Goal: Task Accomplishment & Management: Use online tool/utility

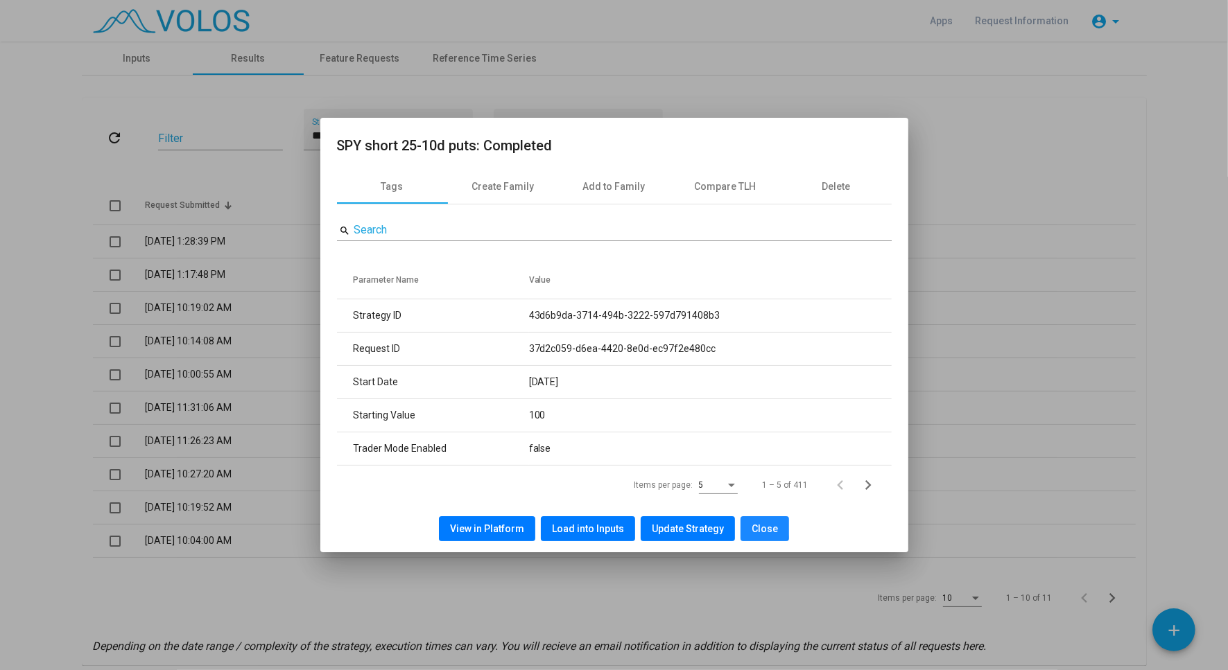
click at [742, 527] on button "Close" at bounding box center [764, 528] width 49 height 25
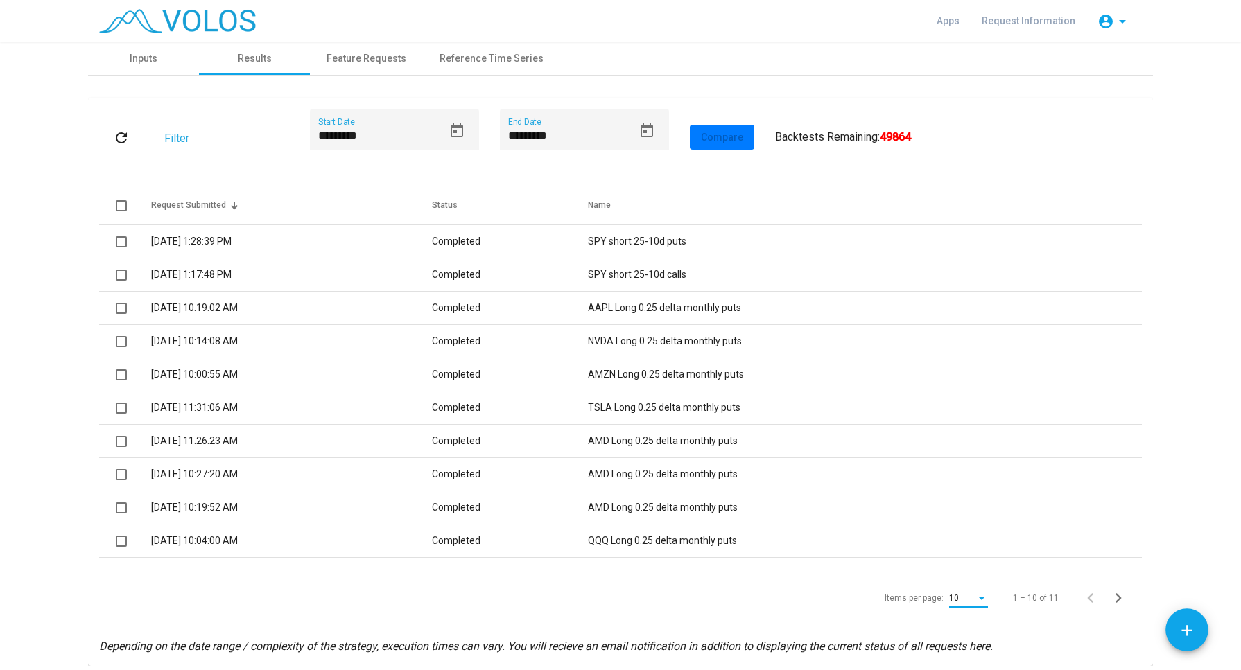
click at [978, 597] on div "Items per page:" at bounding box center [981, 598] width 7 height 3
click at [961, 559] on span "50" at bounding box center [962, 564] width 39 height 25
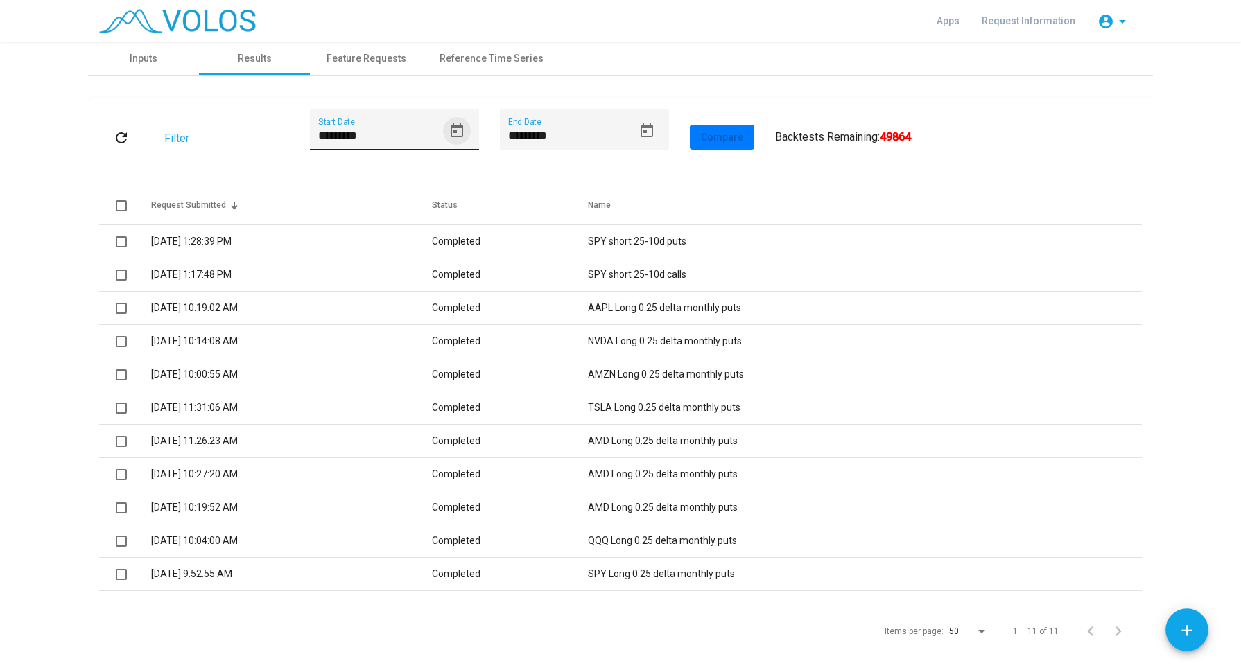
click at [451, 132] on icon "Open calendar" at bounding box center [457, 130] width 12 height 14
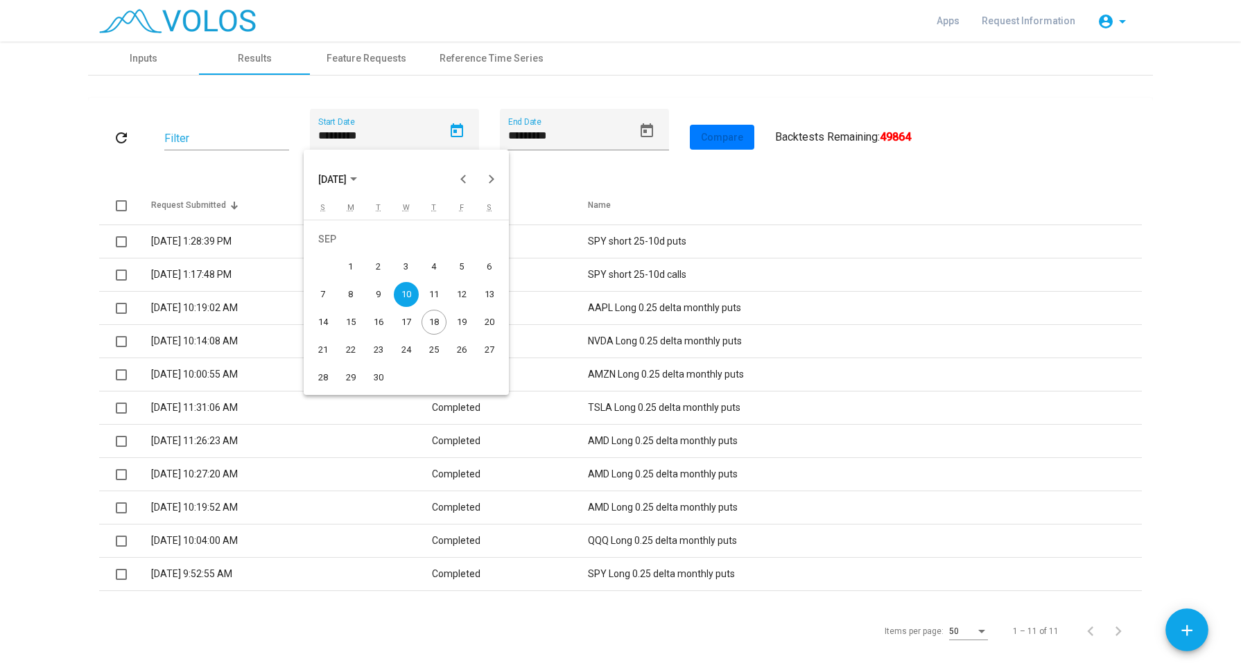
click at [338, 263] on div "1" at bounding box center [350, 266] width 25 height 25
type input "********"
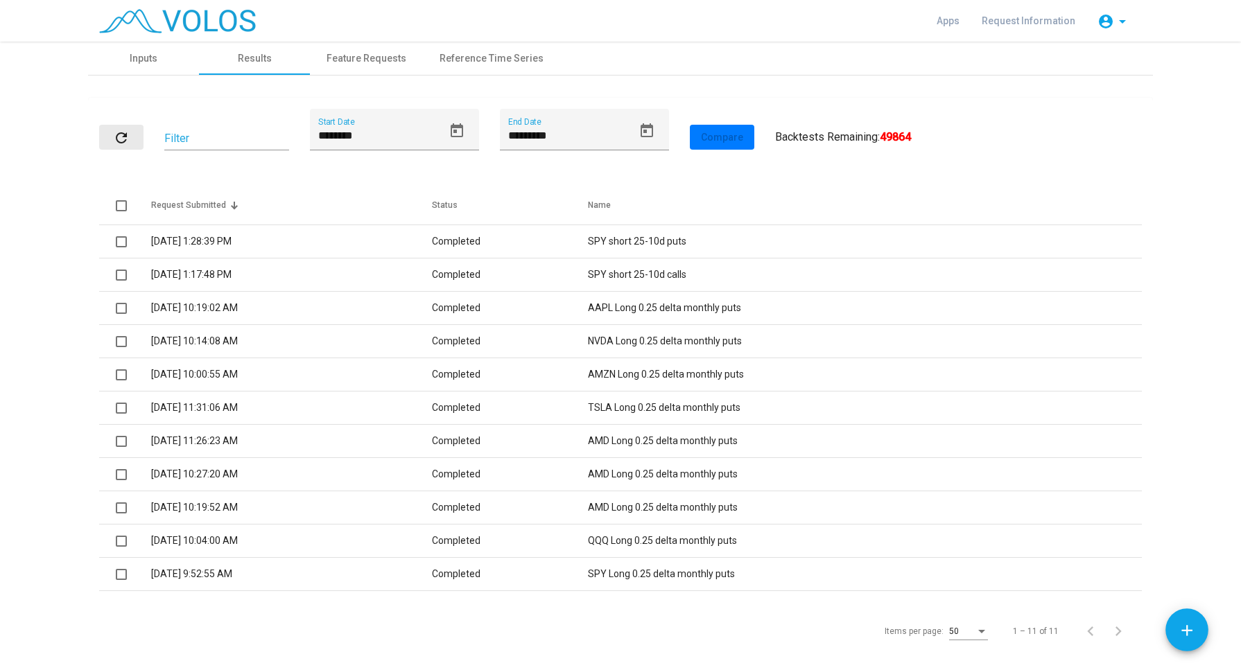
click at [119, 137] on mat-icon "refresh" at bounding box center [121, 138] width 17 height 17
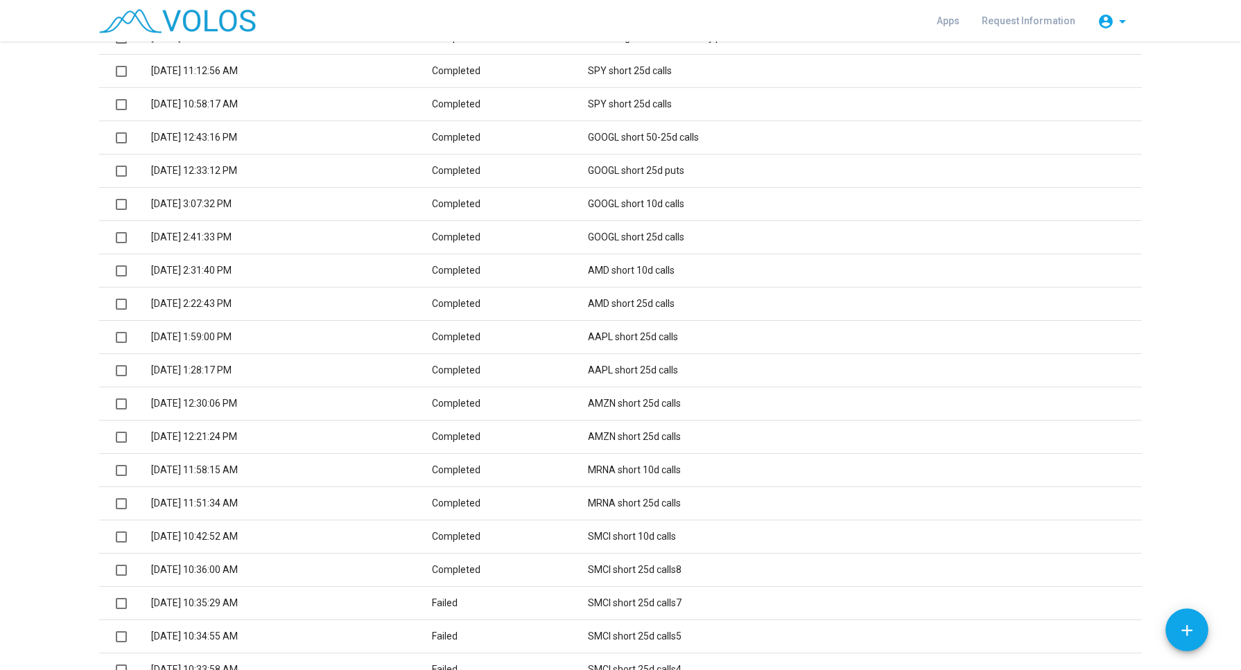
scroll to position [602, 0]
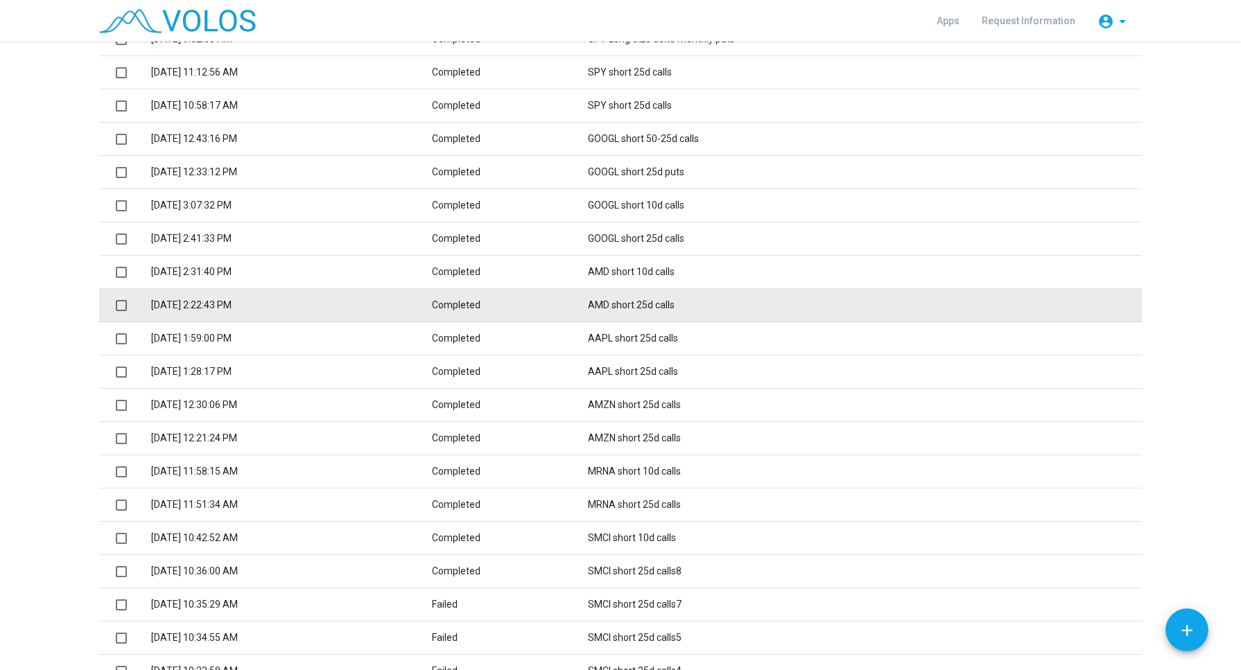
click at [197, 302] on td "9/3/2025 2:22:43 PM" at bounding box center [291, 305] width 281 height 33
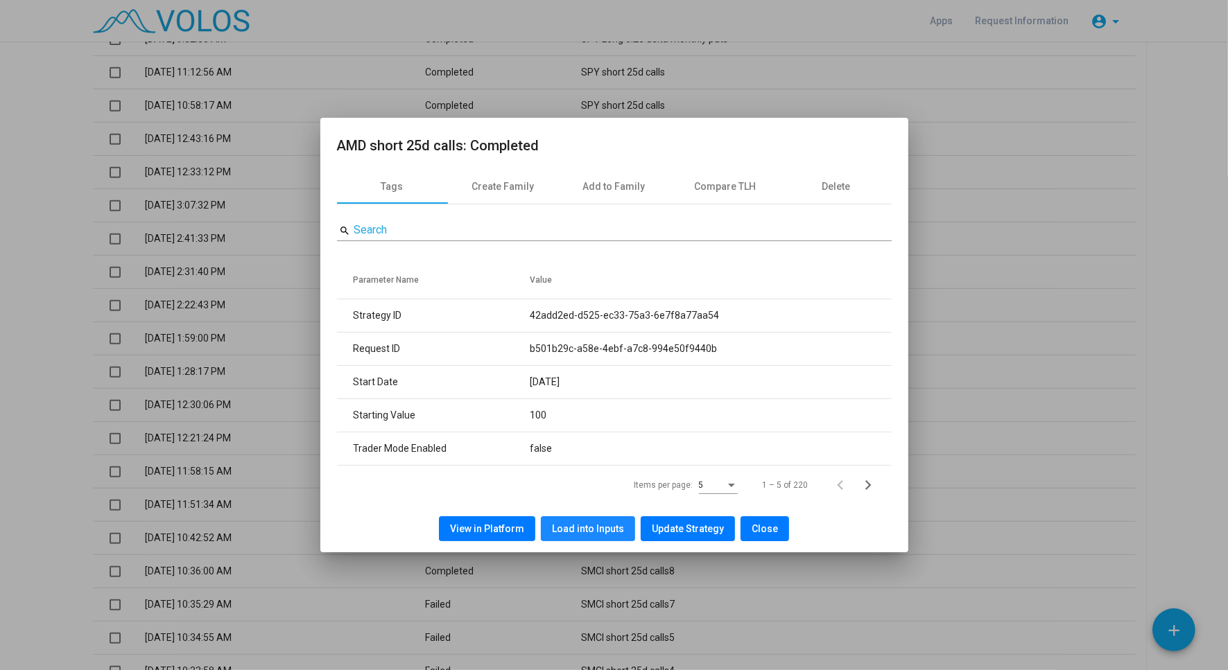
click at [590, 533] on span "Load into Inputs" at bounding box center [588, 528] width 72 height 11
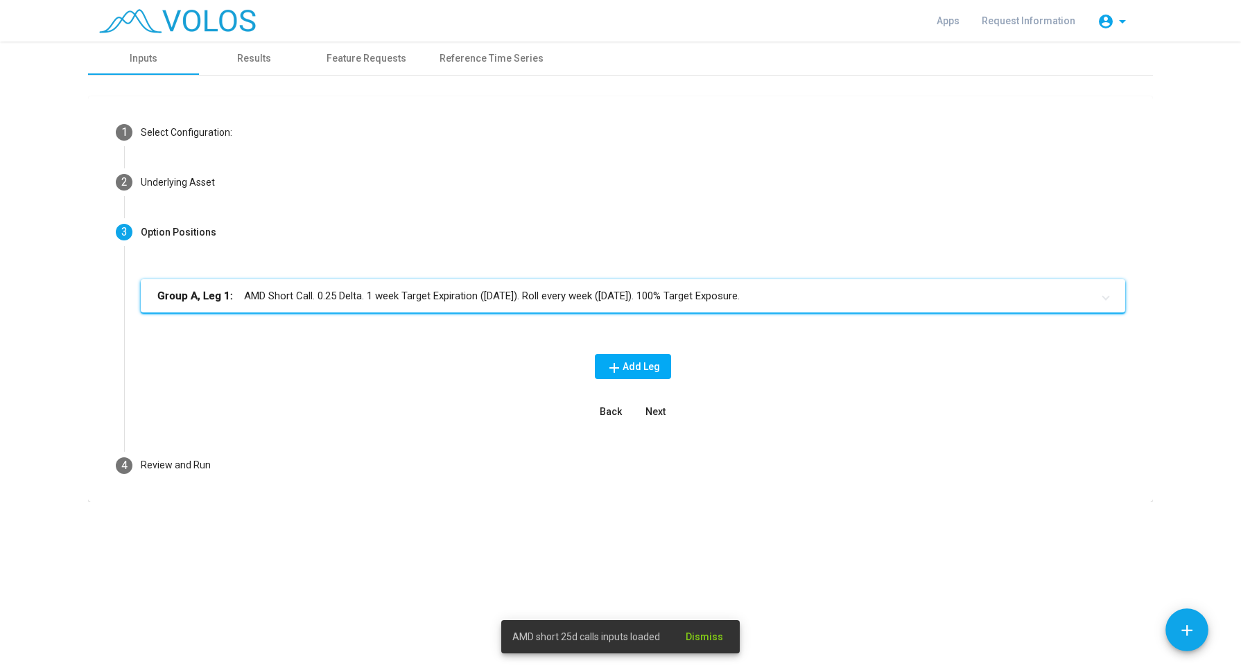
scroll to position [0, 0]
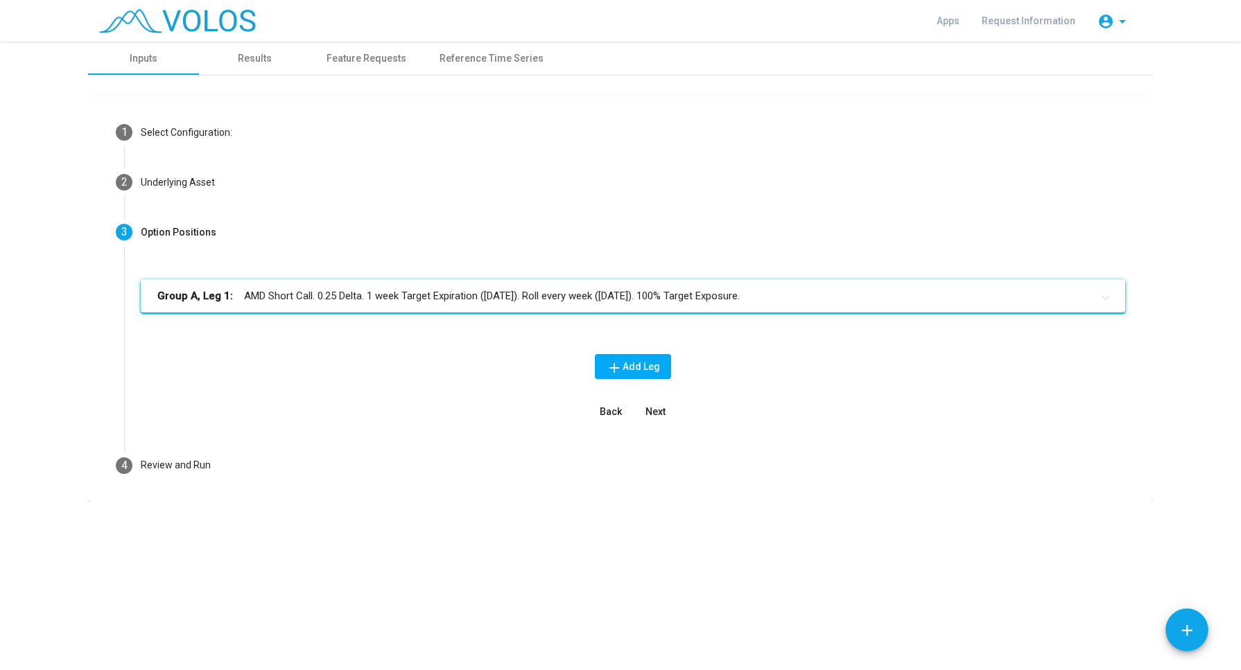
click at [540, 298] on mat-panel-title "Group A, Leg 1: AMD Short Call. 0.25 Delta. 1 week Target Expiration (Friday). …" at bounding box center [624, 296] width 934 height 16
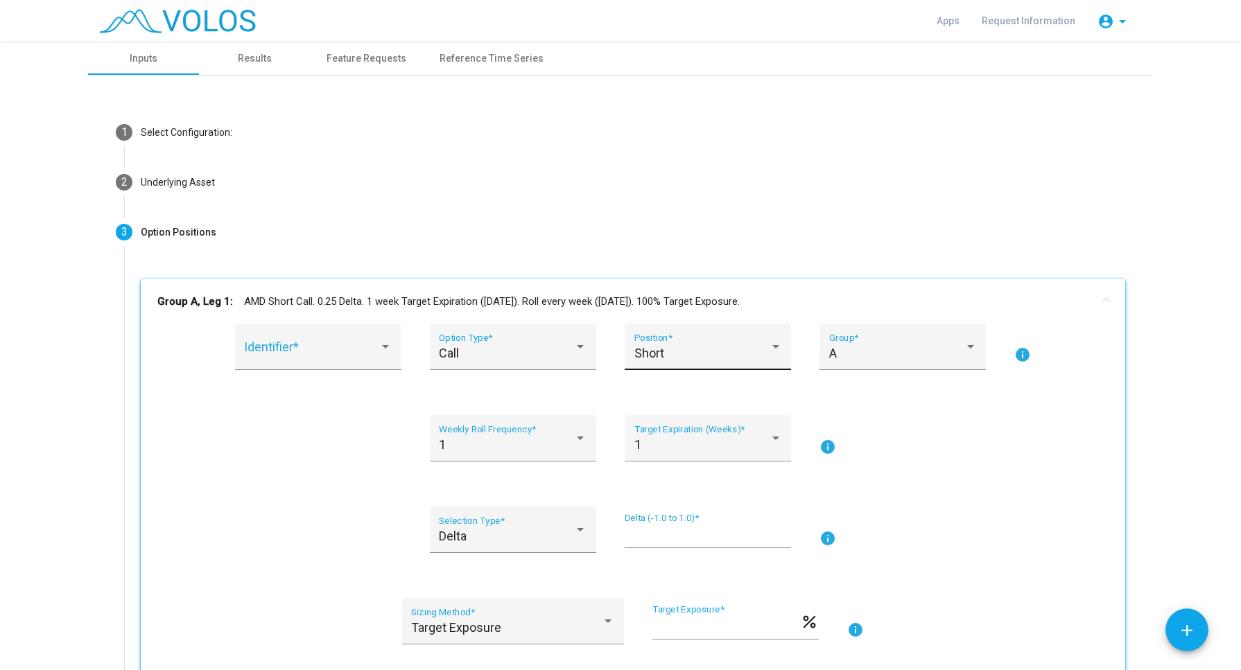
click at [640, 359] on span "Short" at bounding box center [649, 353] width 30 height 15
click at [638, 326] on span "Long" at bounding box center [701, 315] width 148 height 37
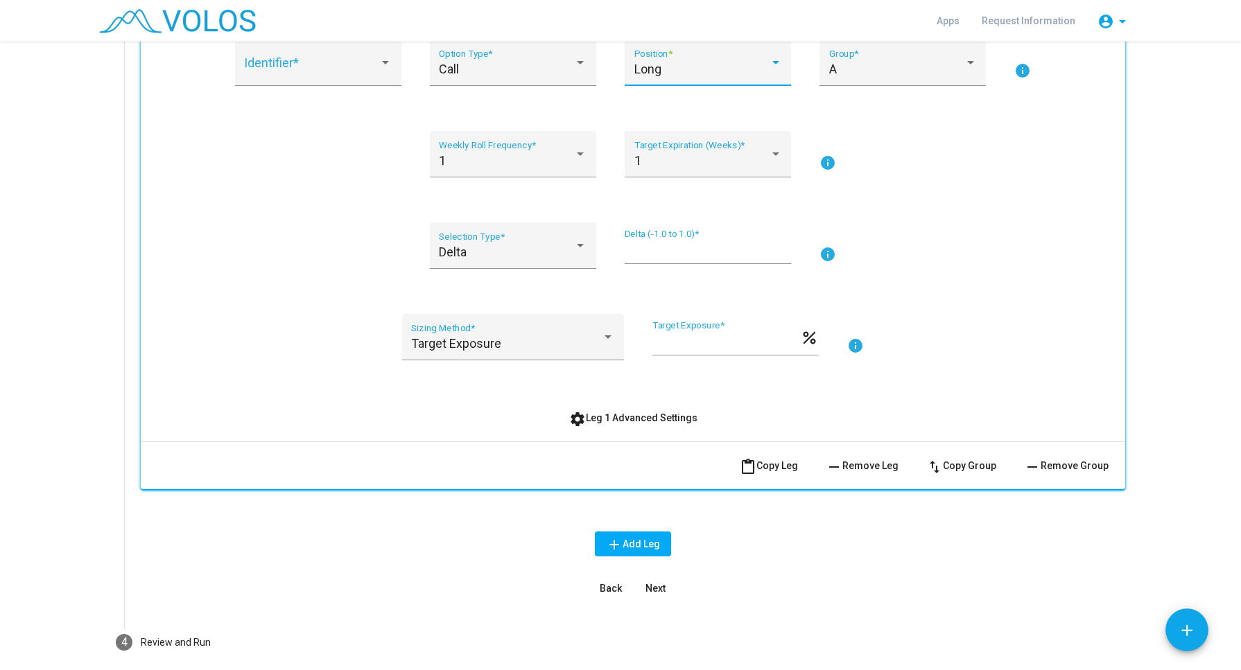
scroll to position [285, 0]
click at [645, 589] on span "Next" at bounding box center [655, 587] width 20 height 11
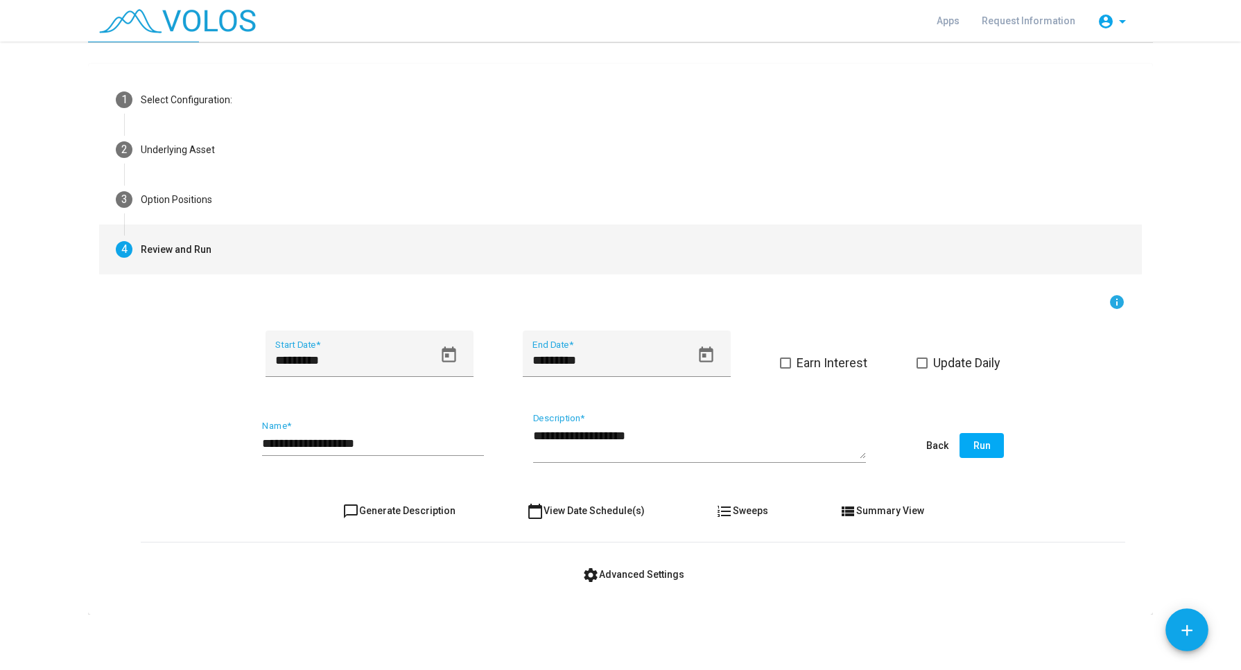
scroll to position [31, 0]
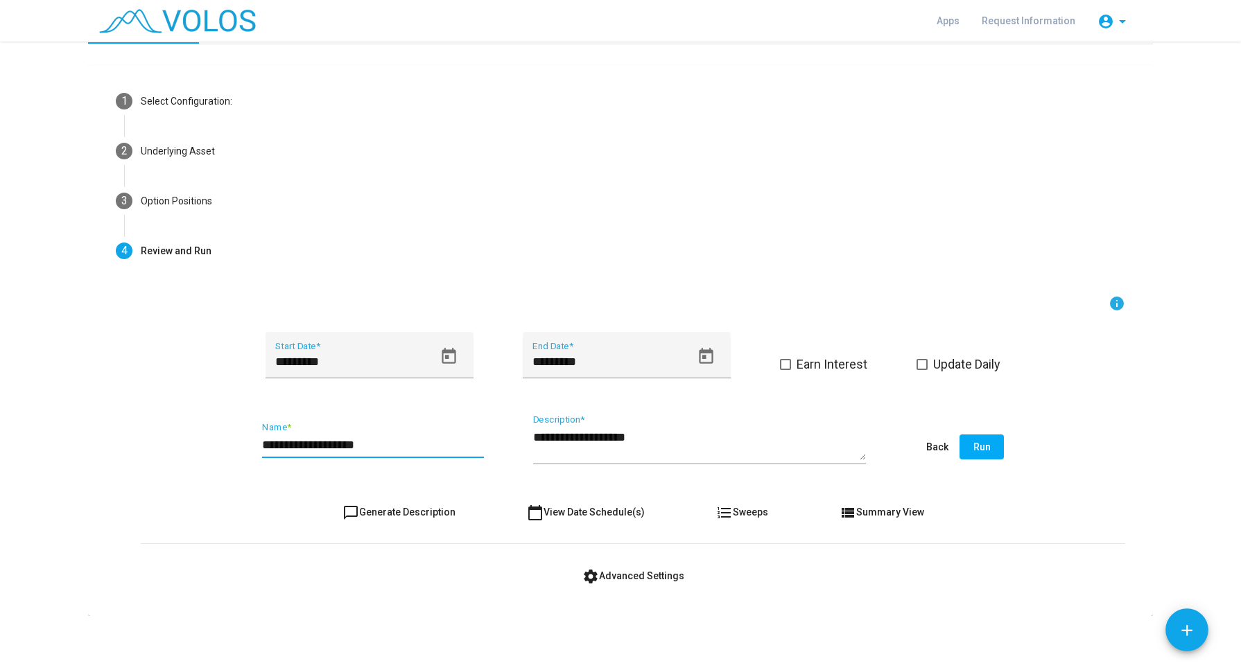
drag, startPoint x: 315, startPoint y: 444, endPoint x: 288, endPoint y: 444, distance: 27.0
click at [288, 444] on input "**********" at bounding box center [373, 445] width 222 height 14
type input "**********"
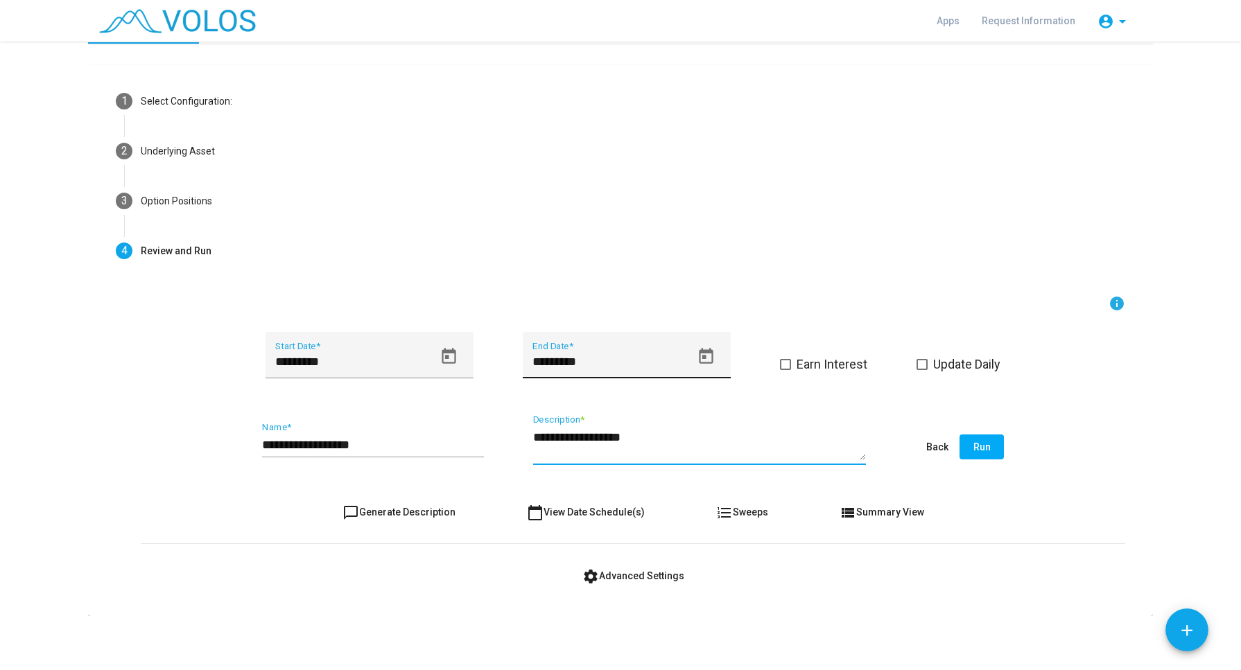
type textarea "**********"
drag, startPoint x: 552, startPoint y: 360, endPoint x: 508, endPoint y: 357, distance: 43.8
click at [508, 357] on div "********* Start Date * ********* End Date * Earn Interest Update Daily" at bounding box center [633, 363] width 984 height 63
type input "*********"
click at [973, 448] on span "Run" at bounding box center [981, 447] width 17 height 11
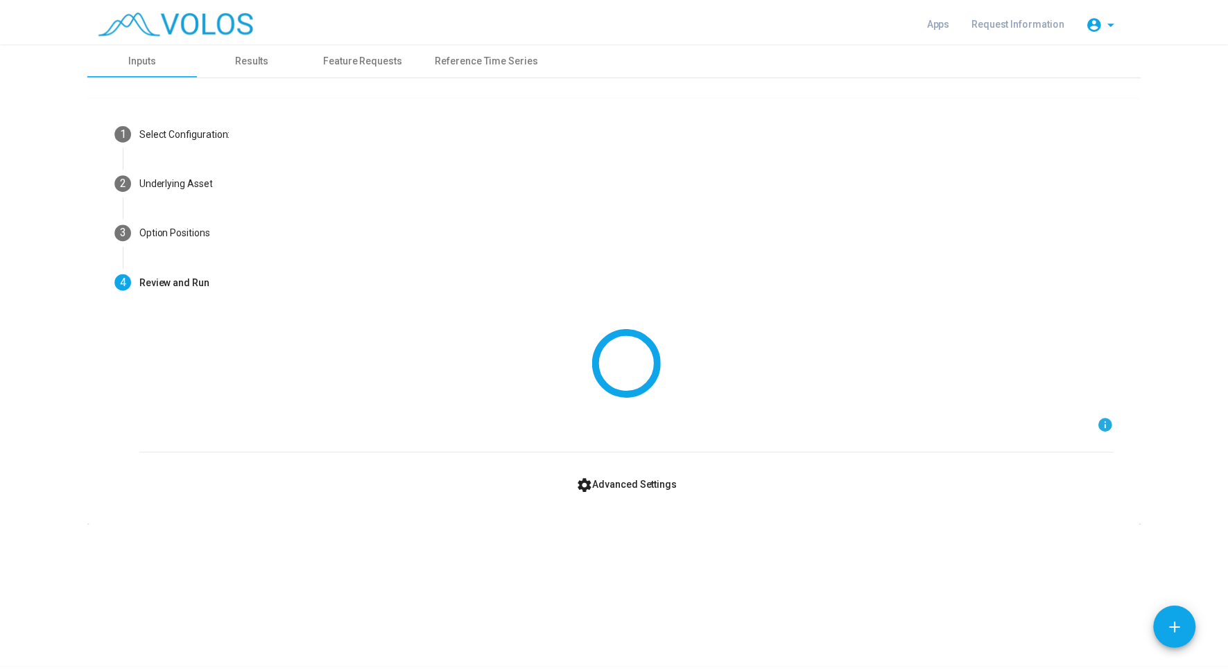
scroll to position [0, 0]
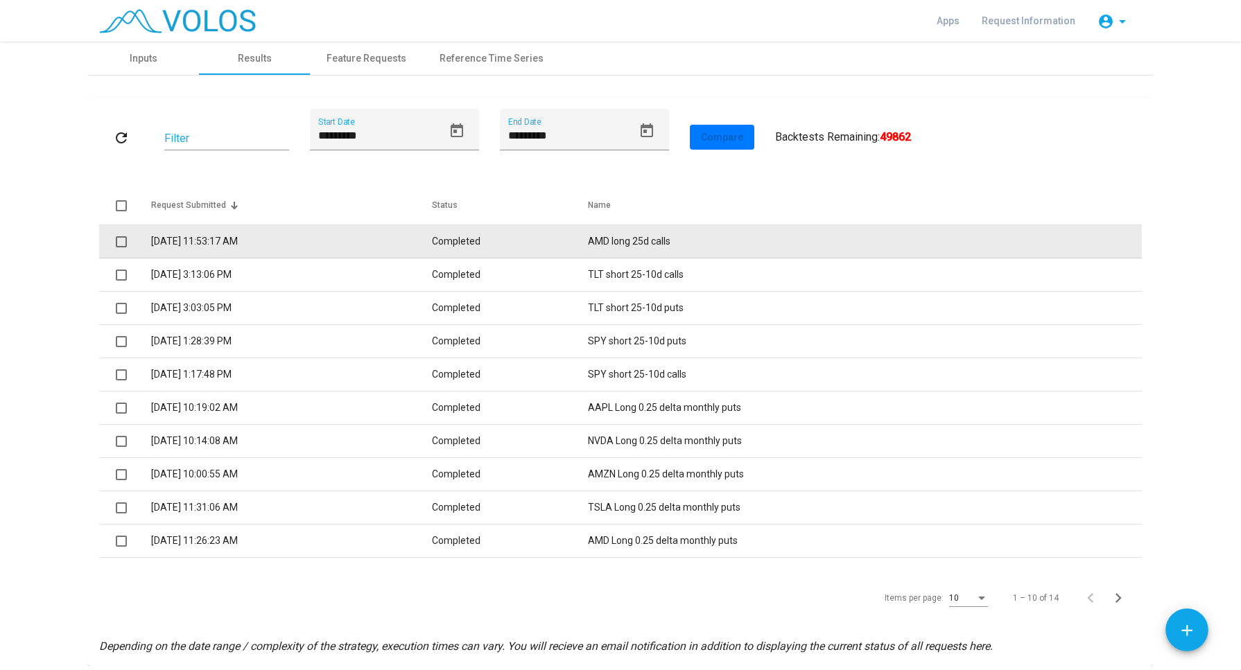
click at [432, 243] on td "[DATE] 11:53:17 AM" at bounding box center [291, 241] width 281 height 33
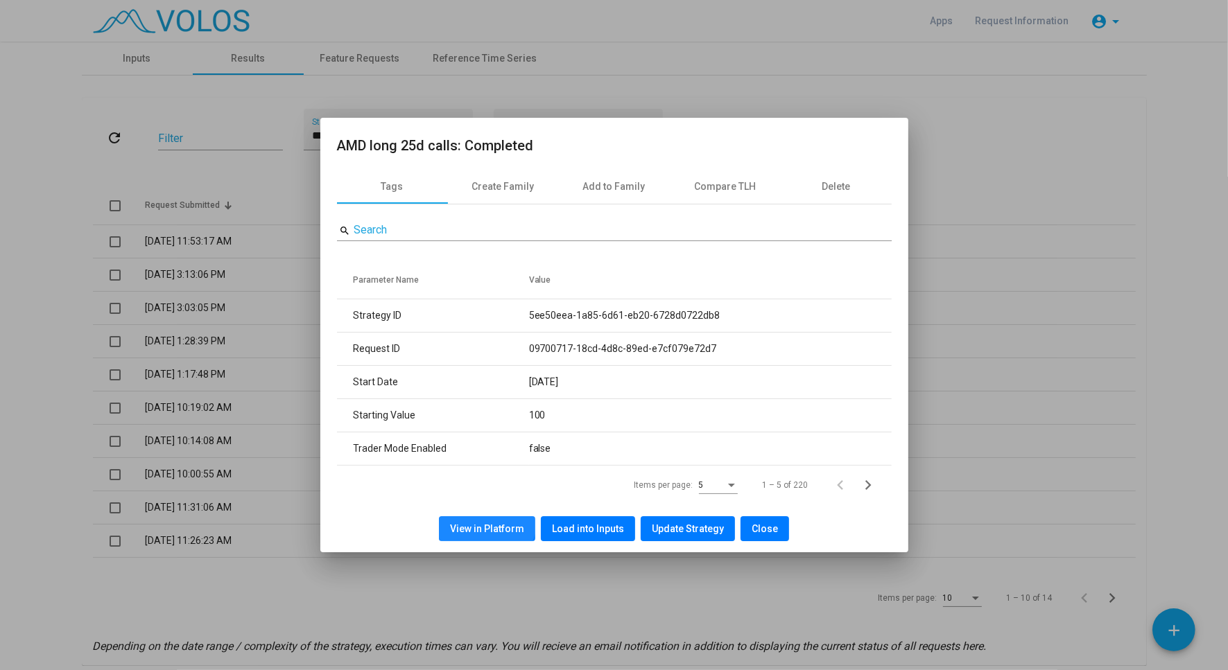
click at [481, 518] on button "View in Platform" at bounding box center [487, 528] width 96 height 25
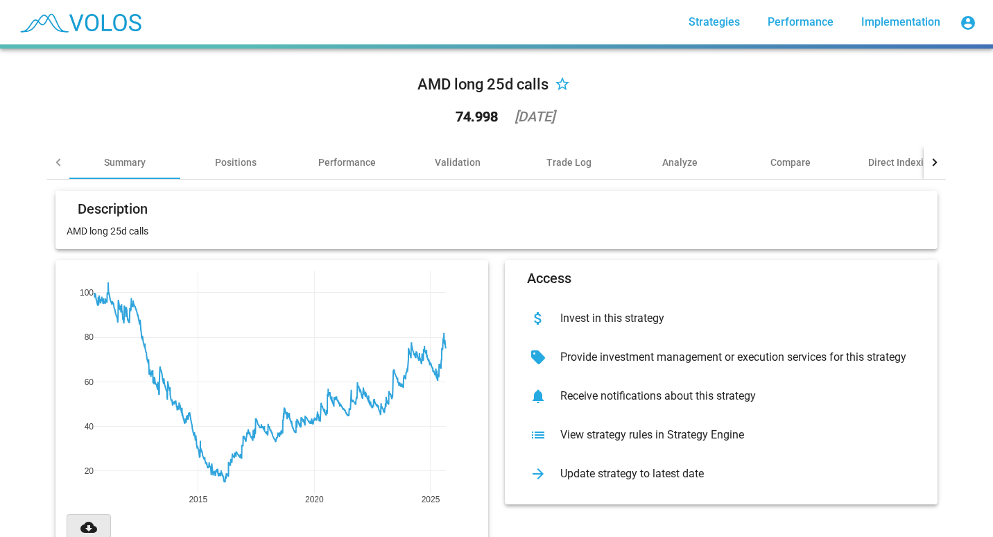
click at [96, 522] on button "cloud_download" at bounding box center [89, 526] width 44 height 25
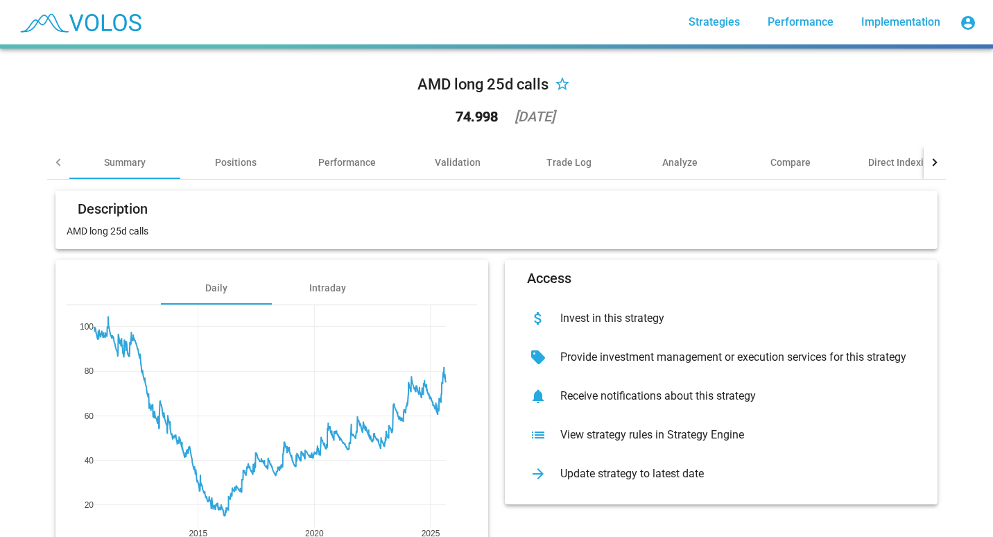
click at [569, 432] on div "View strategy rules in Strategy Engine" at bounding box center [732, 435] width 366 height 14
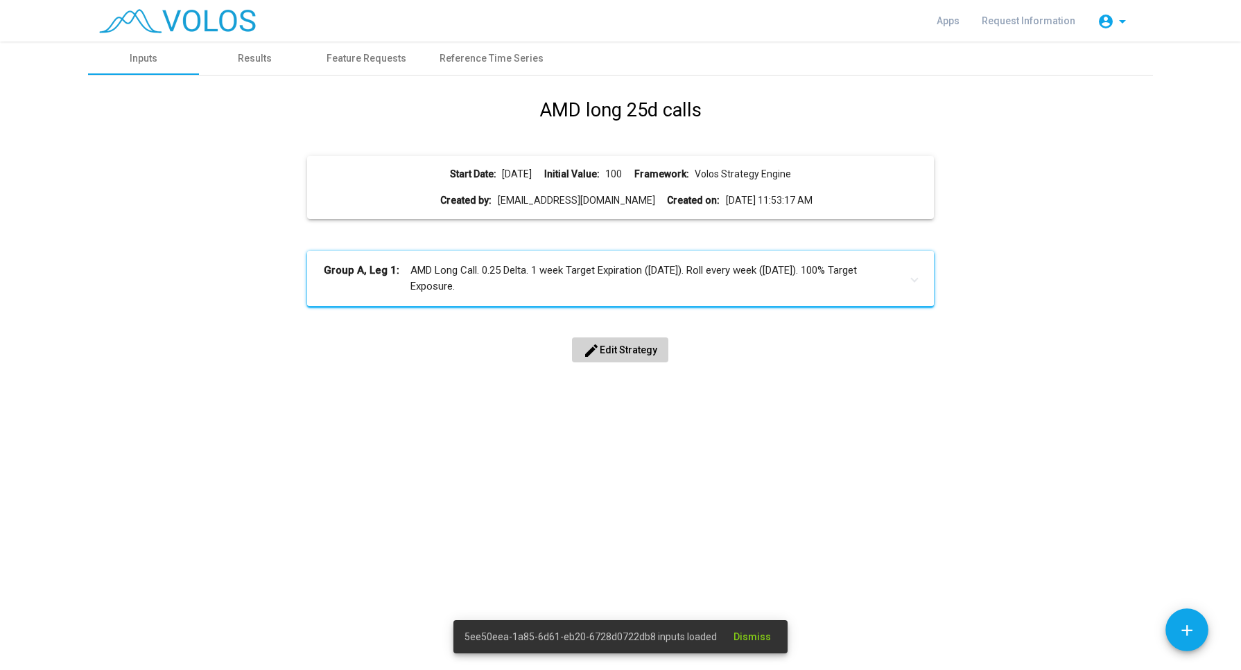
click at [544, 285] on mat-panel-title "Group A, Leg 1: AMD Long Call. 0.25 Delta. 1 week Target Expiration (Friday). R…" at bounding box center [612, 278] width 576 height 31
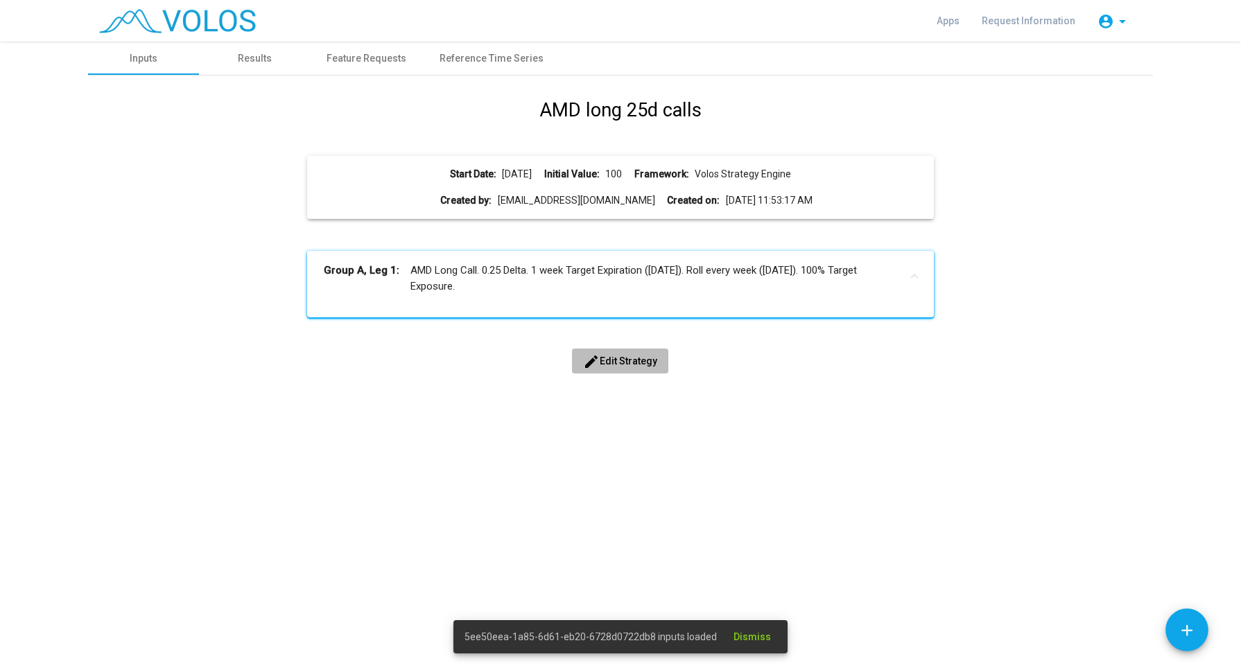
click at [605, 367] on button "edit Edit Strategy" at bounding box center [620, 361] width 96 height 25
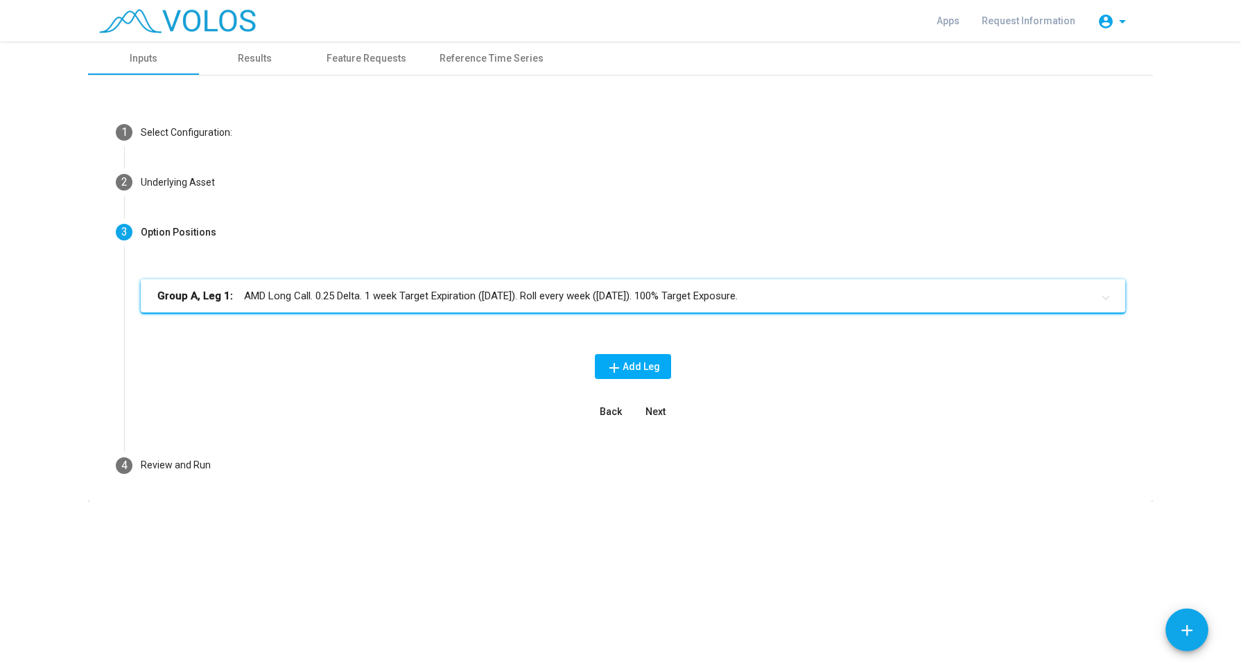
click at [450, 293] on mat-panel-title "Group A, Leg 1: AMD Long Call. 0.25 Delta. 1 week Target Expiration (Friday). R…" at bounding box center [624, 296] width 934 height 16
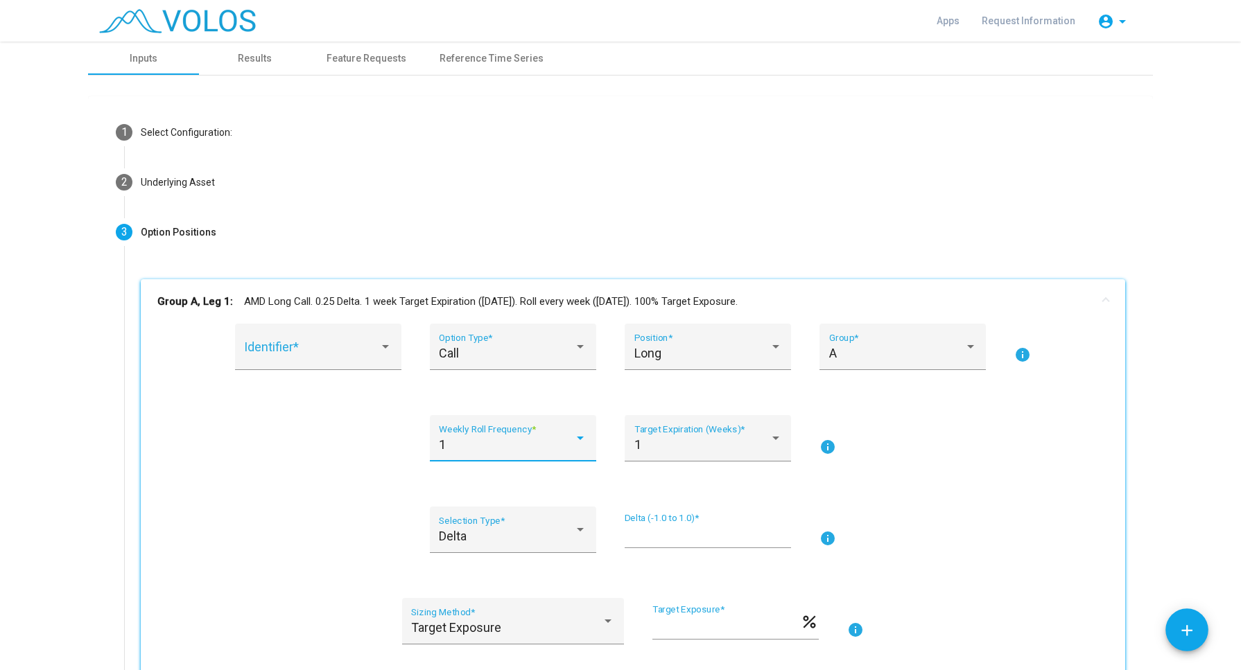
click at [574, 442] on div at bounding box center [580, 438] width 12 height 14
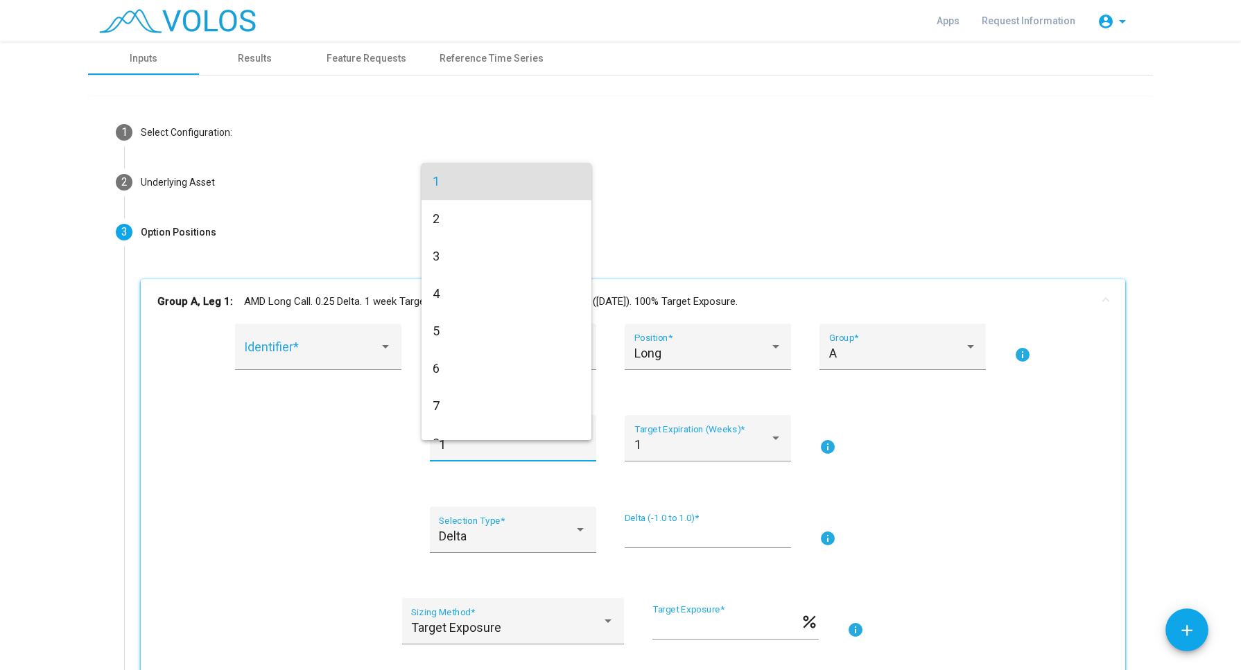
drag, startPoint x: 1235, startPoint y: 383, endPoint x: 1231, endPoint y: 626, distance: 243.3
click at [1231, 626] on div at bounding box center [620, 335] width 1241 height 670
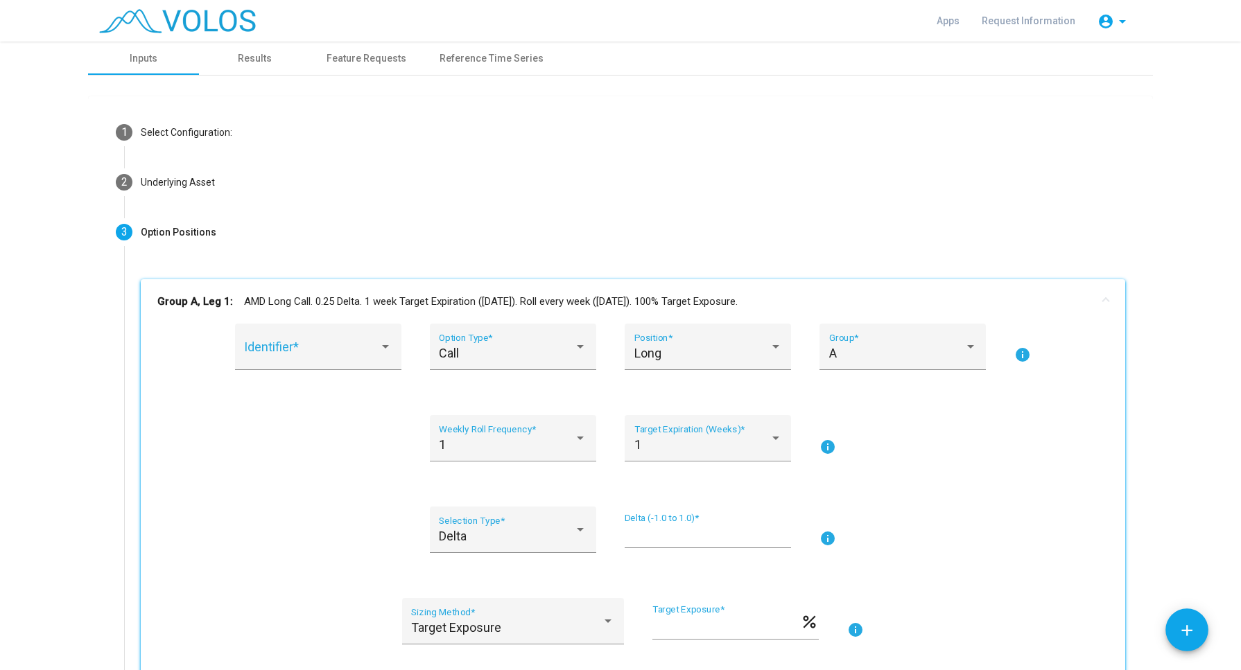
scroll to position [347, 0]
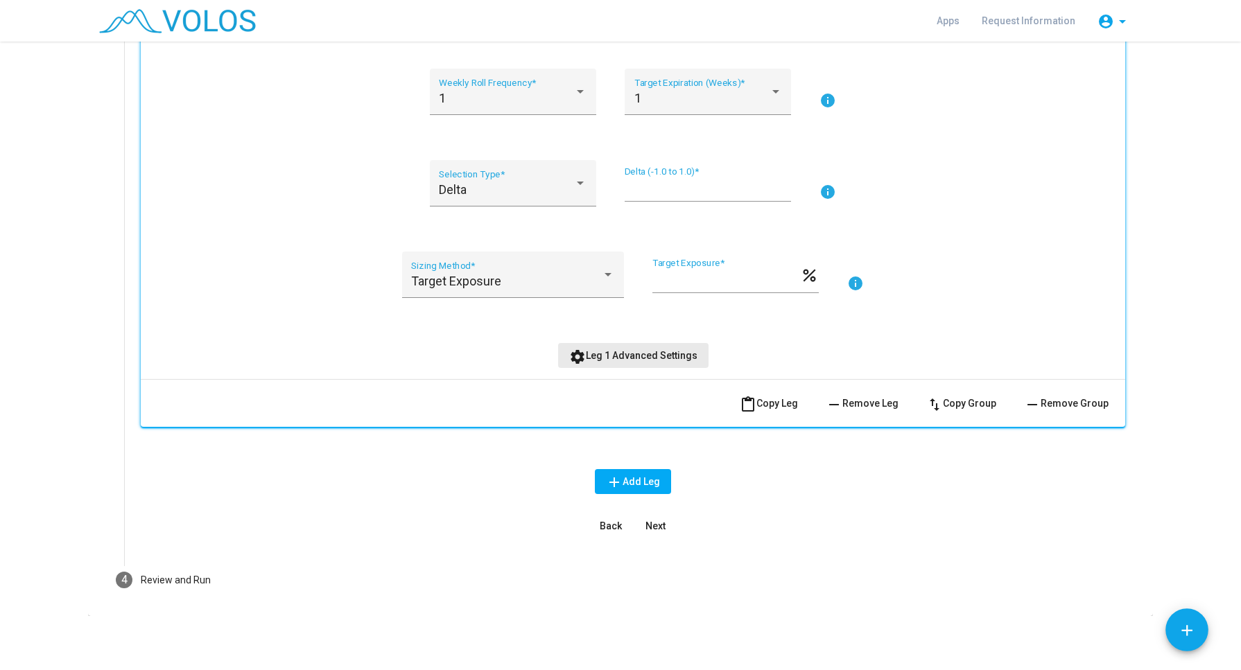
click at [636, 357] on span "settings Leg 1 Advanced Settings" at bounding box center [633, 355] width 128 height 11
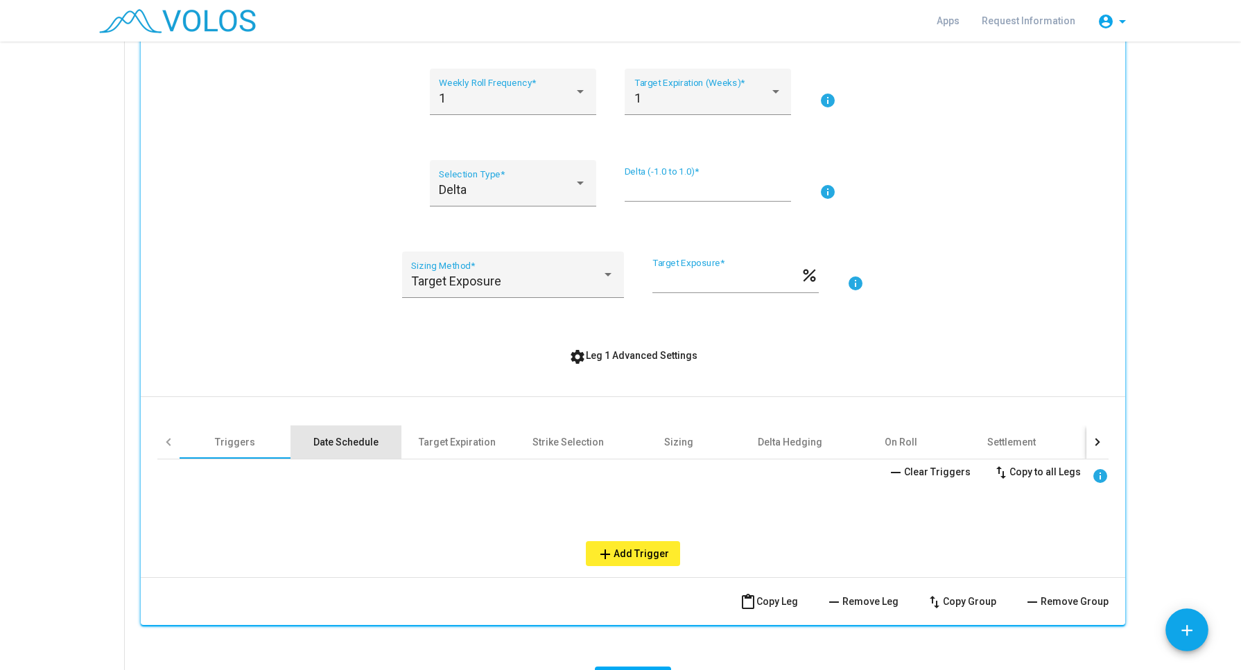
click at [351, 448] on div "Date Schedule" at bounding box center [345, 442] width 65 height 14
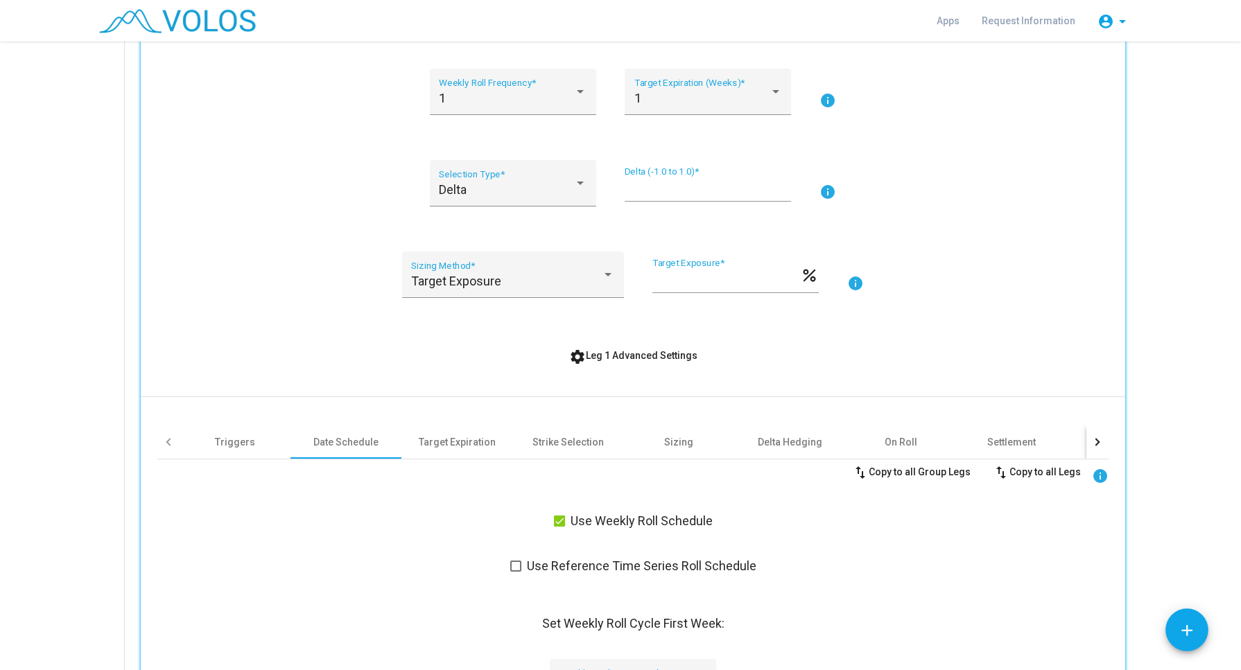
click at [555, 523] on span at bounding box center [559, 521] width 11 height 11
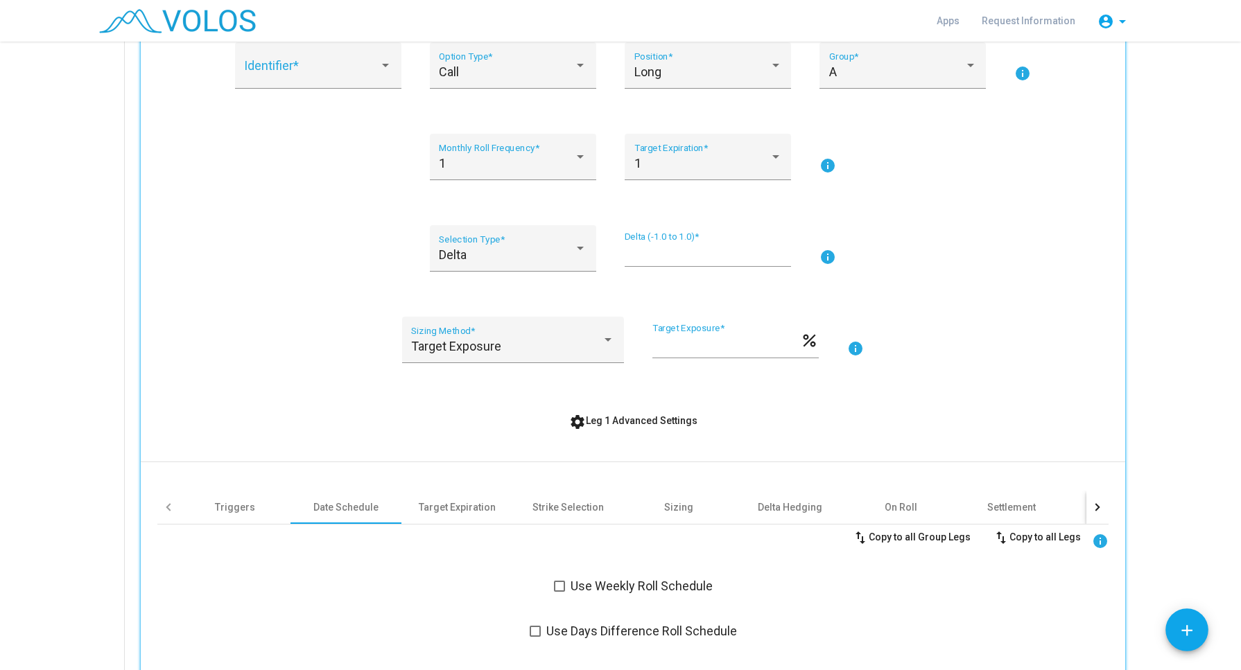
scroll to position [281, 0]
click at [1092, 504] on div at bounding box center [1096, 508] width 8 height 8
click at [817, 507] on div "Other" at bounding box center [820, 508] width 25 height 14
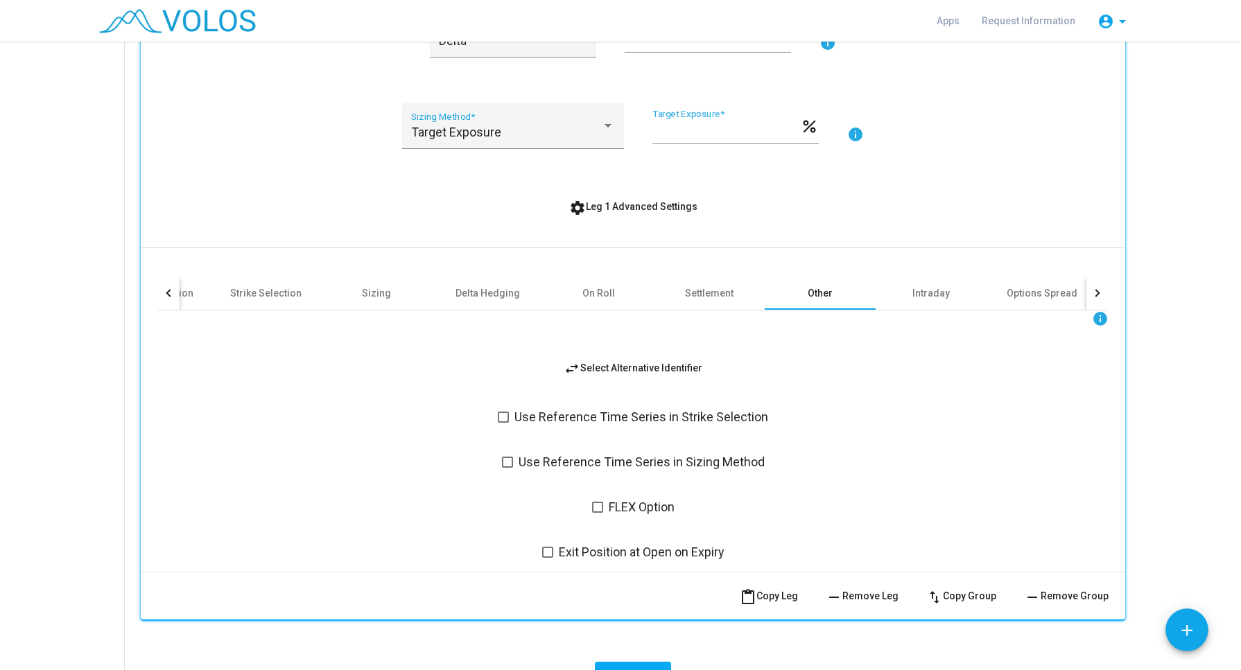
scroll to position [494, 0]
click at [641, 361] on button "swap_horiz Select Alternative Identifier" at bounding box center [632, 369] width 161 height 25
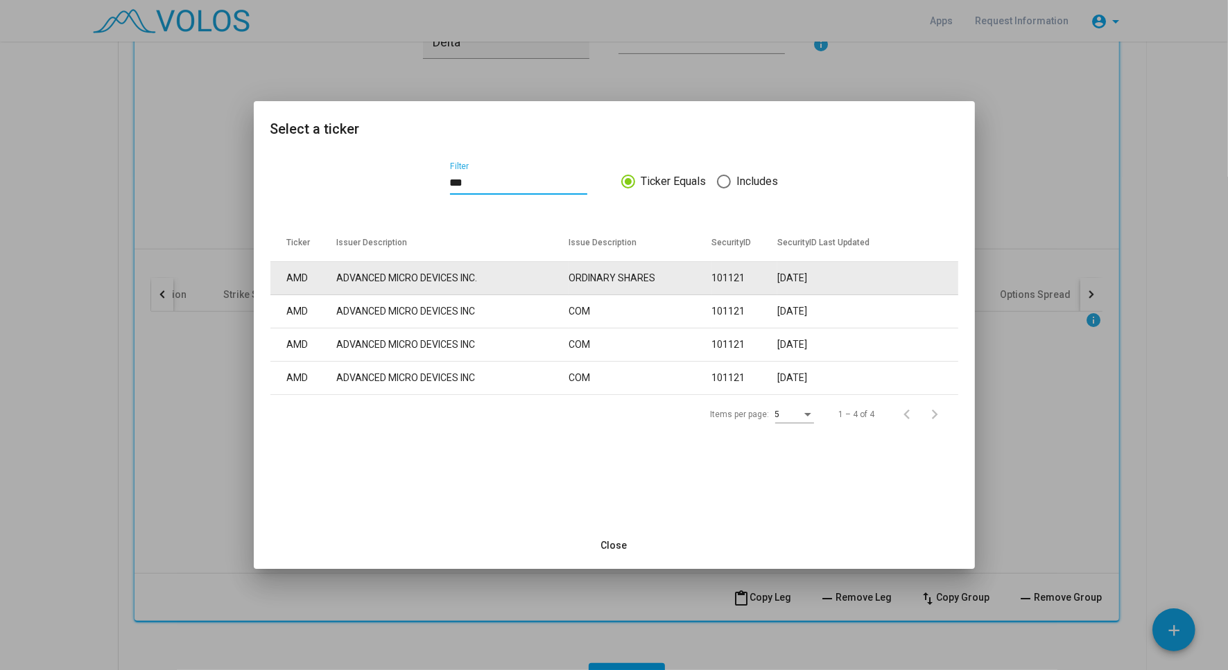
type input "***"
click at [450, 283] on td "ADVANCED MICRO DEVICES INC." at bounding box center [452, 278] width 232 height 33
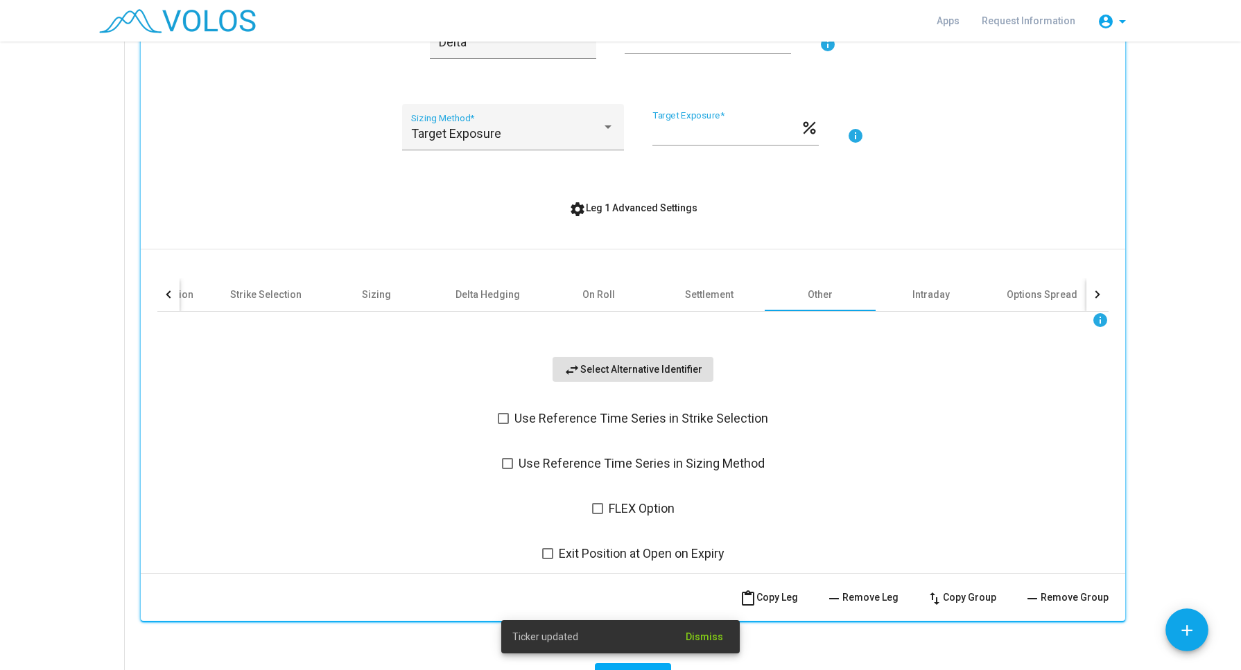
click at [710, 638] on span "Dismiss" at bounding box center [704, 636] width 37 height 11
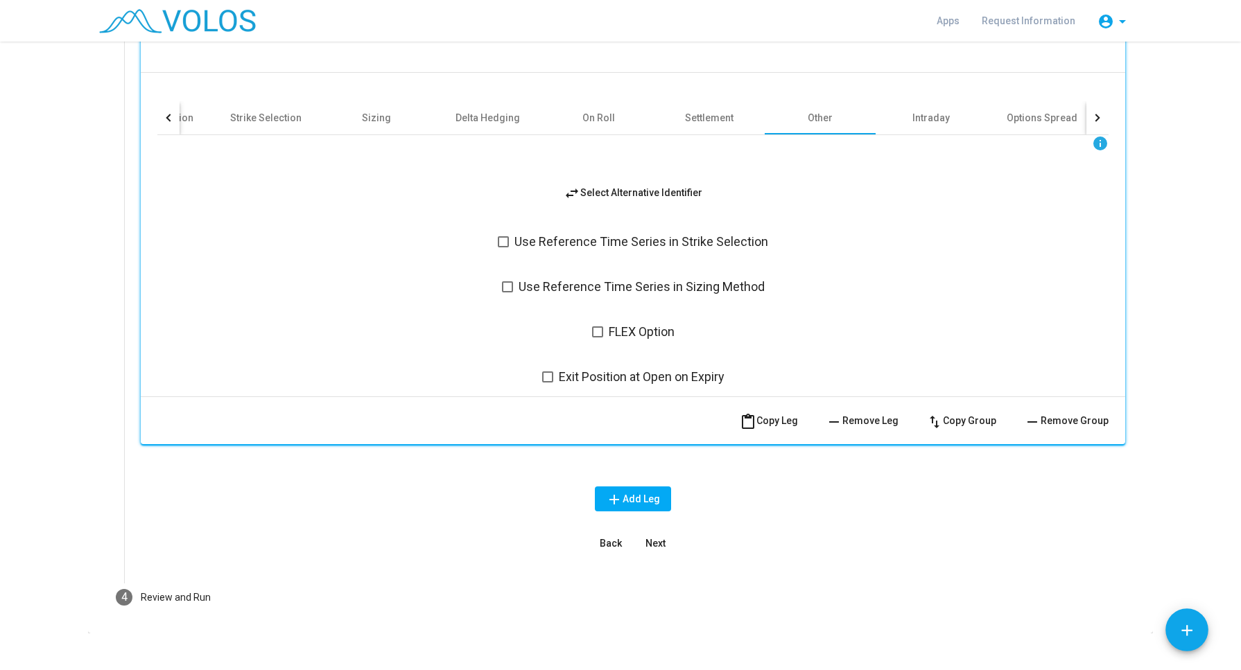
scroll to position [659, 0]
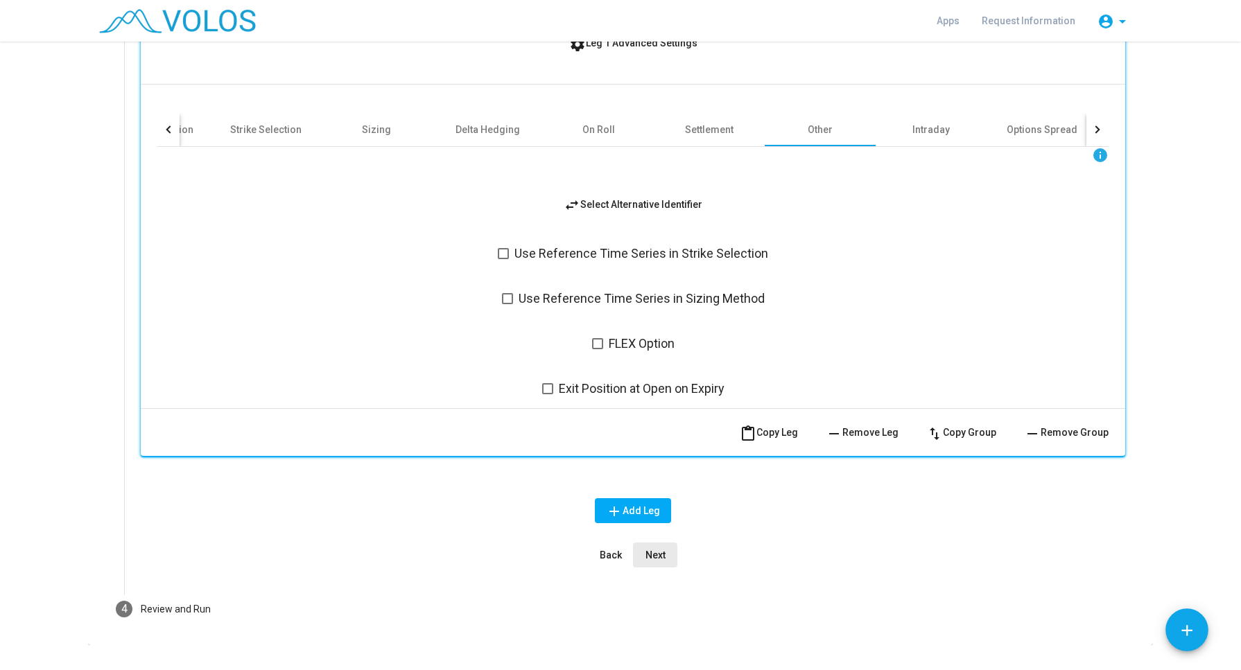
click at [645, 553] on span "Next" at bounding box center [655, 555] width 20 height 11
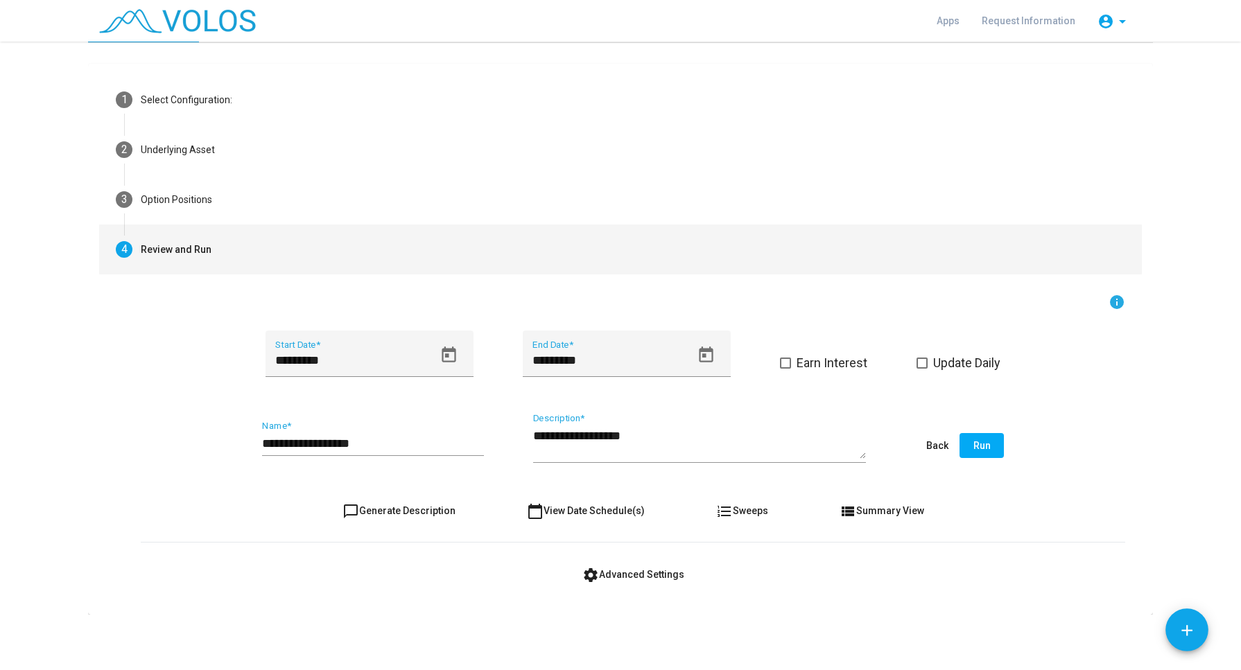
scroll to position [31, 0]
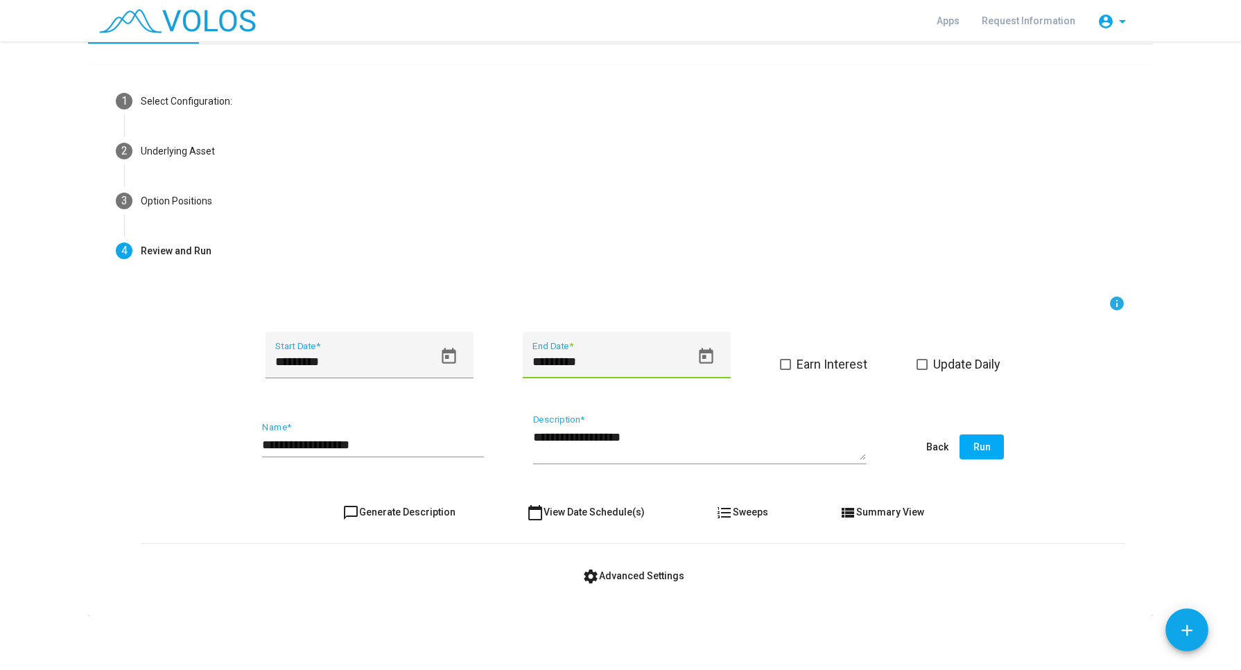
drag, startPoint x: 549, startPoint y: 362, endPoint x: 481, endPoint y: 360, distance: 68.0
click at [481, 360] on div "********* Start Date * ********* End Date * Earn Interest Update Daily" at bounding box center [633, 363] width 984 height 63
type input "*********"
click at [368, 447] on input "**********" at bounding box center [373, 445] width 222 height 14
type input "**********"
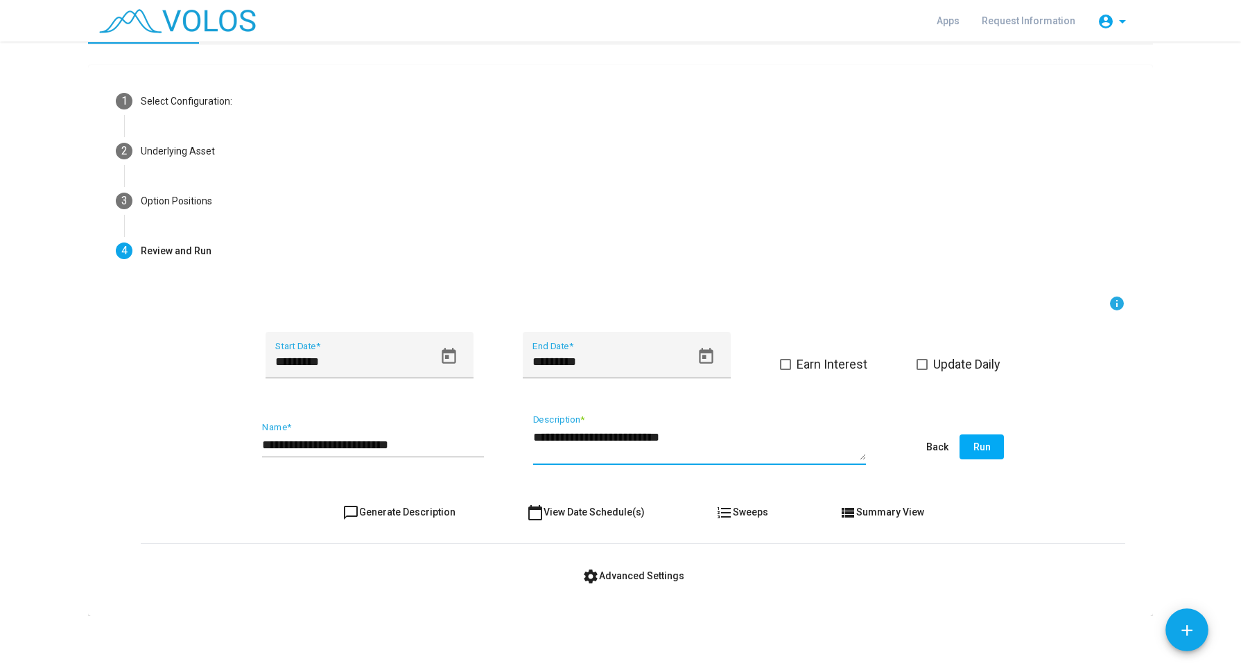
type textarea "**********"
click at [973, 448] on span "Run" at bounding box center [981, 447] width 17 height 11
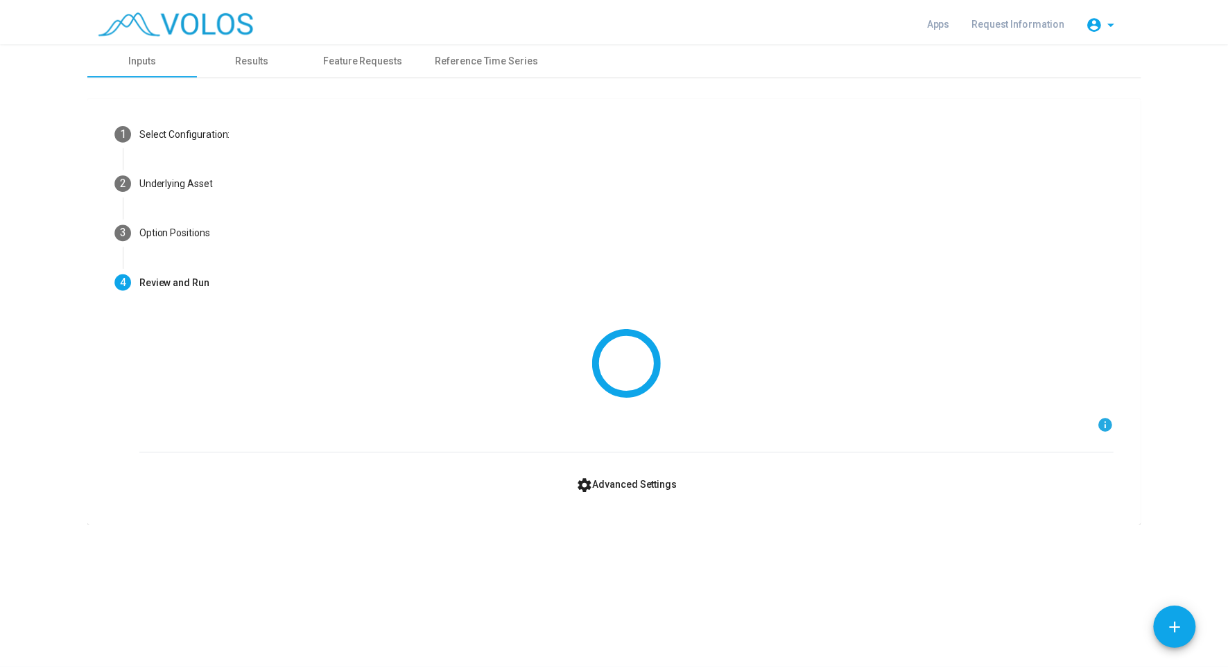
scroll to position [0, 0]
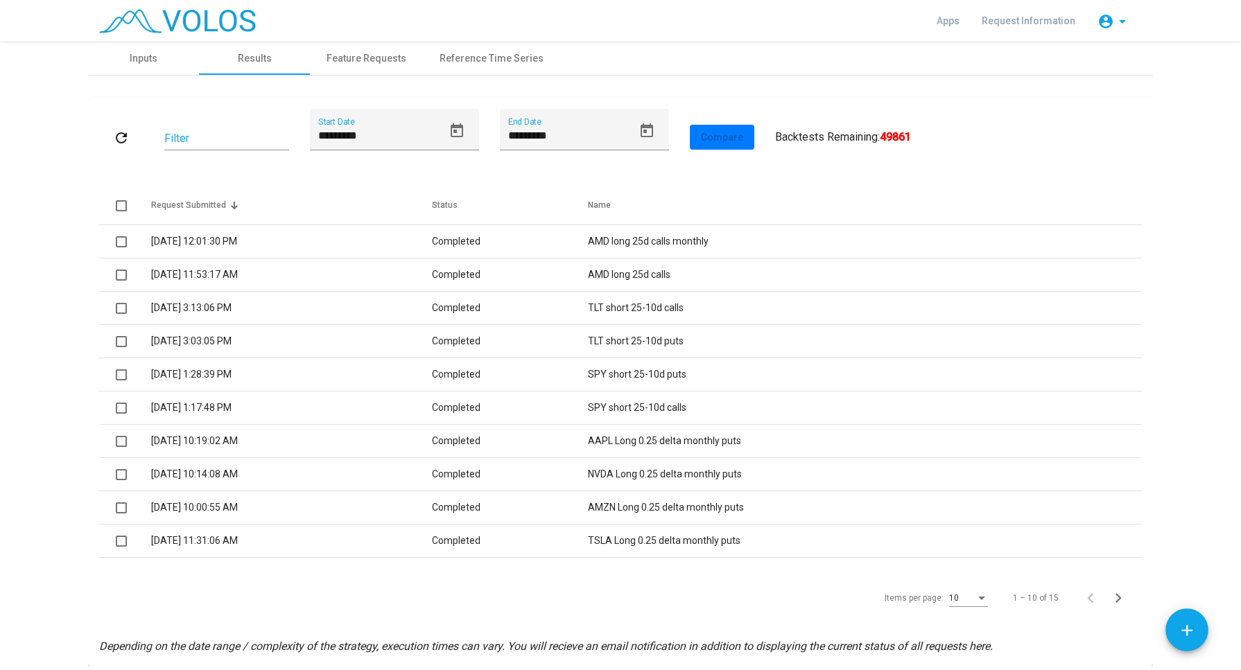
click at [254, 595] on div "Items per page: 10 1 – 10 of 15" at bounding box center [620, 598] width 1043 height 39
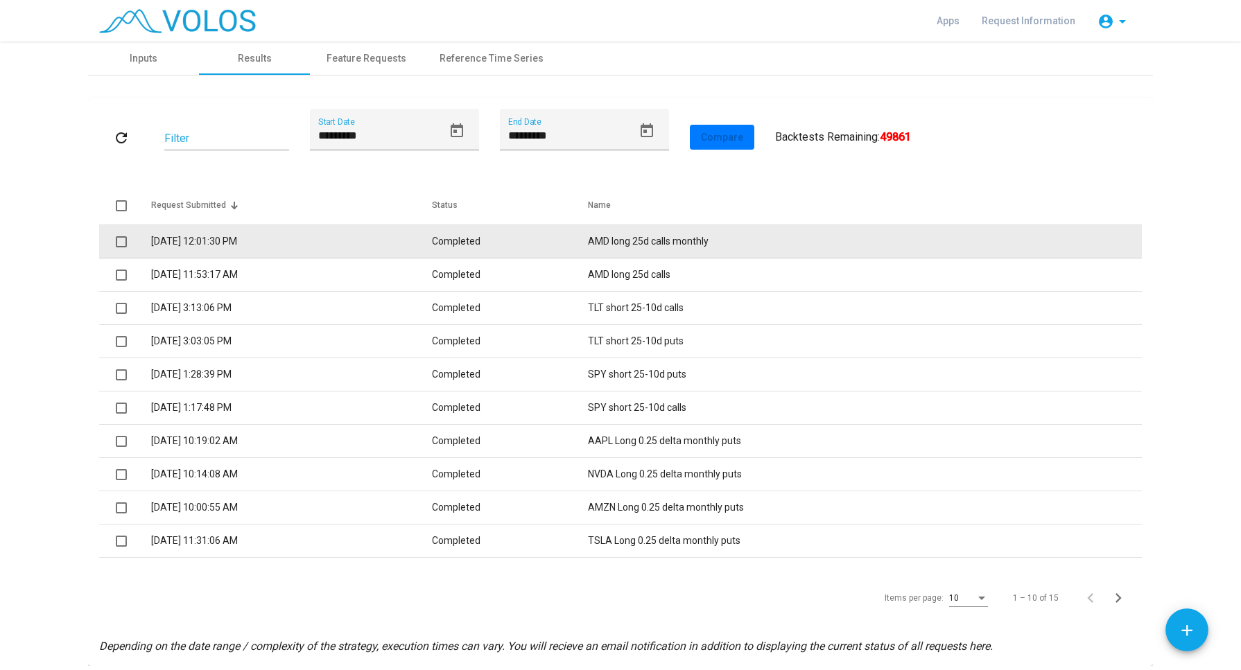
click at [231, 238] on td "[DATE] 12:01:30 PM" at bounding box center [291, 241] width 281 height 33
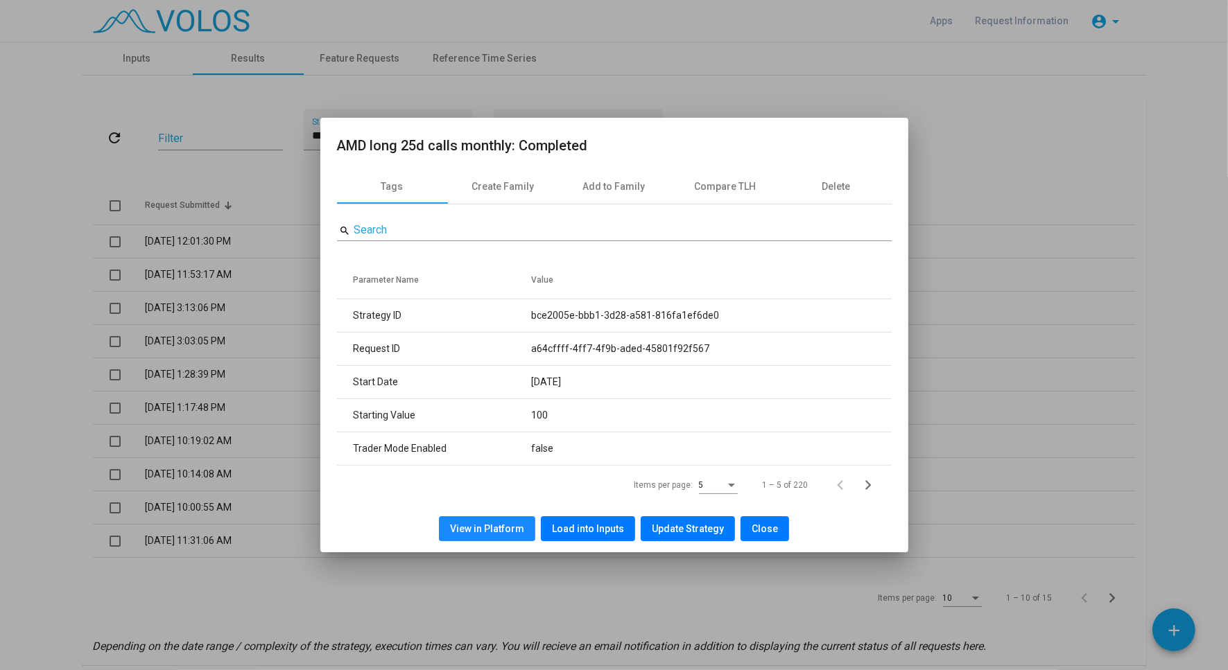
click at [507, 526] on span "View in Platform" at bounding box center [487, 528] width 74 height 11
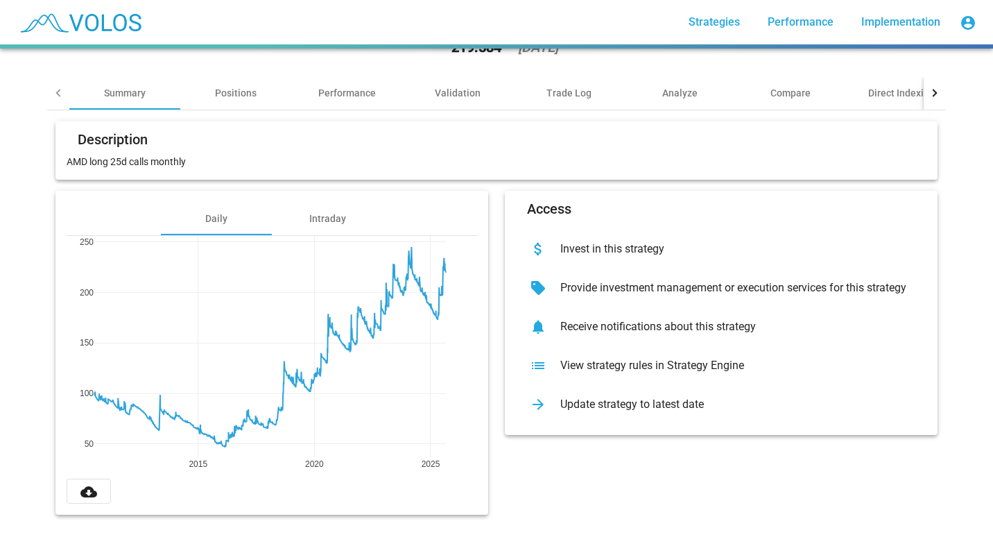
scroll to position [80, 0]
click at [94, 480] on button "cloud_download" at bounding box center [89, 490] width 44 height 25
click at [555, 451] on div "Access attach_money Invest in this strategy sell Provide investment management …" at bounding box center [720, 353] width 449 height 324
click at [613, 358] on div "View strategy rules in Strategy Engine" at bounding box center [732, 365] width 366 height 14
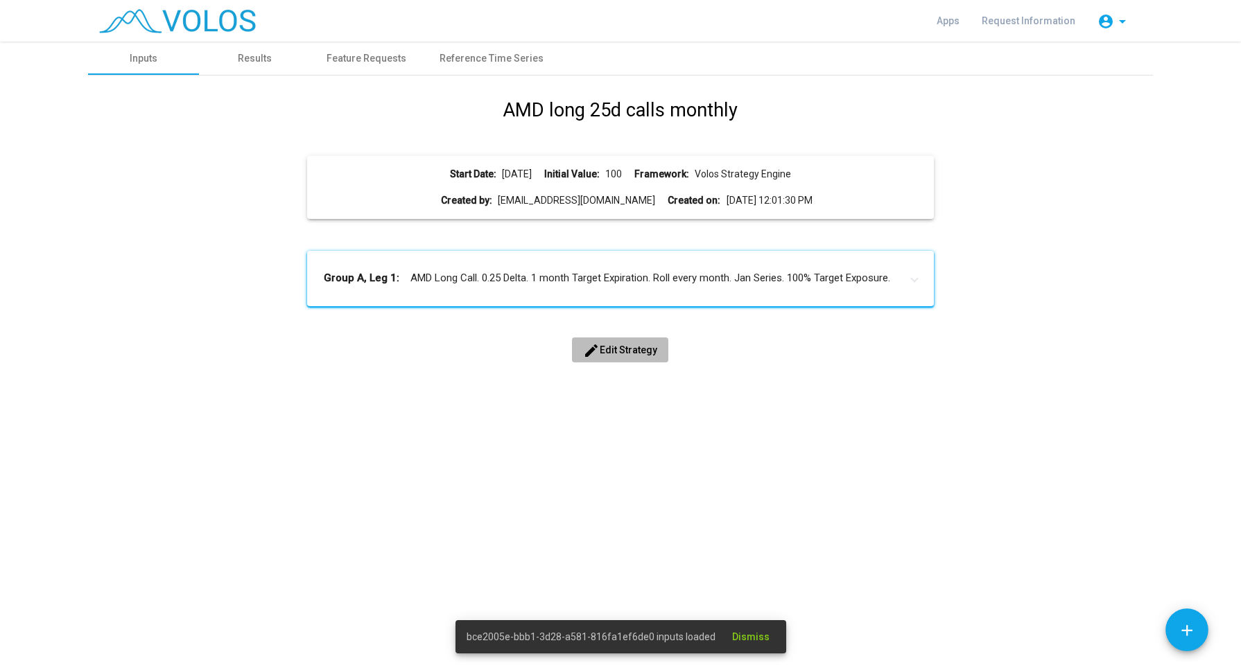
click at [631, 338] on button "edit Edit Strategy" at bounding box center [620, 350] width 96 height 25
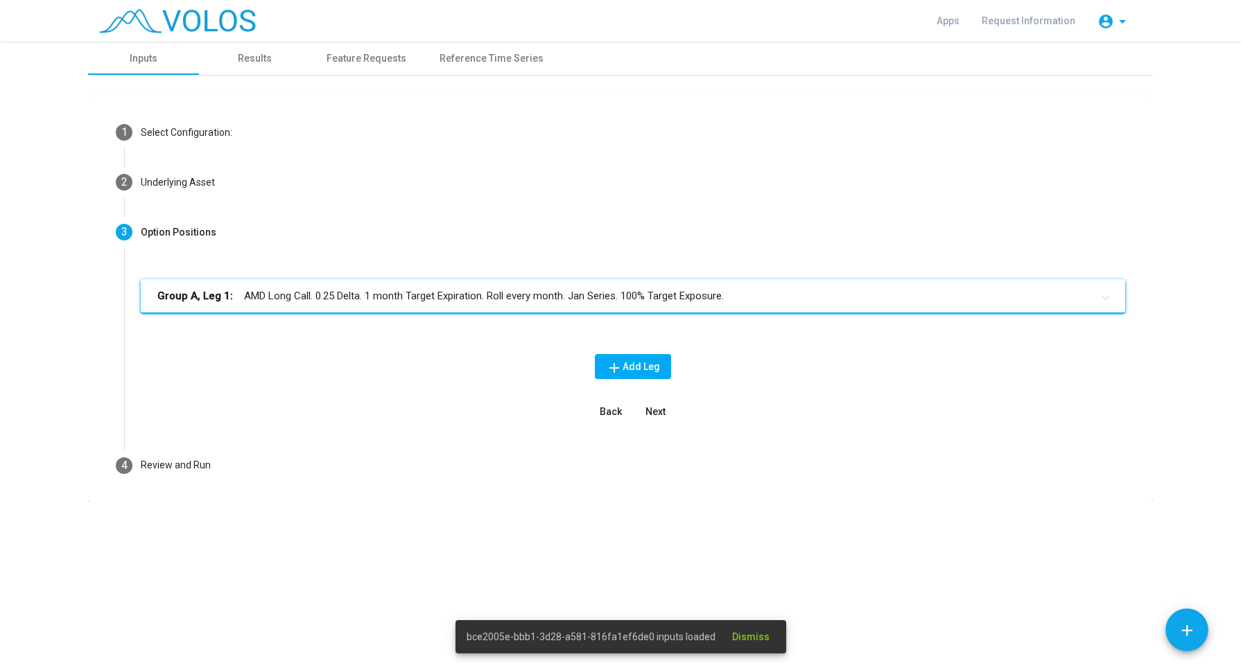
click at [285, 298] on mat-panel-title "Group A, Leg 1: AMD Long Call. 0.25 Delta. 1 month Target Expiration. Roll ever…" at bounding box center [624, 296] width 934 height 16
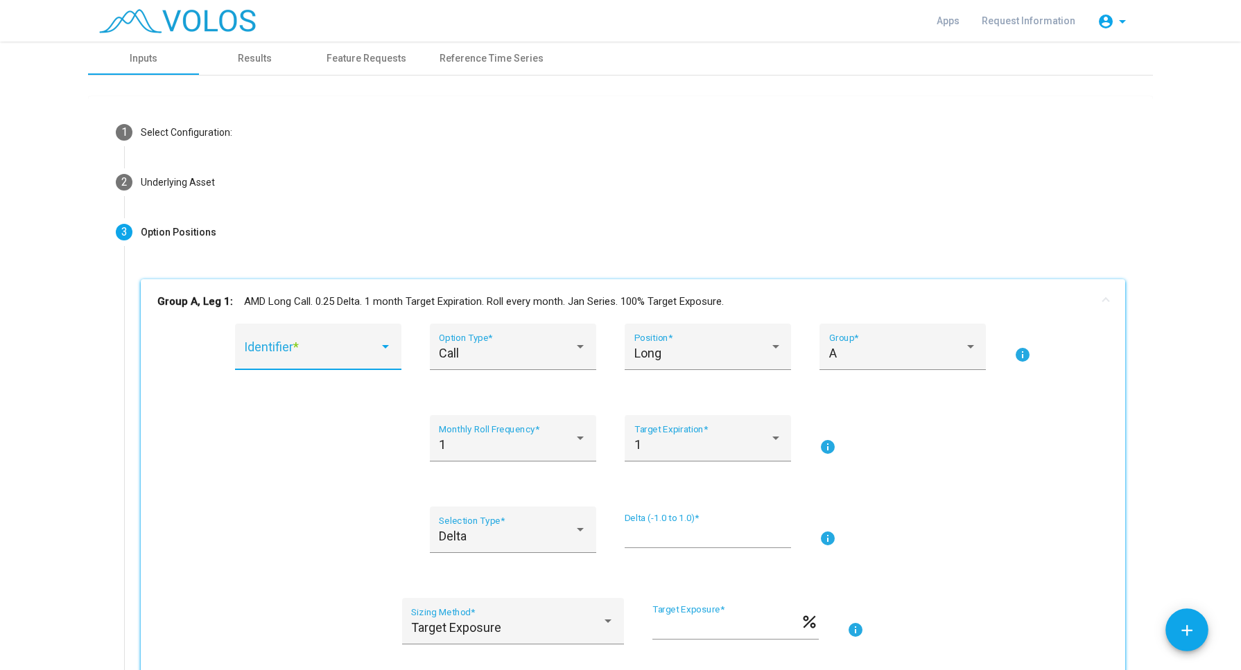
click at [340, 347] on span at bounding box center [311, 354] width 135 height 14
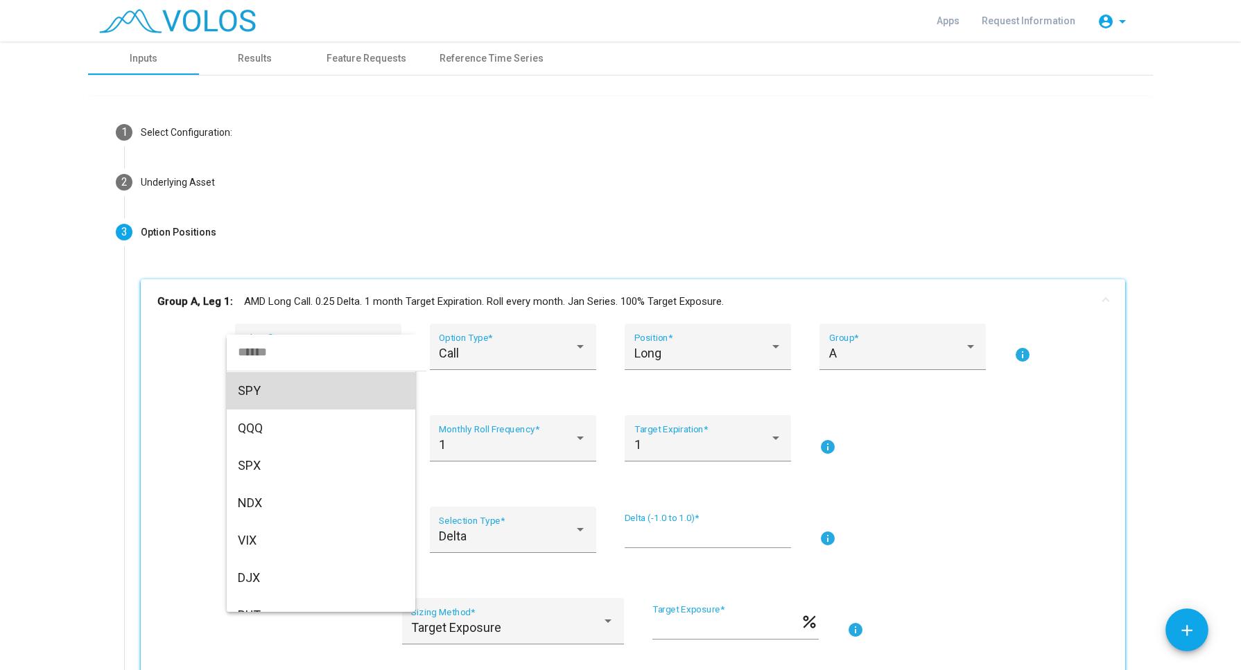
click at [332, 385] on span "SPY" at bounding box center [321, 390] width 166 height 37
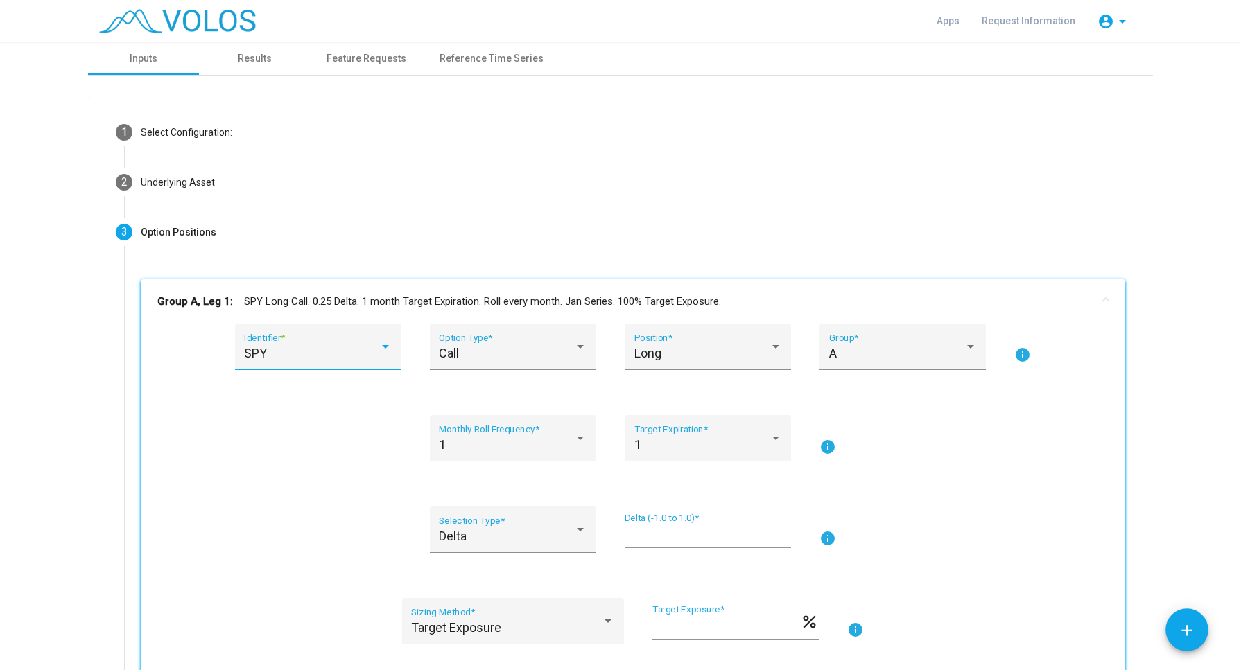
scroll to position [347, 0]
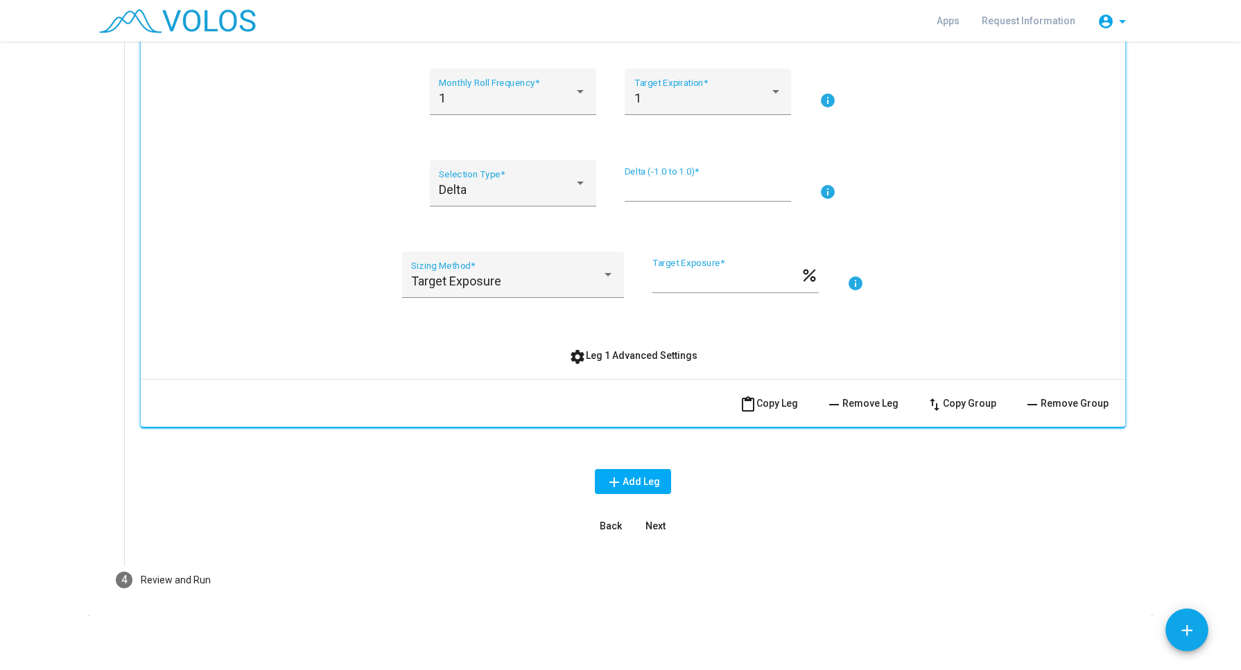
click at [645, 521] on span "Next" at bounding box center [655, 526] width 20 height 11
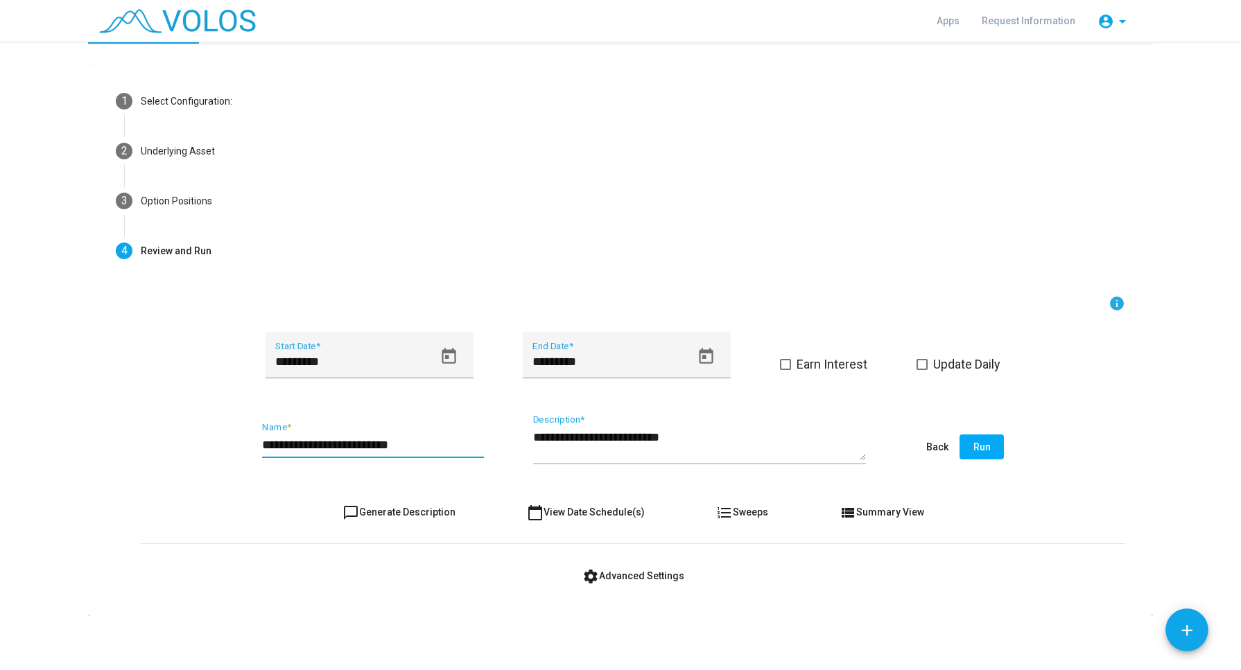
drag, startPoint x: 281, startPoint y: 439, endPoint x: 170, endPoint y: 430, distance: 111.9
click at [170, 430] on div "**********" at bounding box center [633, 447] width 984 height 65
type input "**********"
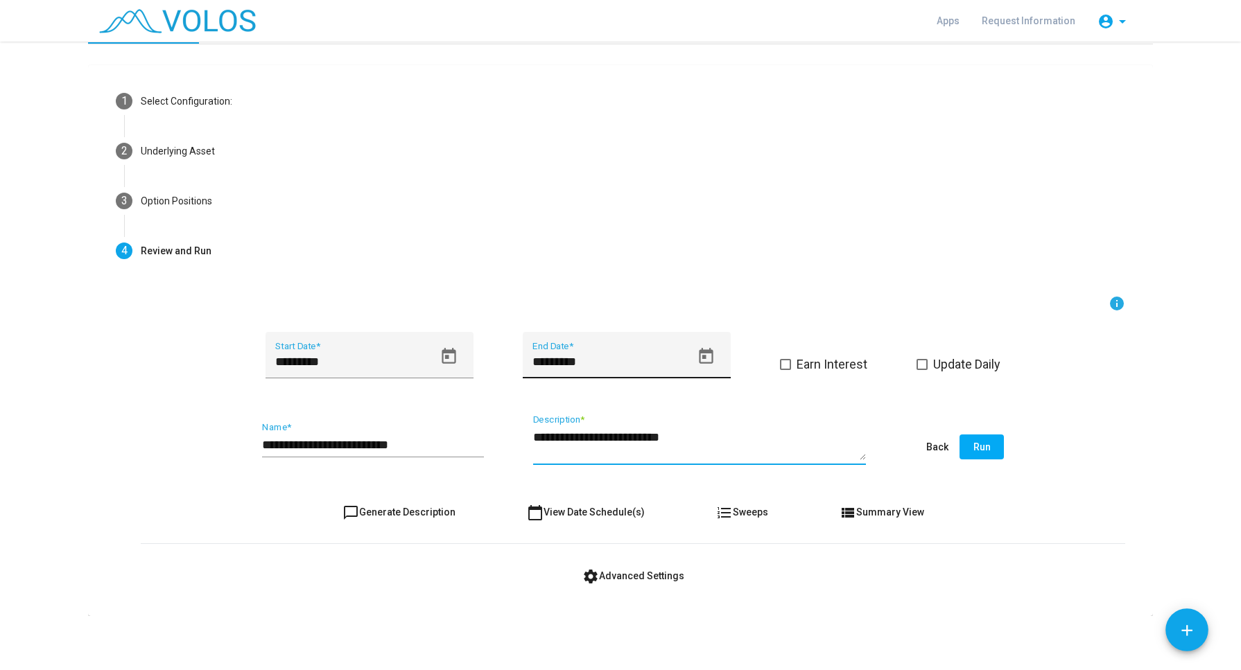
type textarea "**********"
drag, startPoint x: 550, startPoint y: 360, endPoint x: 505, endPoint y: 351, distance: 46.1
click at [505, 351] on div "********* Start Date * ********* End Date * Earn Interest Update Daily" at bounding box center [633, 363] width 984 height 63
type input "*********"
click at [960, 449] on button "Run" at bounding box center [981, 447] width 44 height 25
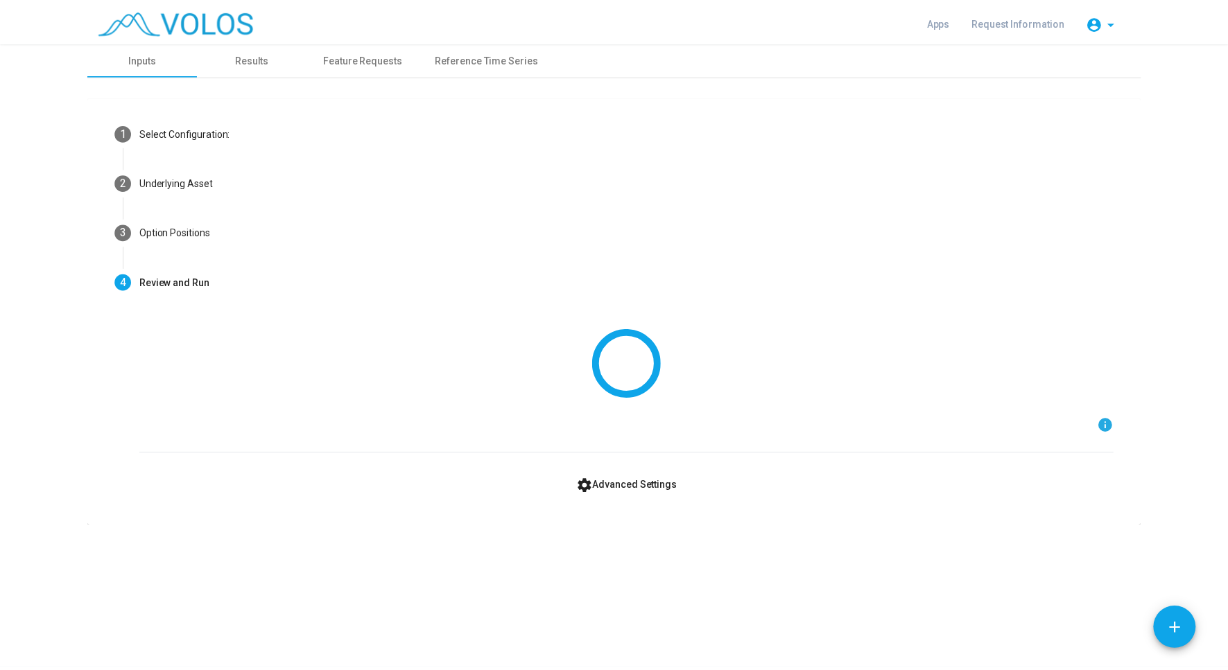
scroll to position [0, 0]
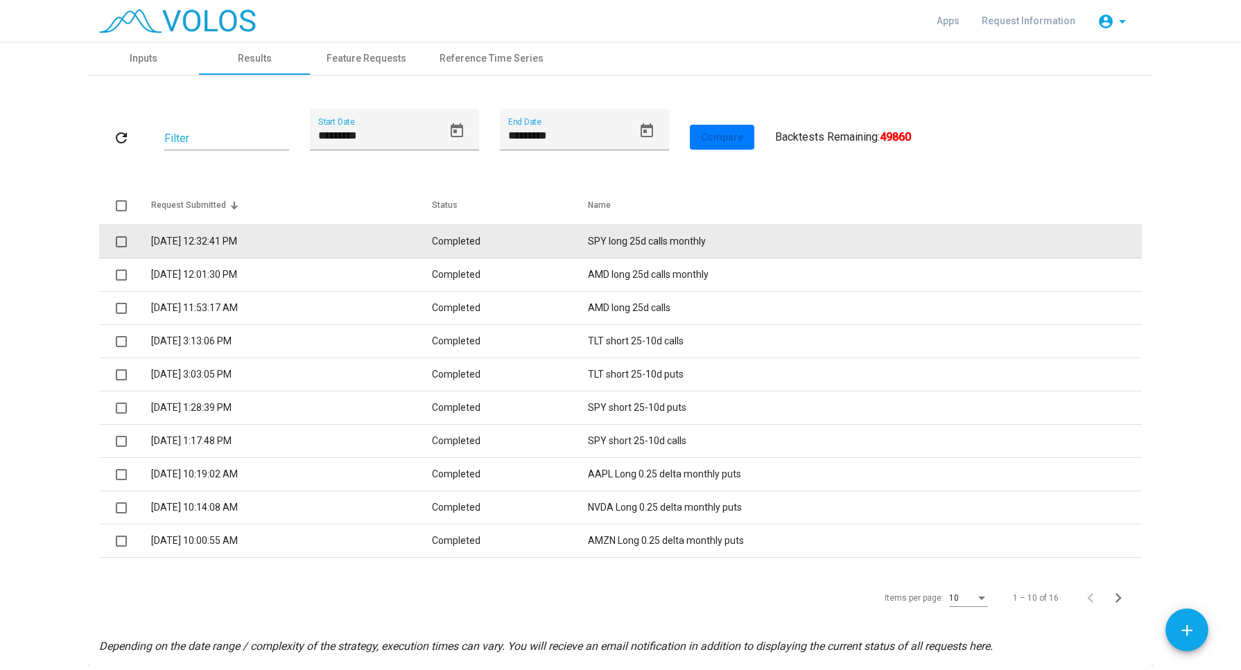
click at [252, 236] on td "[DATE] 12:32:41 PM" at bounding box center [291, 241] width 281 height 33
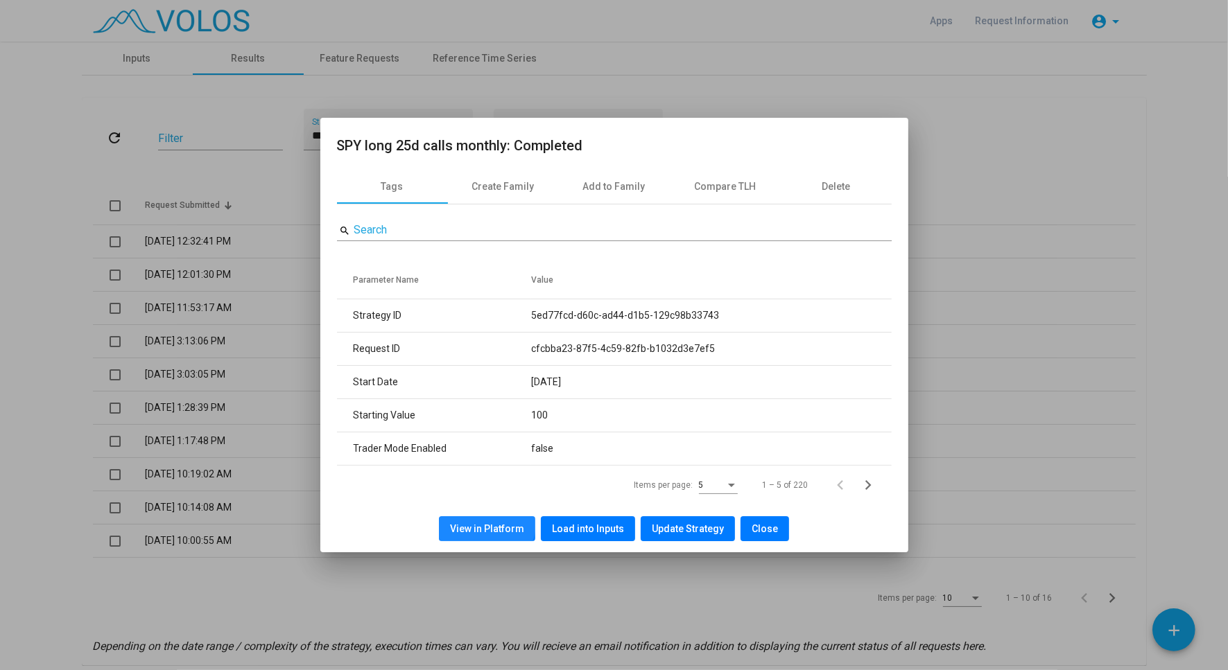
click at [489, 524] on span "View in Platform" at bounding box center [487, 528] width 74 height 11
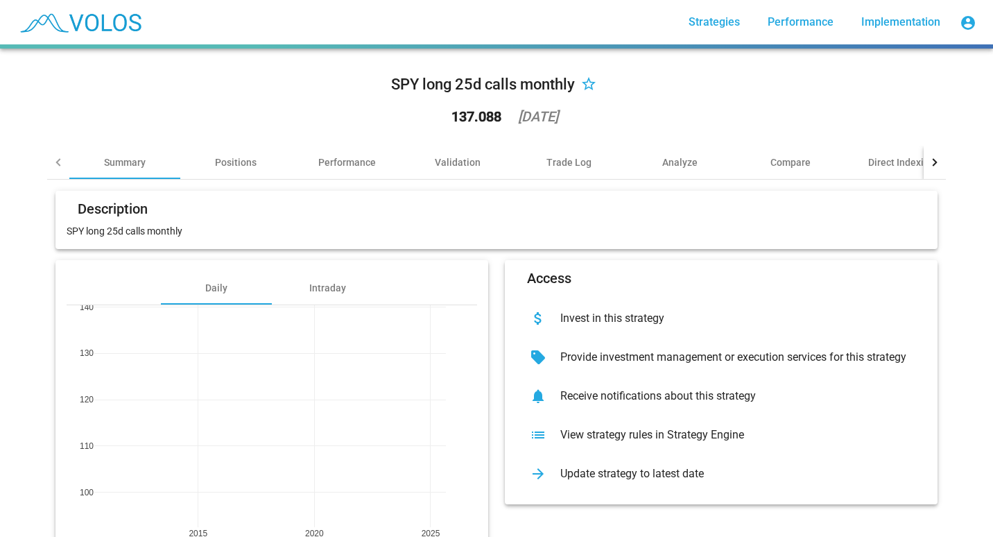
scroll to position [80, 0]
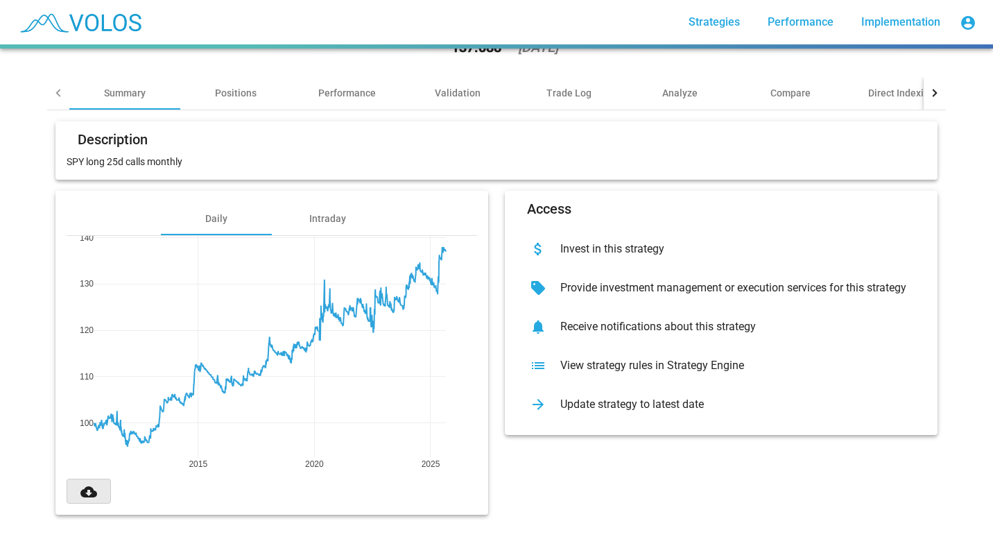
click at [80, 487] on mat-icon "cloud_download" at bounding box center [88, 491] width 17 height 17
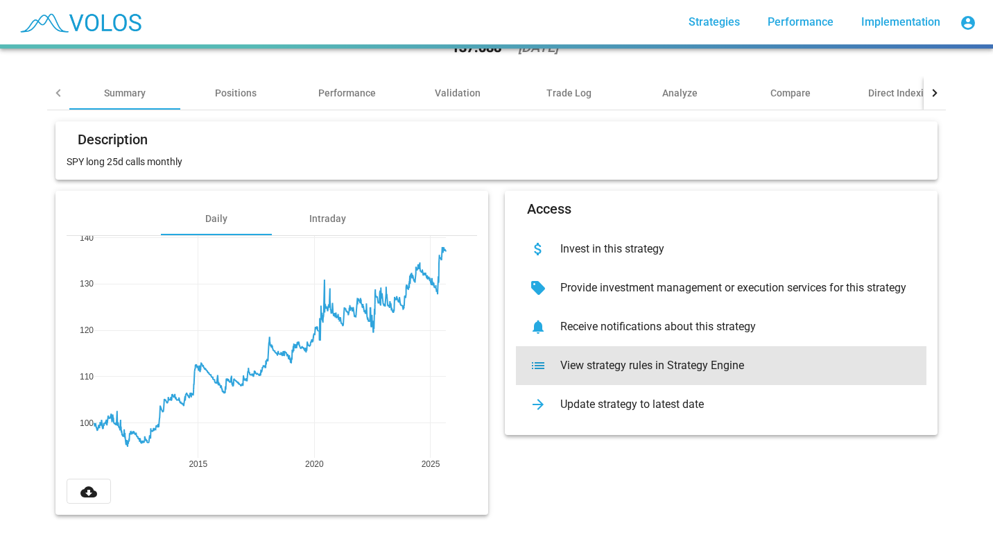
click at [573, 363] on div "list View strategy rules in Strategy Engine" at bounding box center [721, 365] width 410 height 39
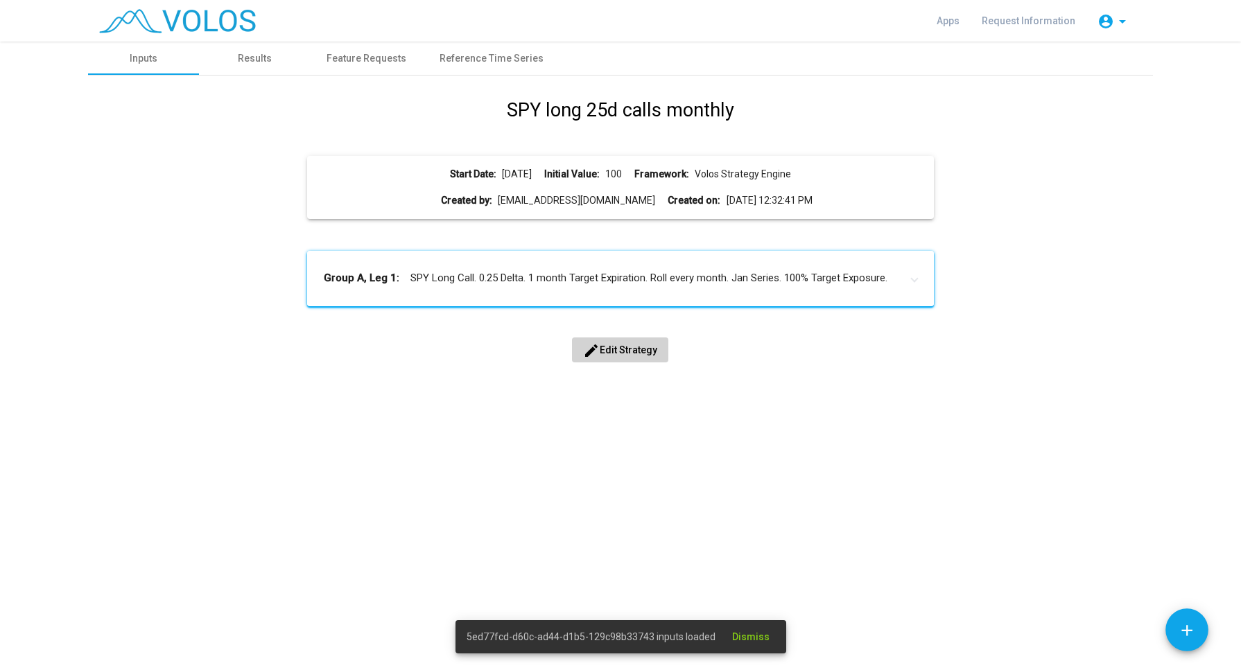
click at [501, 281] on mat-panel-title "Group A, Leg 1: SPY Long Call. 0.25 Delta. 1 month Target Expiration. Roll ever…" at bounding box center [612, 278] width 576 height 16
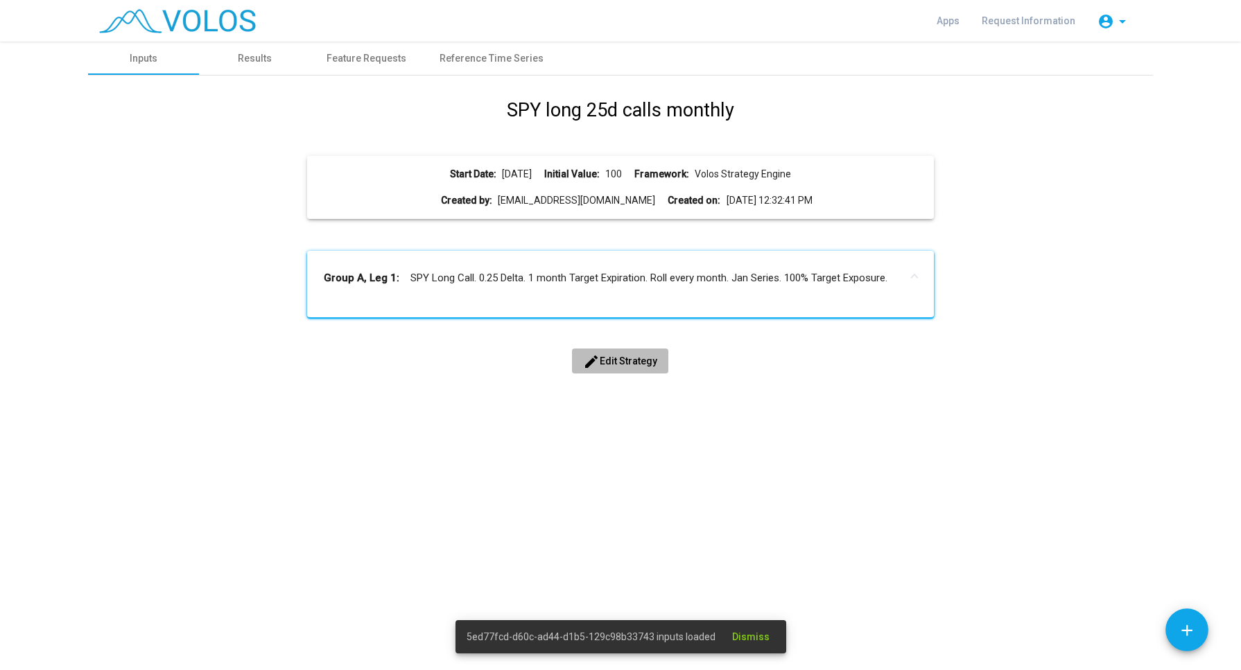
click at [616, 366] on span "edit Edit Strategy" at bounding box center [620, 361] width 74 height 11
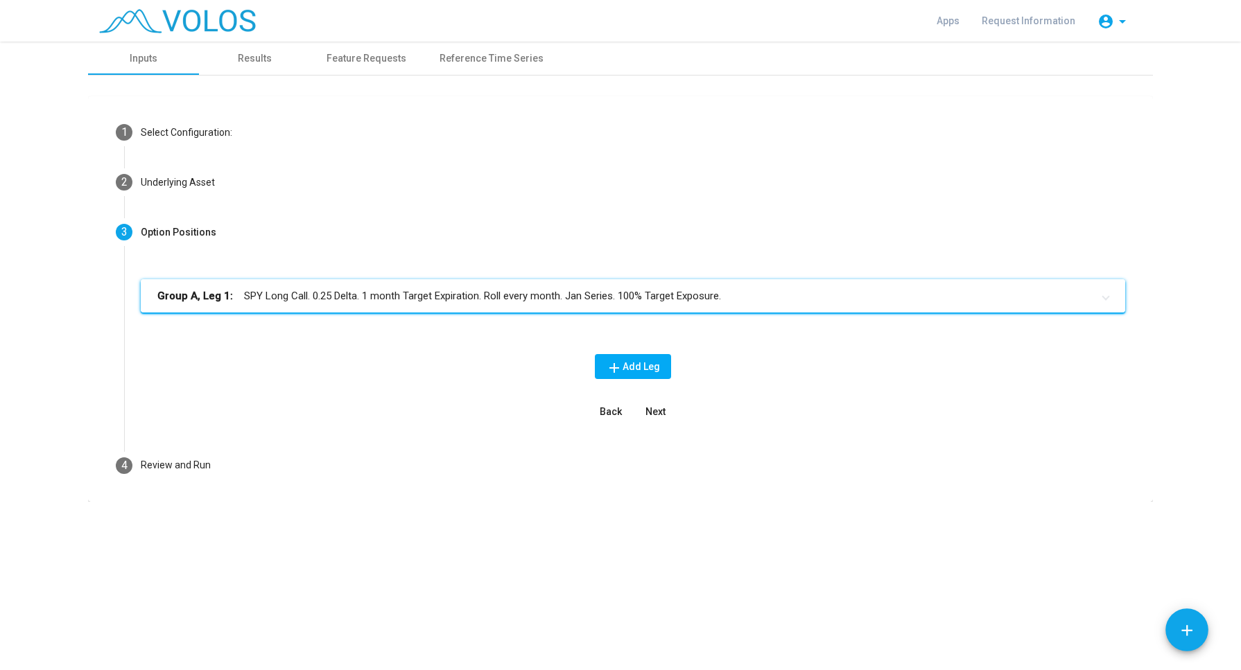
click at [398, 310] on mat-expansion-panel-header "Group A, Leg 1: SPY Long Call. 0.25 Delta. 1 month Target Expiration. Roll ever…" at bounding box center [633, 295] width 984 height 33
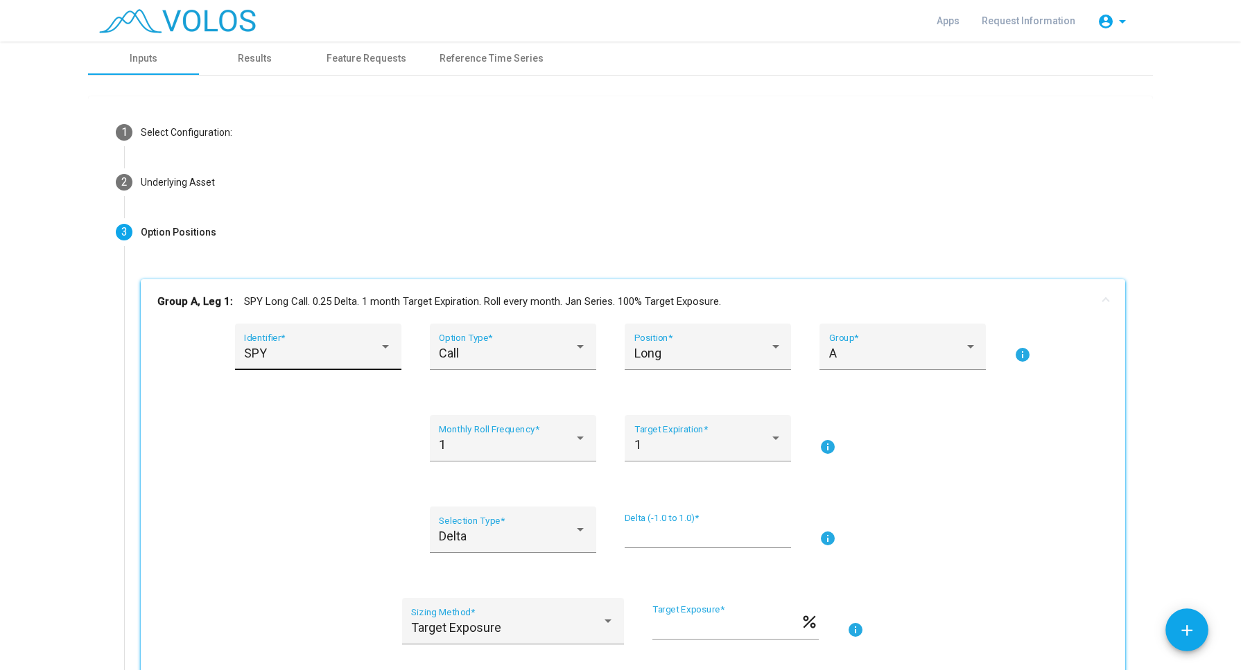
click at [343, 344] on div "SPY Identifier *" at bounding box center [318, 351] width 148 height 37
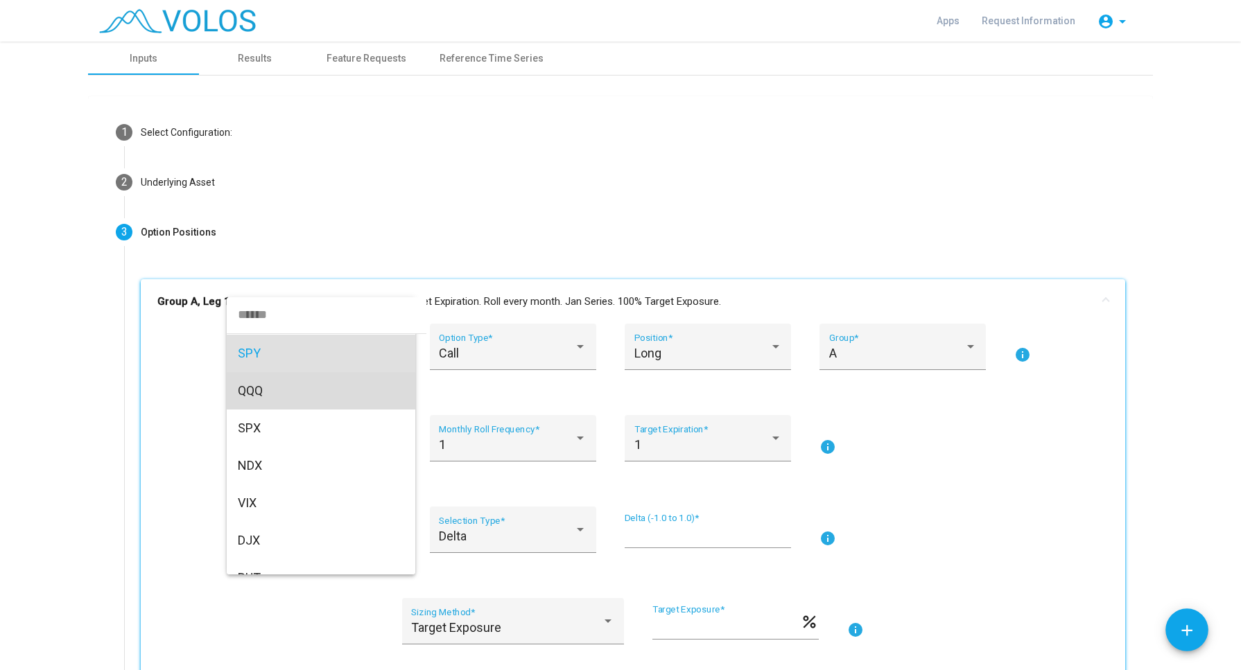
click at [320, 389] on span "QQQ" at bounding box center [321, 390] width 166 height 37
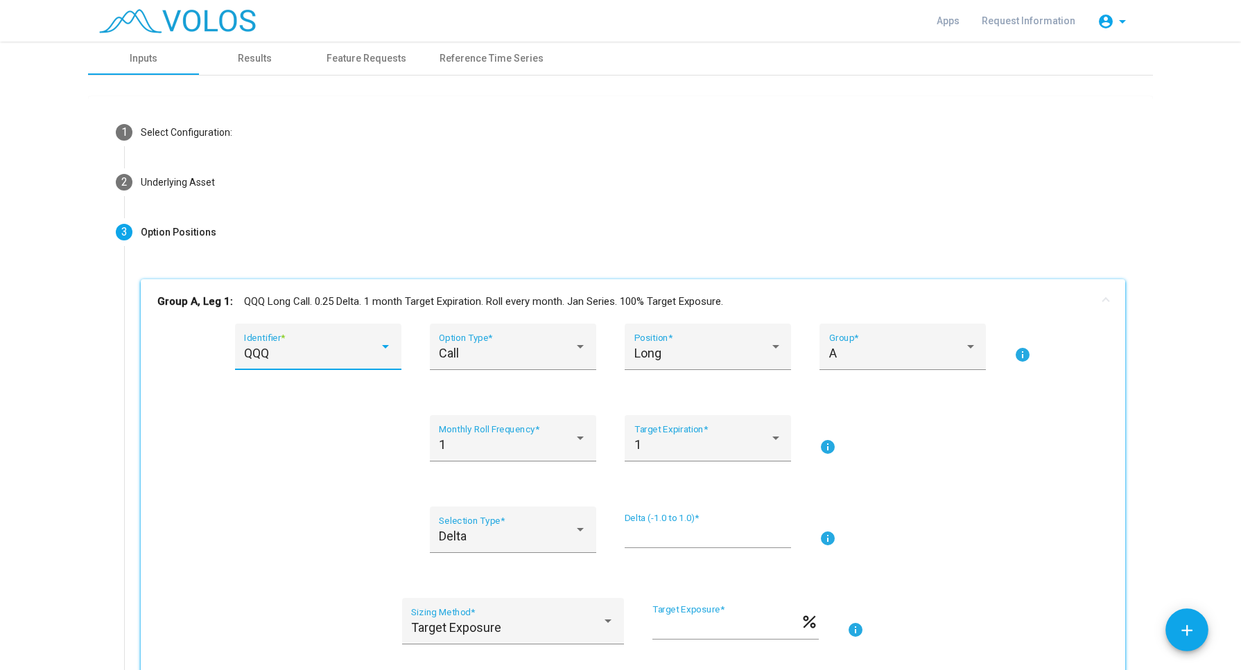
scroll to position [347, 0]
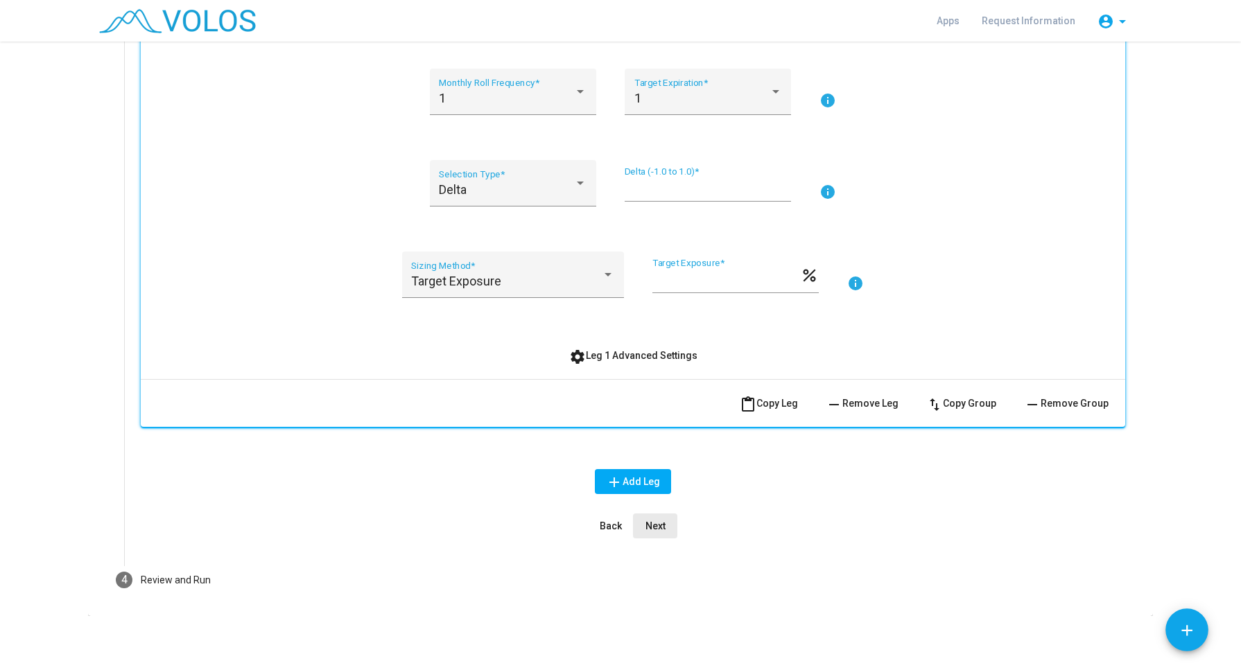
click at [647, 521] on span "Next" at bounding box center [655, 526] width 20 height 11
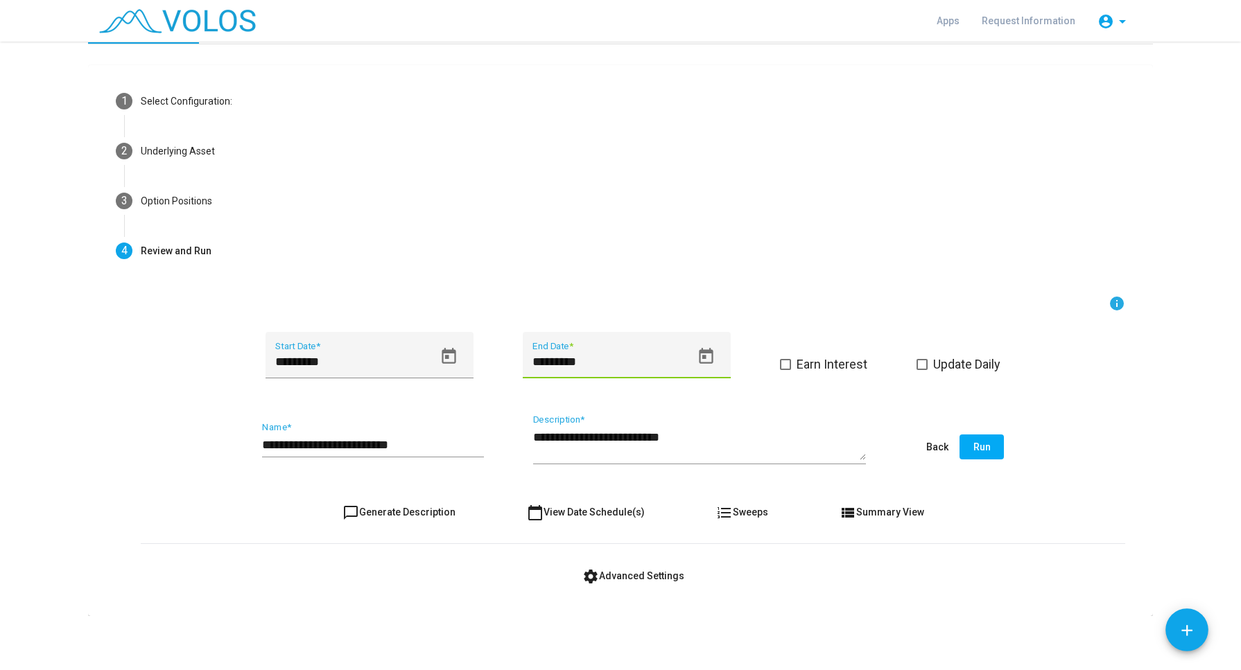
drag, startPoint x: 548, startPoint y: 360, endPoint x: 506, endPoint y: 360, distance: 41.6
click at [506, 360] on div "********* Start Date * ********* End Date * Earn Interest Update Daily" at bounding box center [633, 363] width 984 height 63
type input "*********"
drag, startPoint x: 273, startPoint y: 442, endPoint x: 238, endPoint y: 450, distance: 36.2
click at [238, 450] on div "**********" at bounding box center [633, 447] width 984 height 65
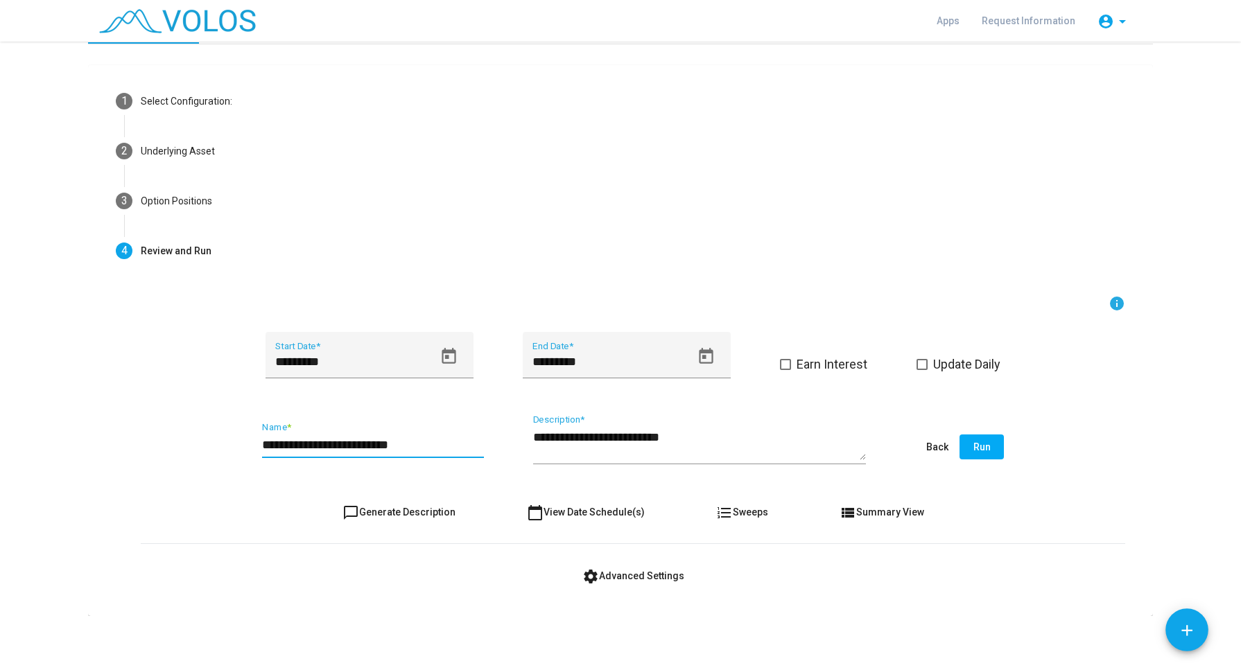
type input "**********"
type textarea "**********"
click at [964, 446] on button "Run" at bounding box center [981, 447] width 44 height 25
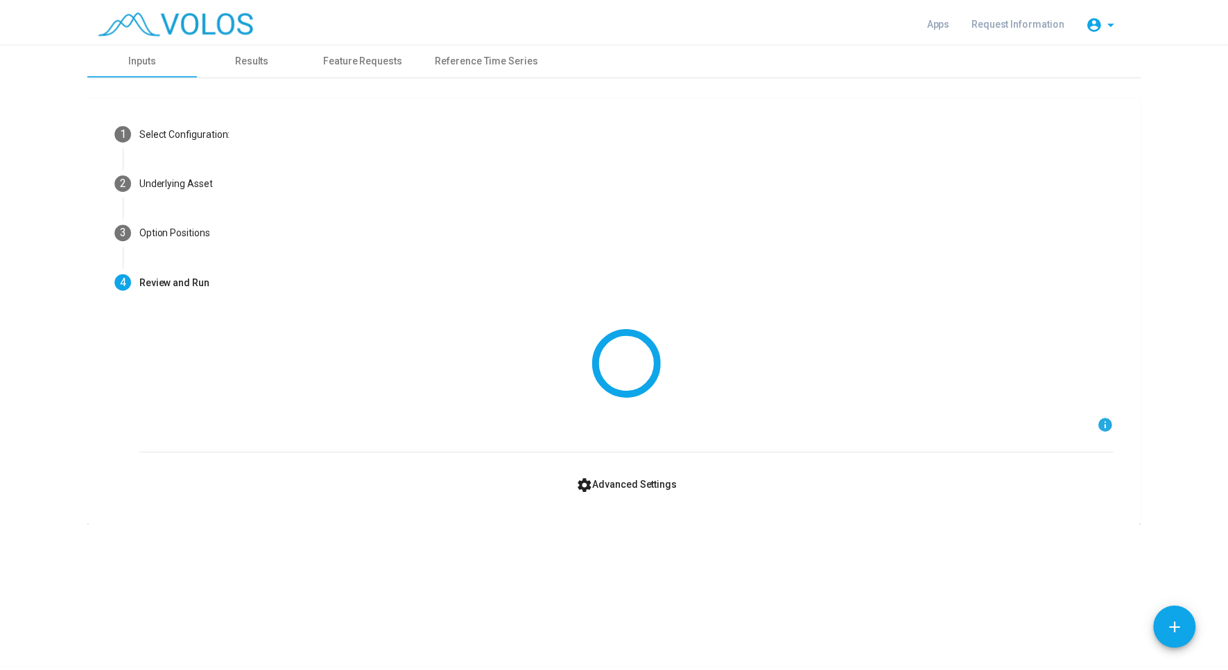
scroll to position [0, 0]
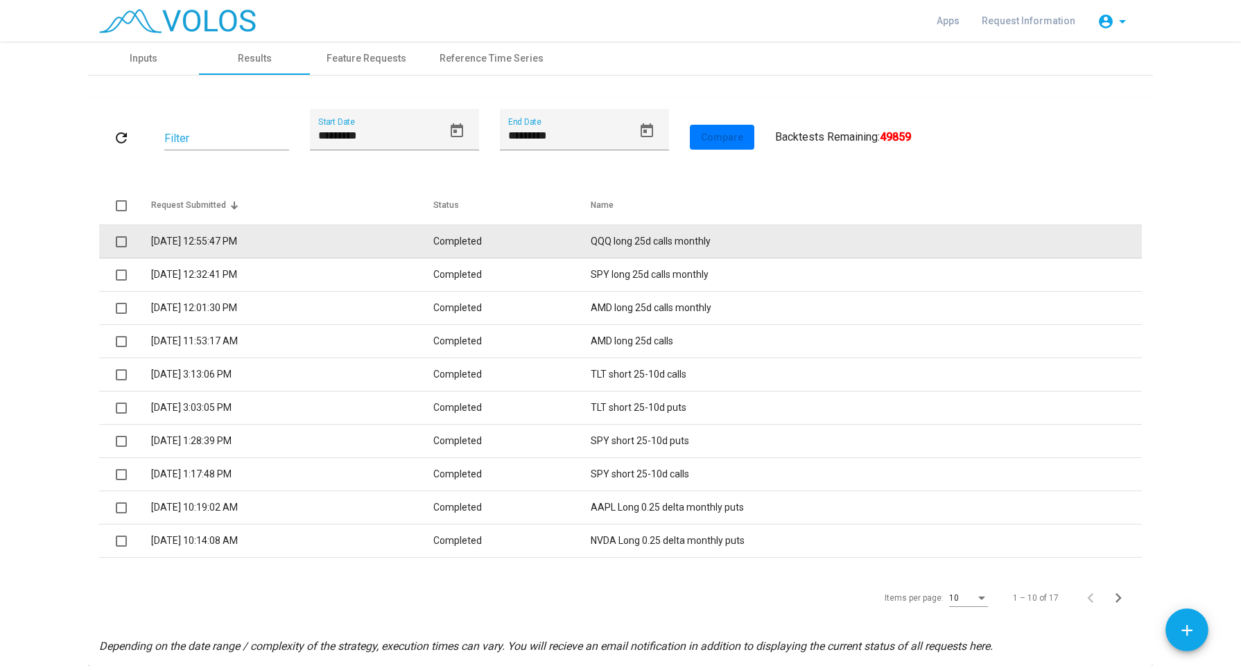
drag, startPoint x: 432, startPoint y: 250, endPoint x: 376, endPoint y: 242, distance: 56.8
click at [376, 242] on td "[DATE] 12:55:47 PM" at bounding box center [292, 241] width 282 height 33
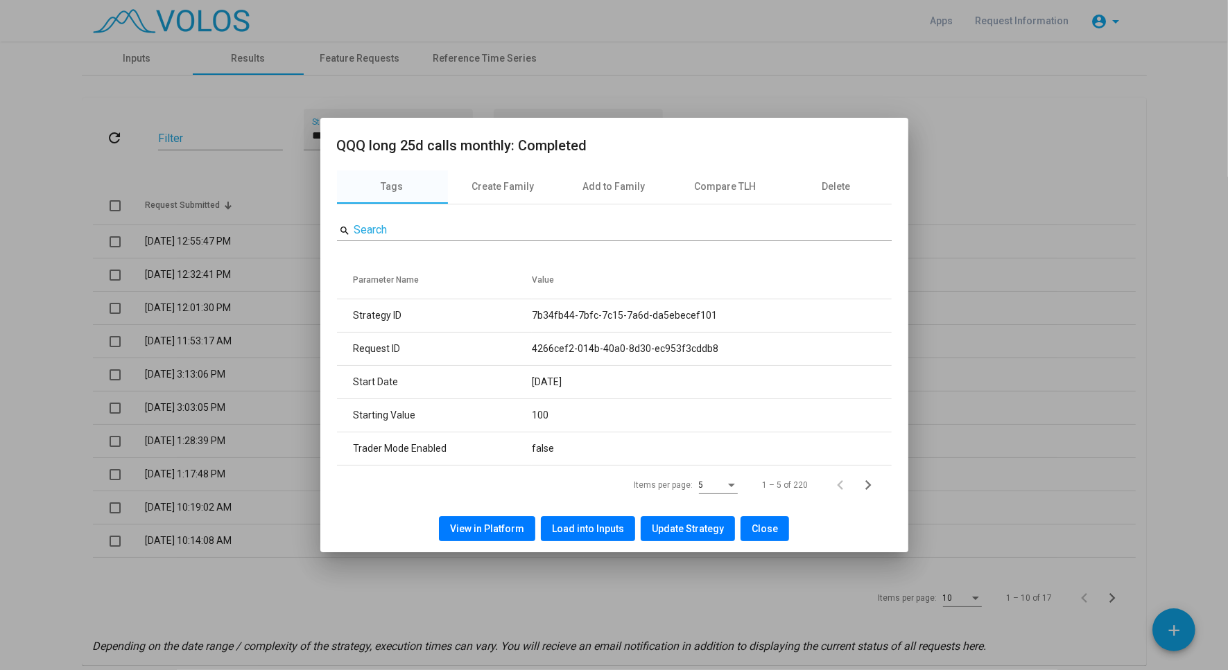
click at [508, 534] on button "View in Platform" at bounding box center [487, 528] width 96 height 25
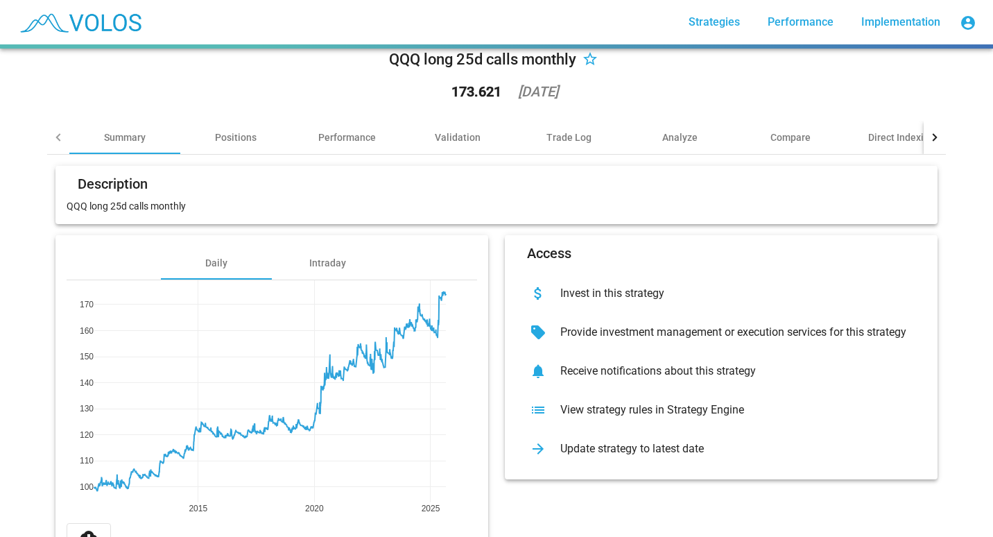
click at [12, 381] on div "QQQ long 25d calls monthly star_border 173.621 2025-08-29 Summary Positions Per…" at bounding box center [496, 293] width 993 height 488
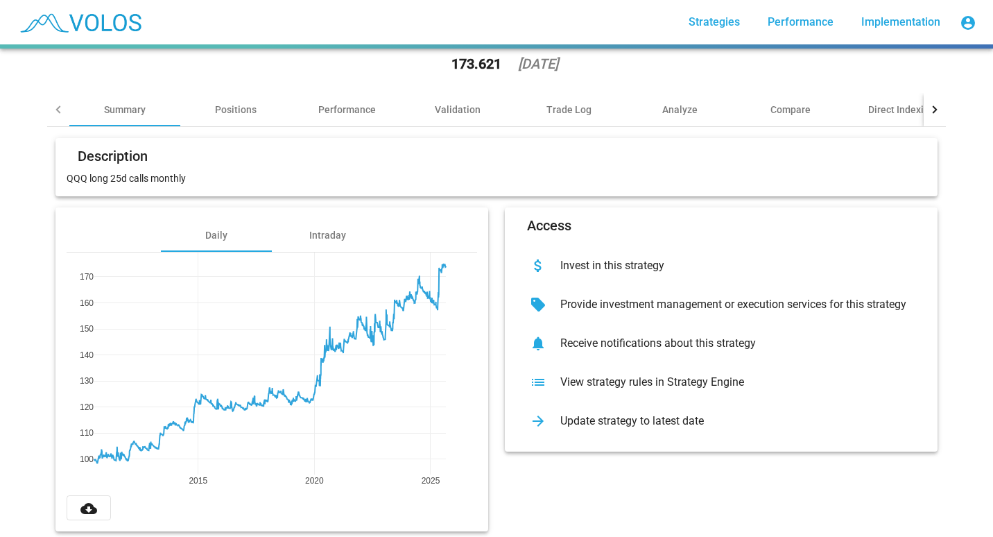
scroll to position [80, 0]
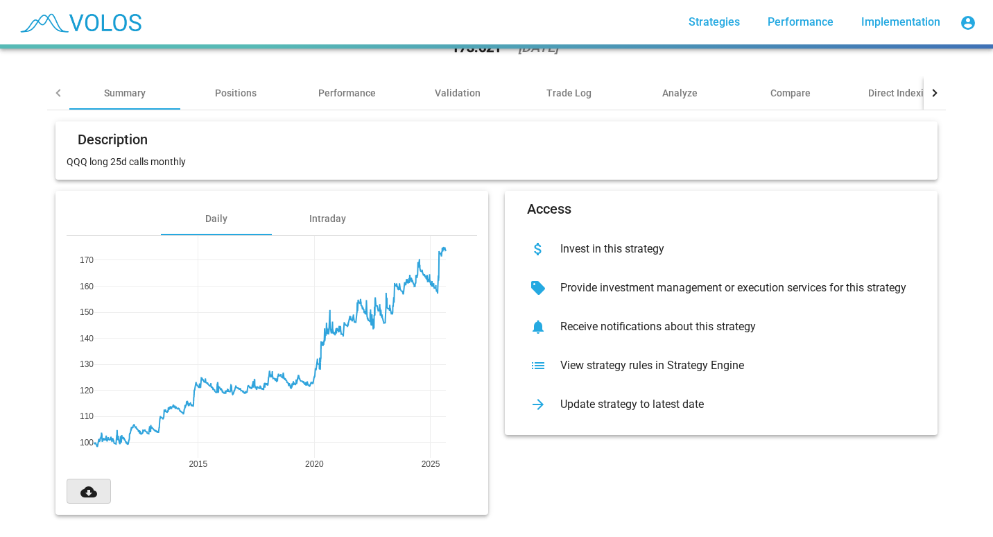
click at [84, 485] on mat-icon "cloud_download" at bounding box center [88, 491] width 17 height 17
click at [552, 453] on div "Access attach_money Invest in this strategy sell Provide investment management …" at bounding box center [720, 353] width 449 height 324
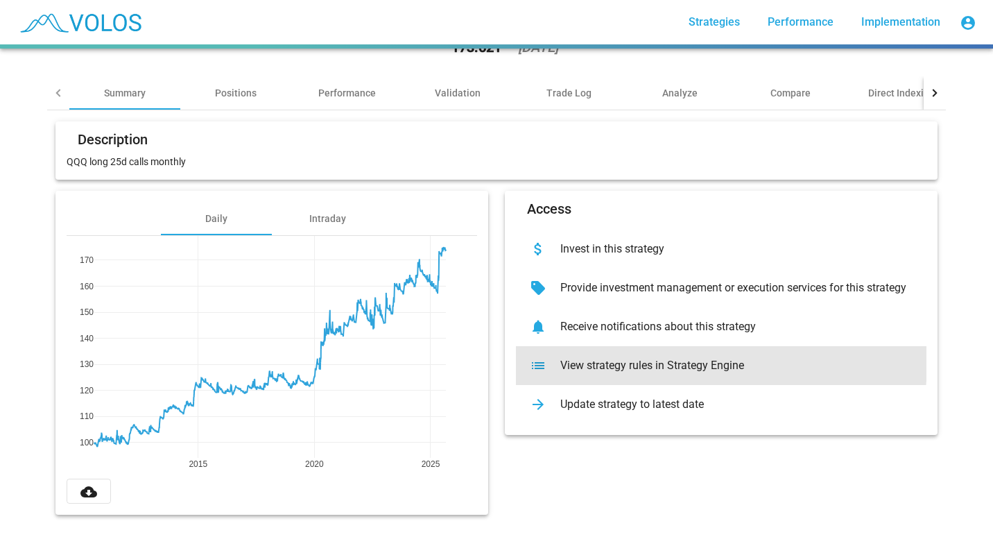
click at [583, 358] on div "View strategy rules in Strategy Engine" at bounding box center [732, 365] width 366 height 14
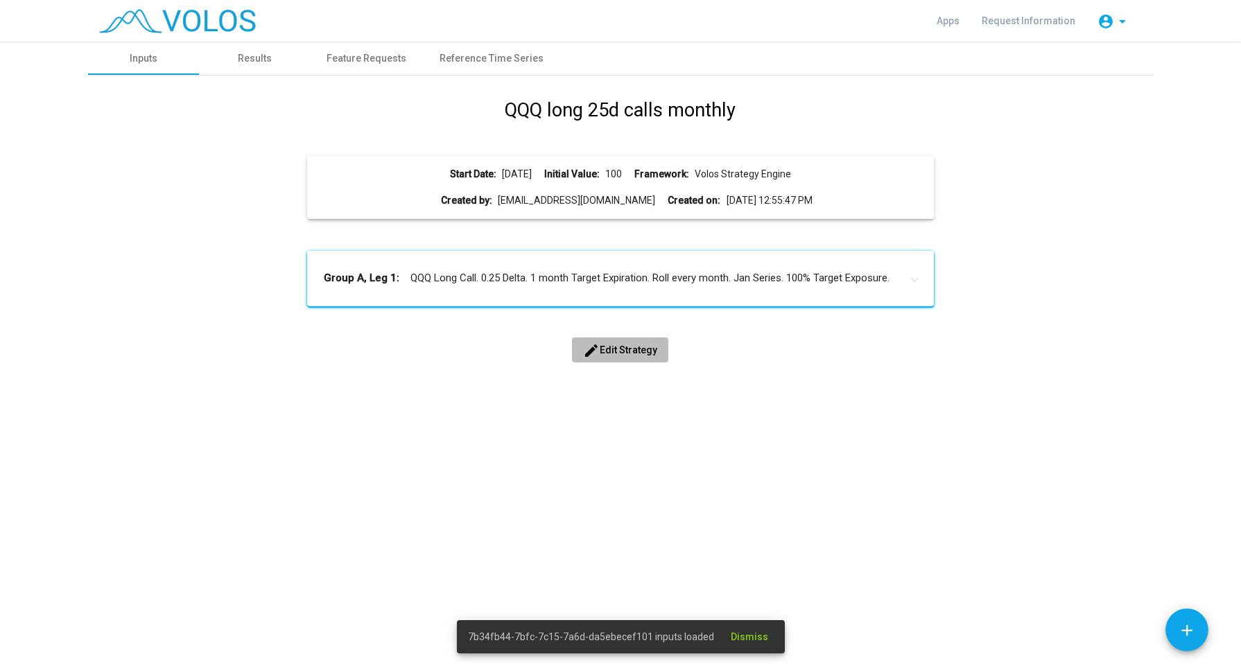
click at [604, 356] on button "edit Edit Strategy" at bounding box center [620, 350] width 96 height 25
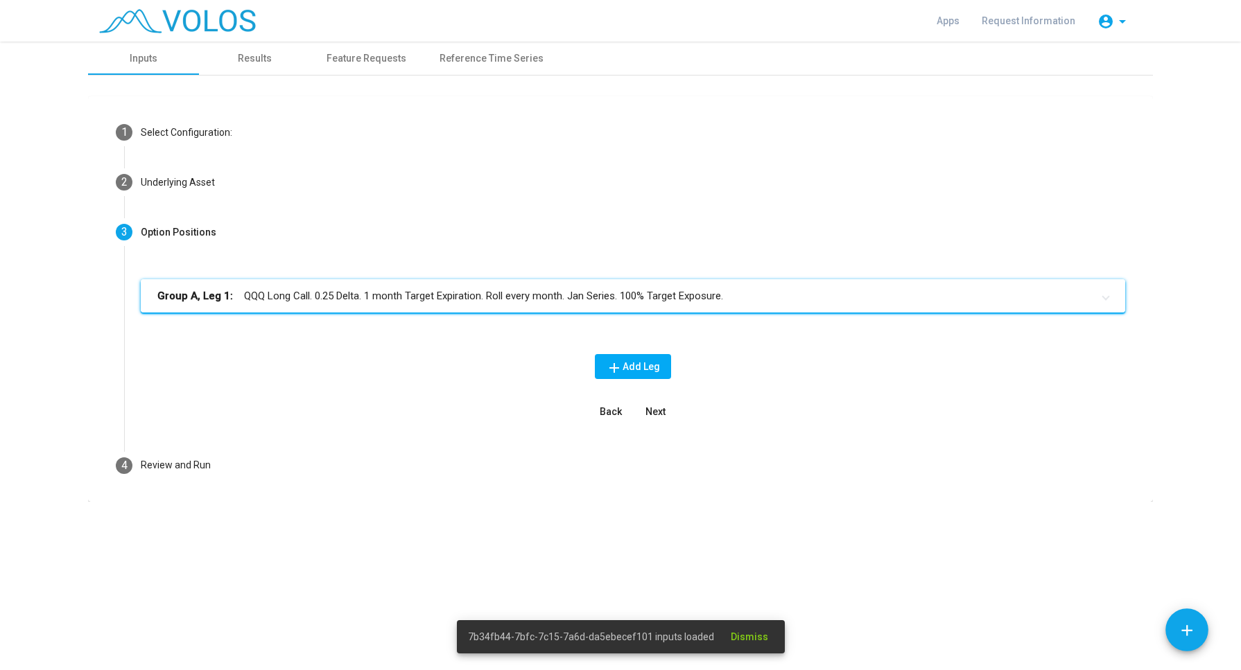
click at [577, 306] on mat-expansion-panel-header "Group A, Leg 1: QQQ Long Call. 0.25 Delta. 1 month Target Expiration. Roll ever…" at bounding box center [633, 295] width 984 height 33
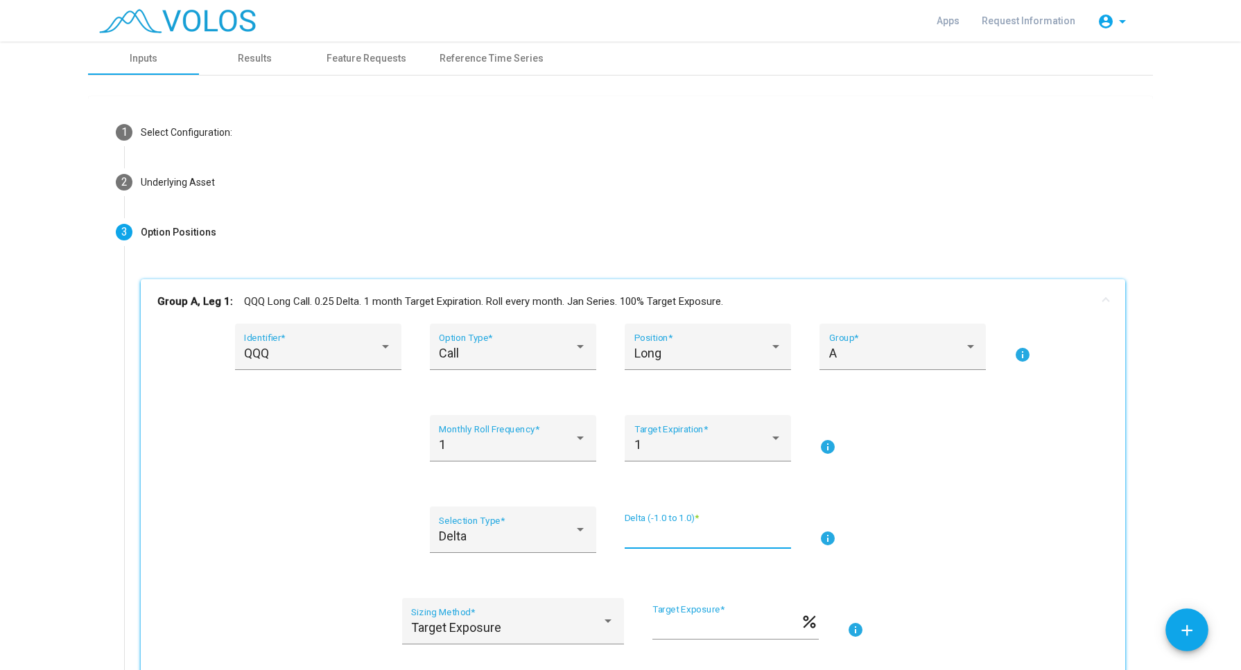
click at [655, 532] on input "****" at bounding box center [708, 536] width 166 height 14
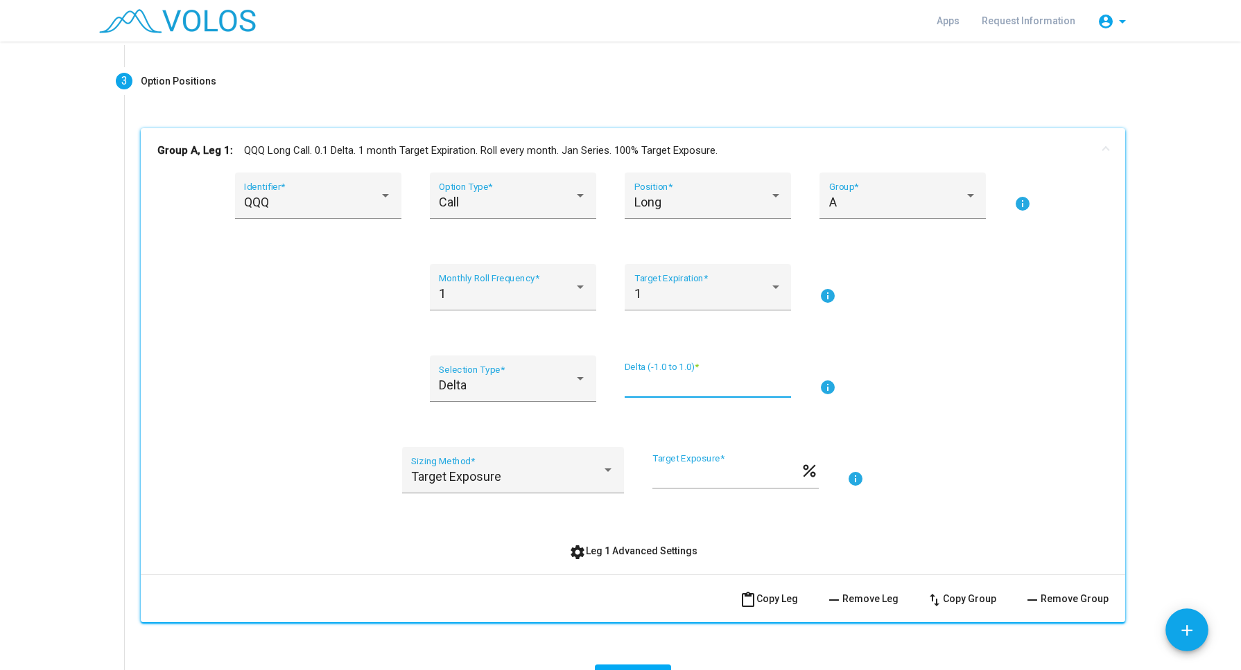
scroll to position [148, 0]
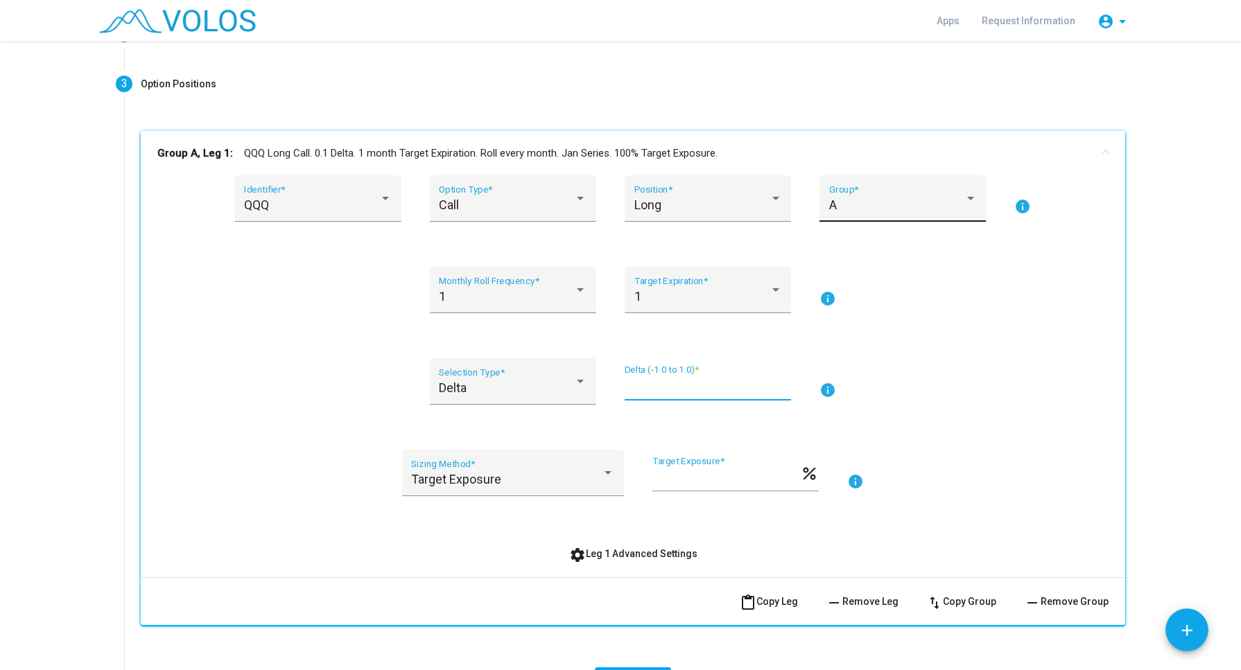
type input "****"
click at [964, 200] on div at bounding box center [970, 198] width 12 height 14
click at [963, 200] on mat-option "A" at bounding box center [896, 204] width 170 height 37
click at [964, 200] on div at bounding box center [970, 198] width 12 height 14
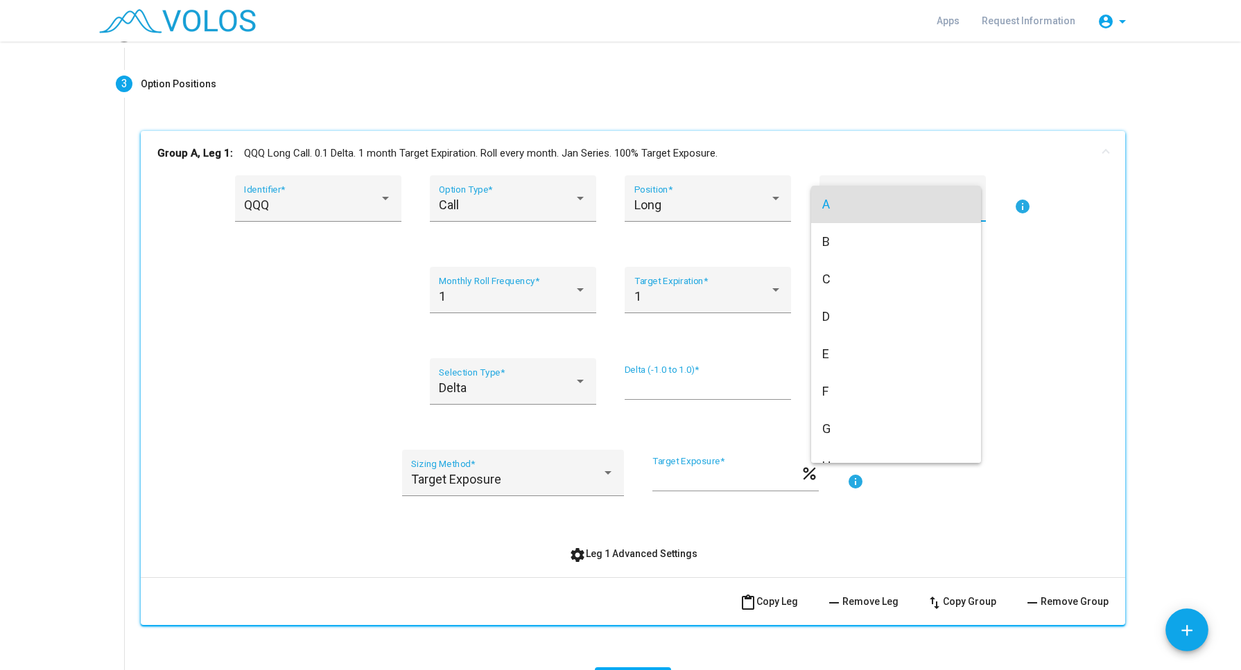
drag, startPoint x: 1238, startPoint y: 281, endPoint x: 1233, endPoint y: 344, distance: 62.6
click at [1233, 344] on div at bounding box center [620, 335] width 1241 height 670
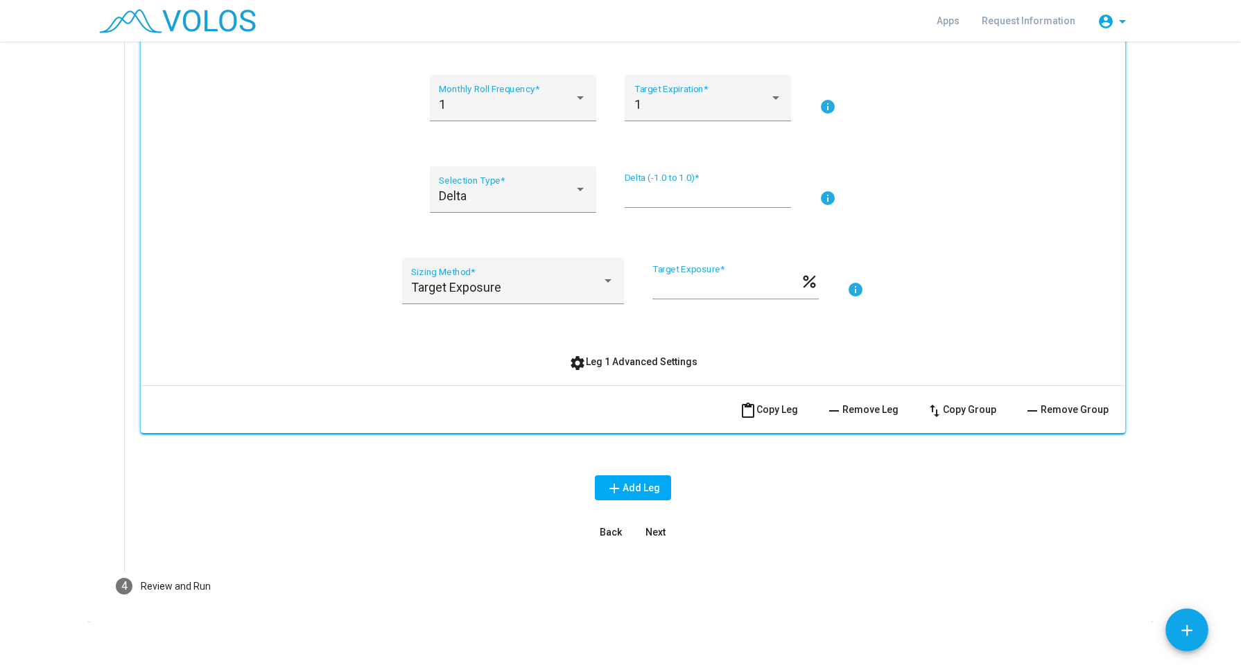
scroll to position [347, 0]
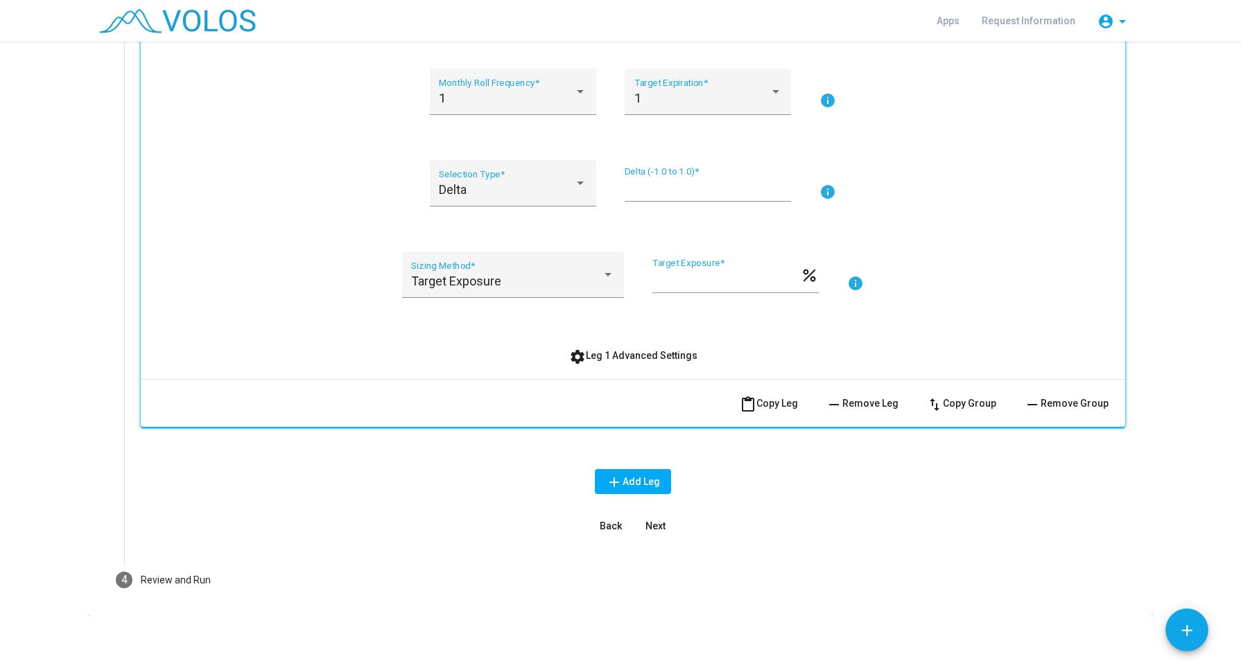
click at [645, 525] on span "Next" at bounding box center [655, 526] width 20 height 11
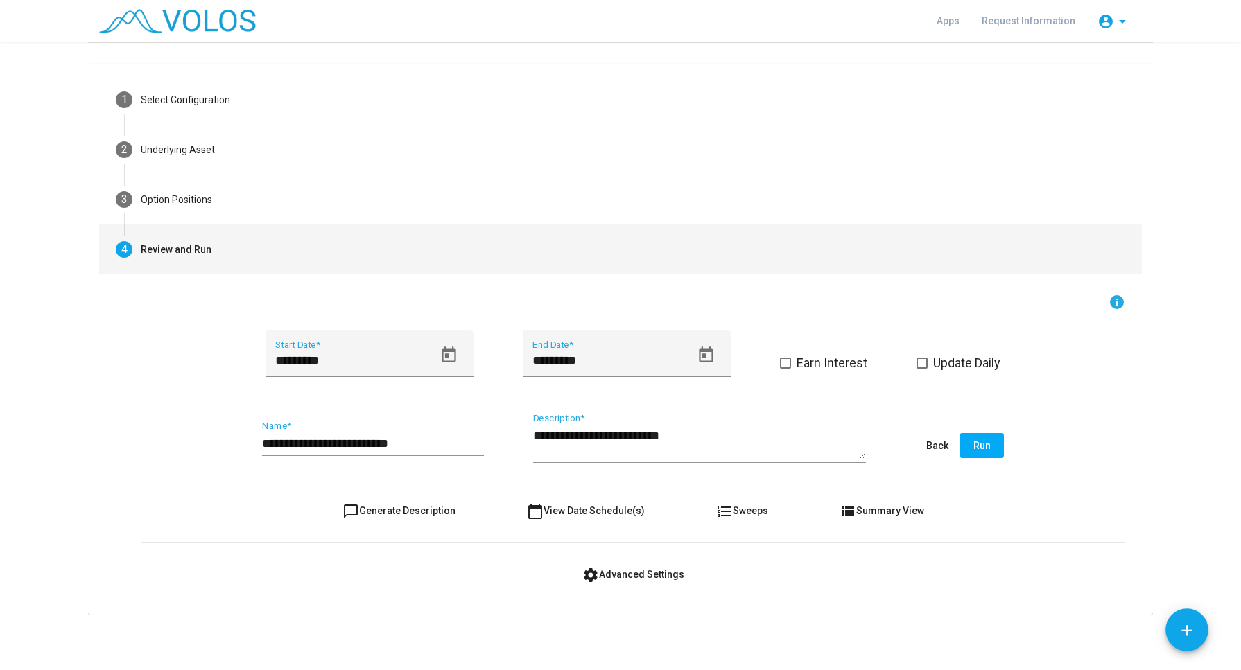
scroll to position [31, 0]
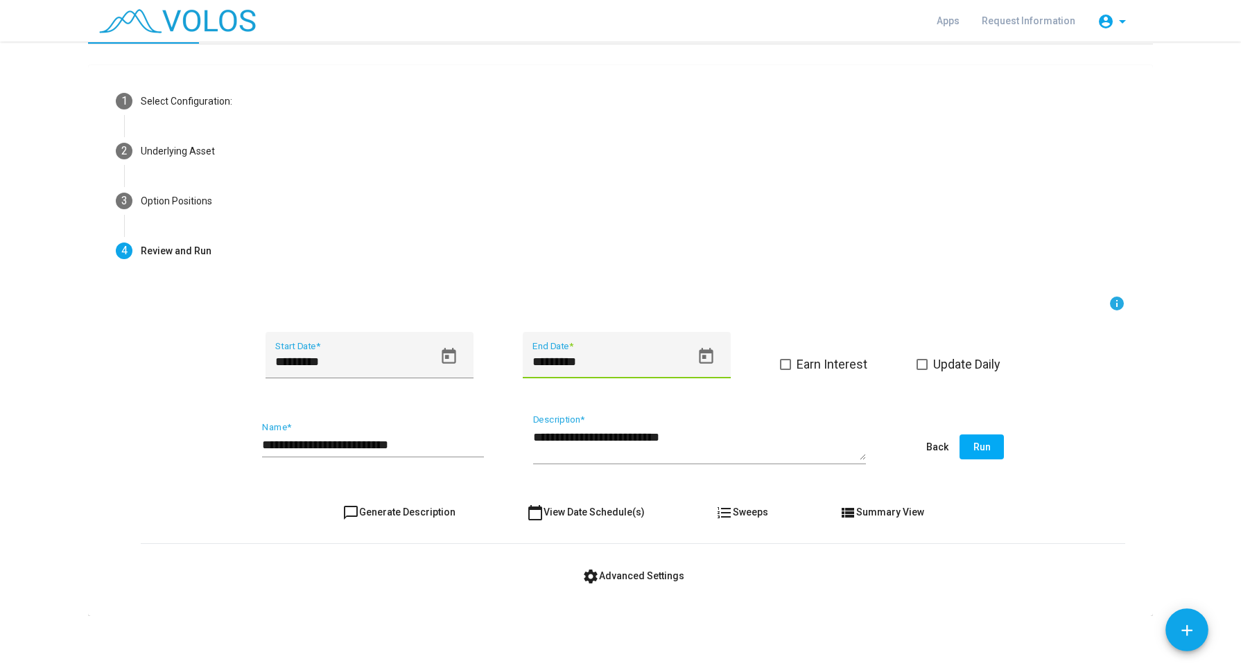
drag, startPoint x: 549, startPoint y: 360, endPoint x: 512, endPoint y: 360, distance: 37.4
click at [512, 360] on div "********* Start Date * ********* End Date * Earn Interest Update Daily" at bounding box center [633, 363] width 984 height 63
type input "*********"
click at [980, 443] on span "Run" at bounding box center [981, 447] width 17 height 11
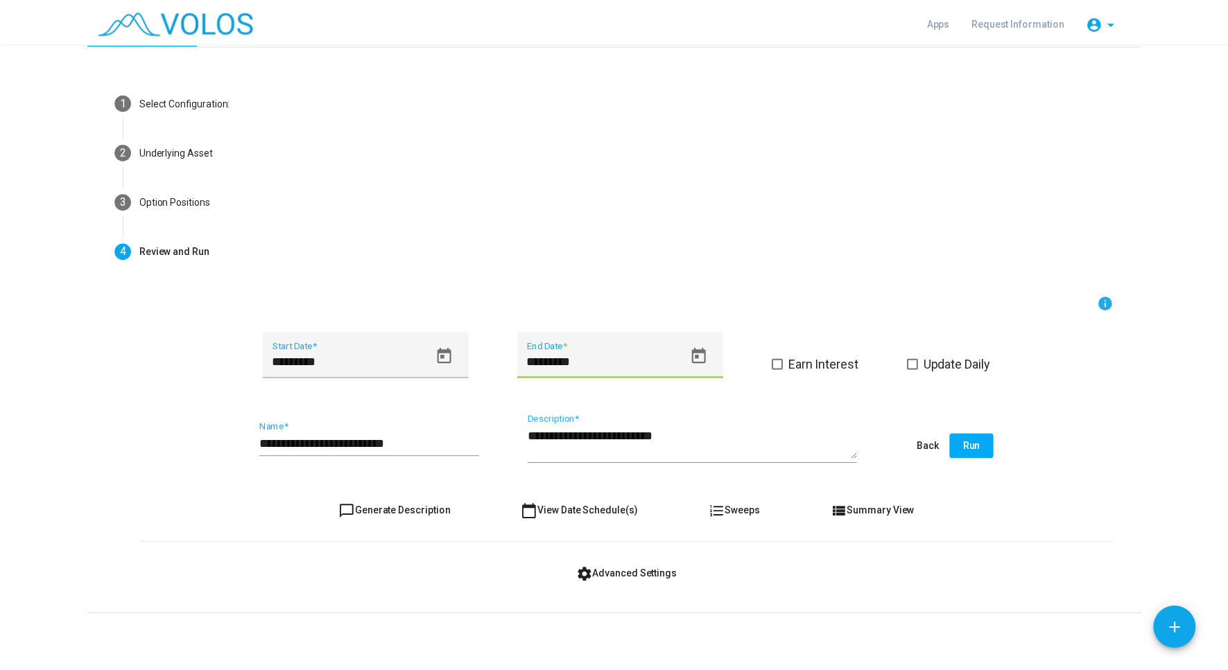
scroll to position [0, 0]
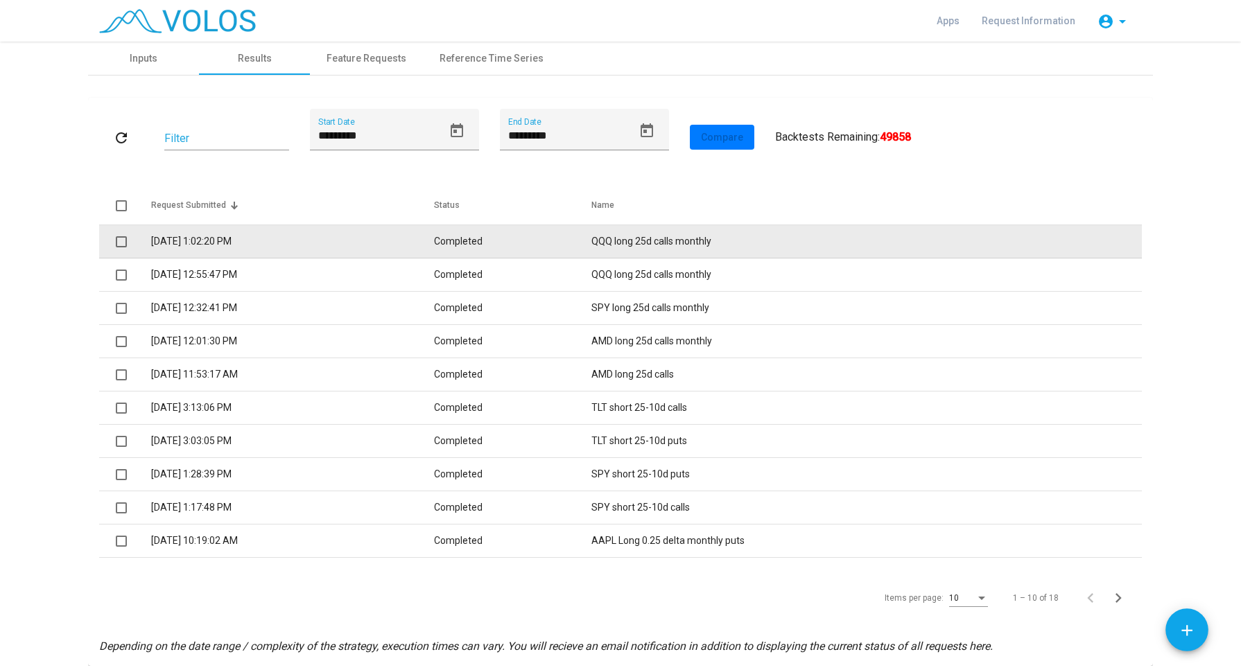
click at [369, 232] on td "9/18/2025 1:02:20 PM" at bounding box center [292, 241] width 283 height 33
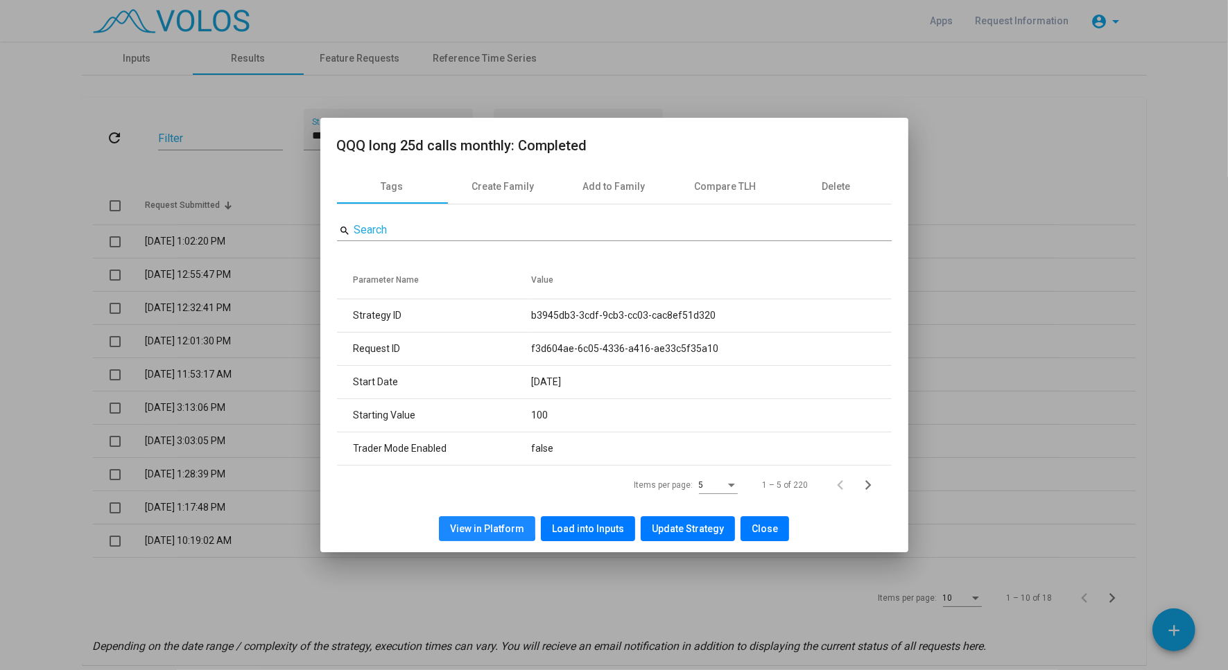
click at [490, 525] on span "View in Platform" at bounding box center [487, 528] width 74 height 11
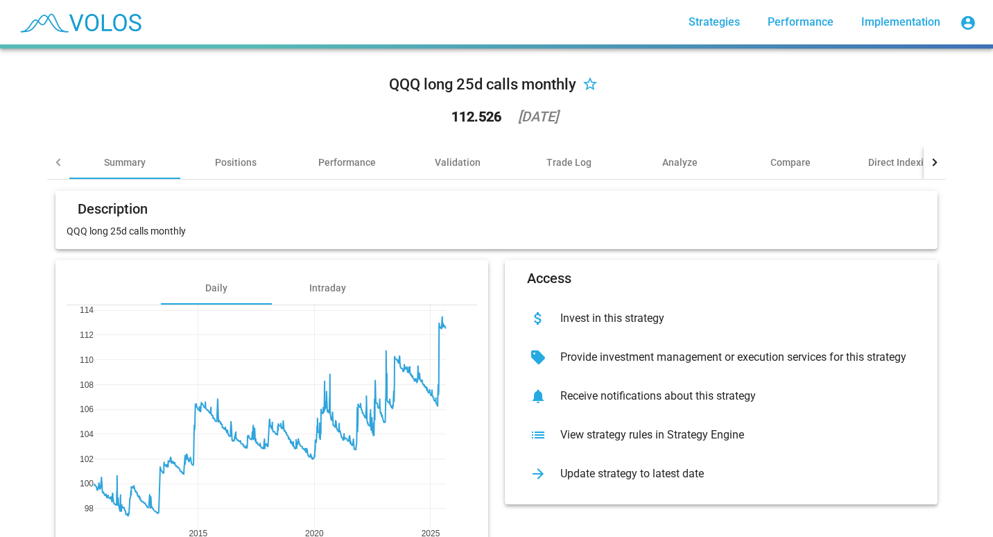
scroll to position [80, 0]
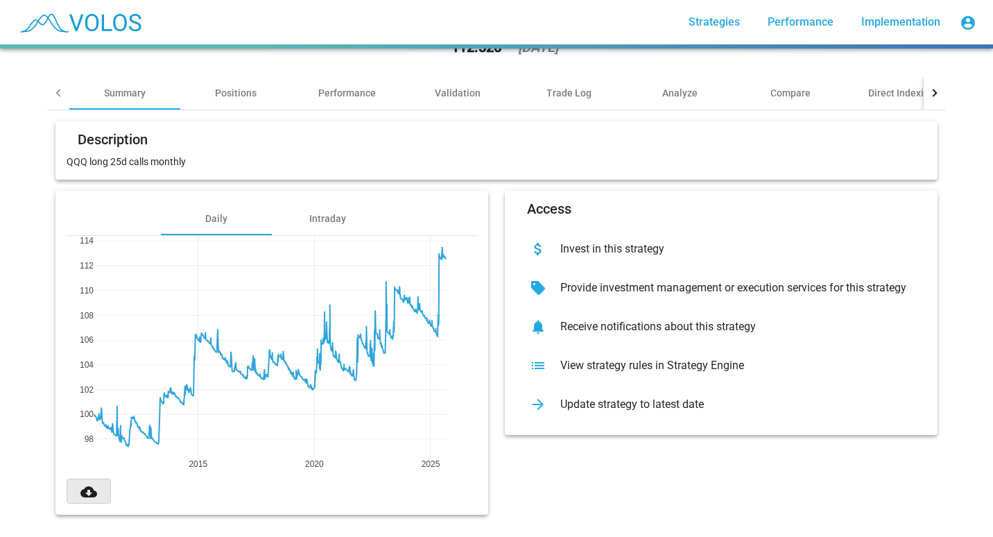
click at [96, 480] on button "cloud_download" at bounding box center [89, 490] width 44 height 25
click at [572, 445] on div "Access attach_money Invest in this strategy sell Provide investment management …" at bounding box center [720, 353] width 449 height 324
click at [578, 359] on div "View strategy rules in Strategy Engine" at bounding box center [732, 365] width 366 height 14
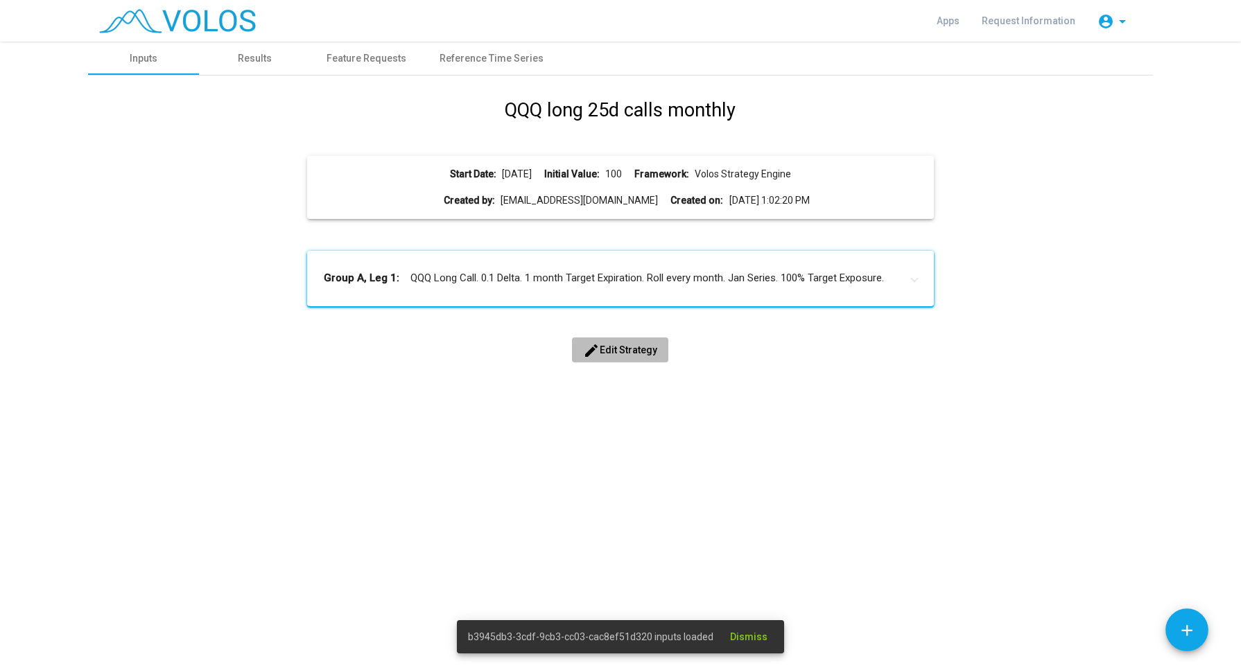
click at [613, 338] on button "edit Edit Strategy" at bounding box center [620, 350] width 96 height 25
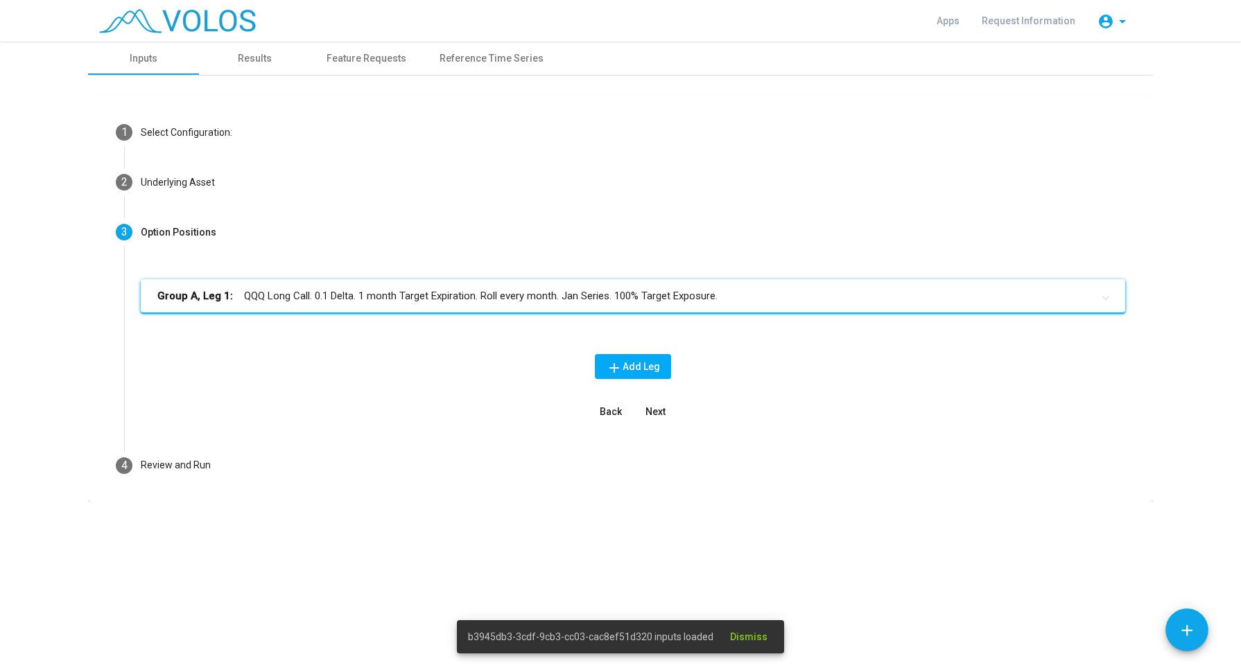
click at [547, 284] on mat-expansion-panel-header "Group A, Leg 1: QQQ Long Call. 0.1 Delta. 1 month Target Expiration. Roll every…" at bounding box center [633, 295] width 984 height 33
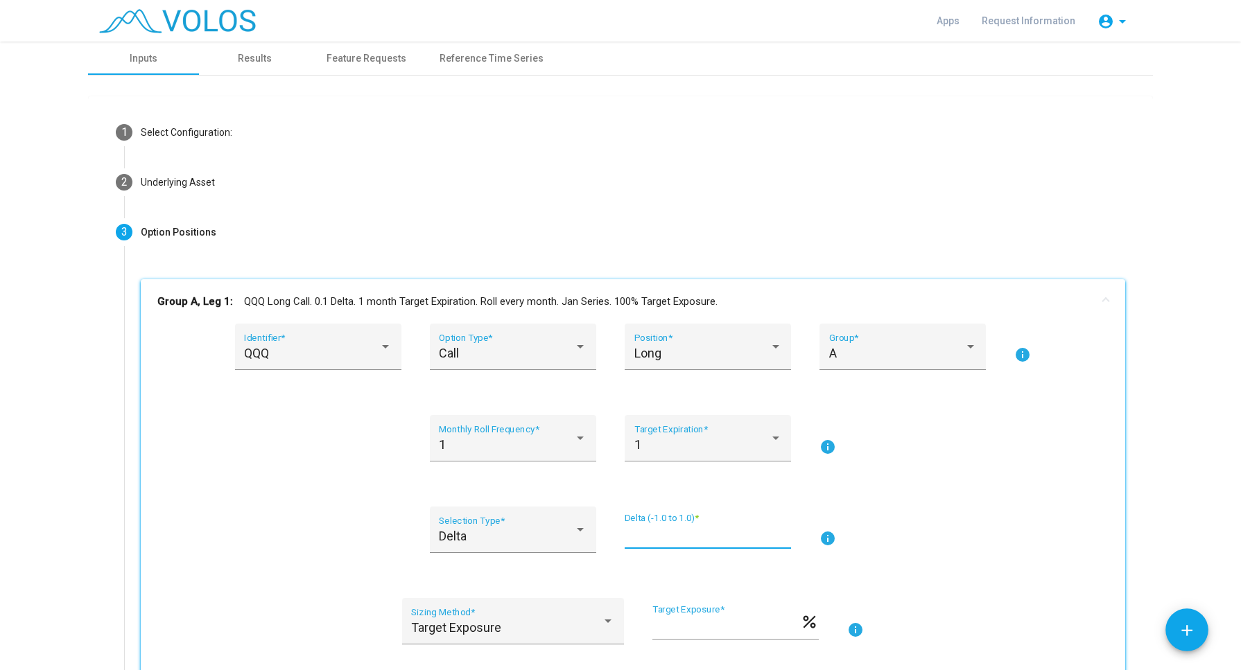
click at [642, 534] on input "***" at bounding box center [708, 536] width 166 height 14
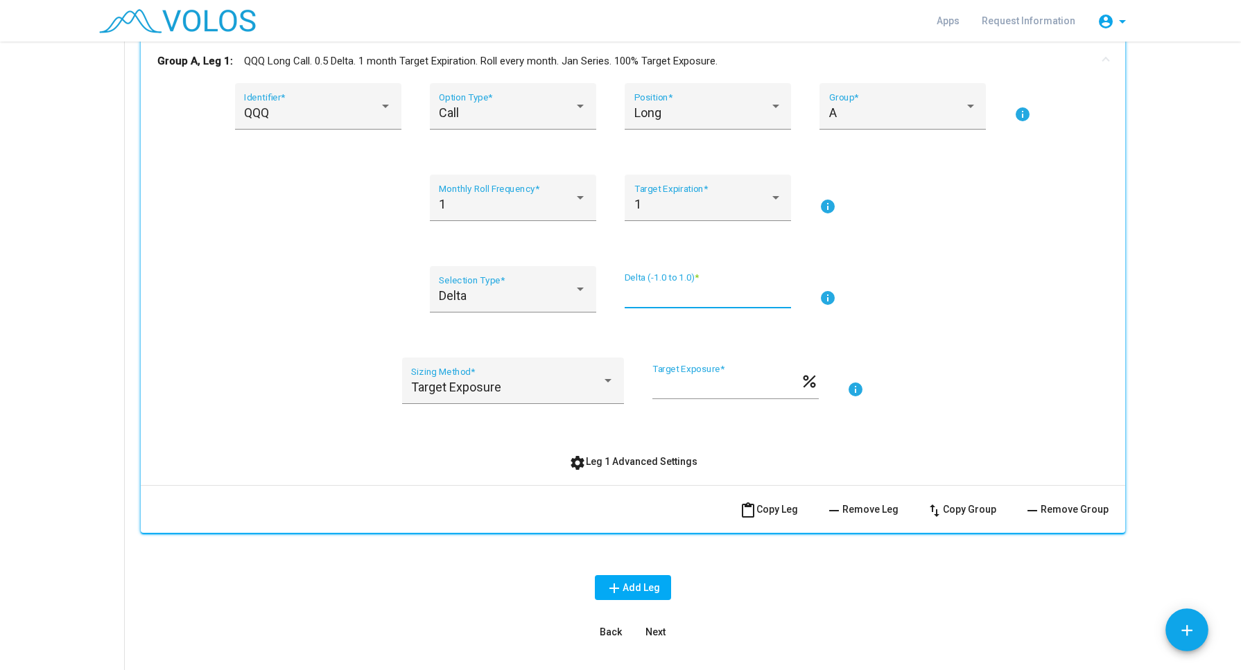
scroll to position [246, 0]
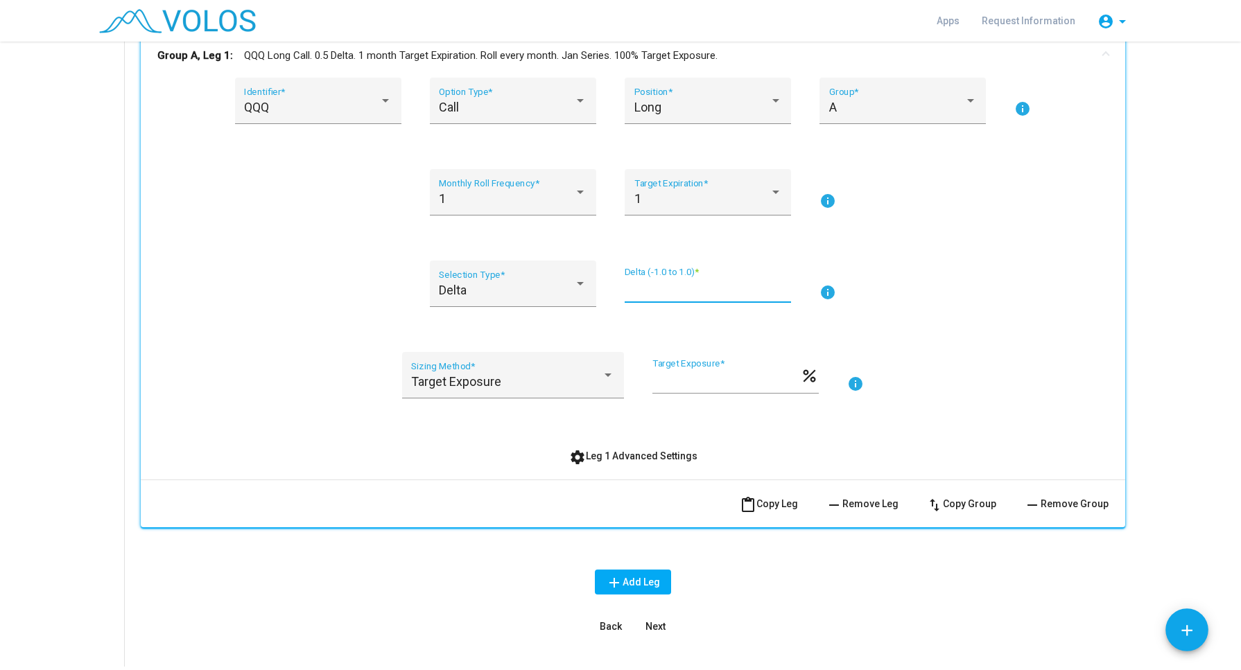
type input "***"
click at [645, 628] on span "Next" at bounding box center [655, 626] width 20 height 11
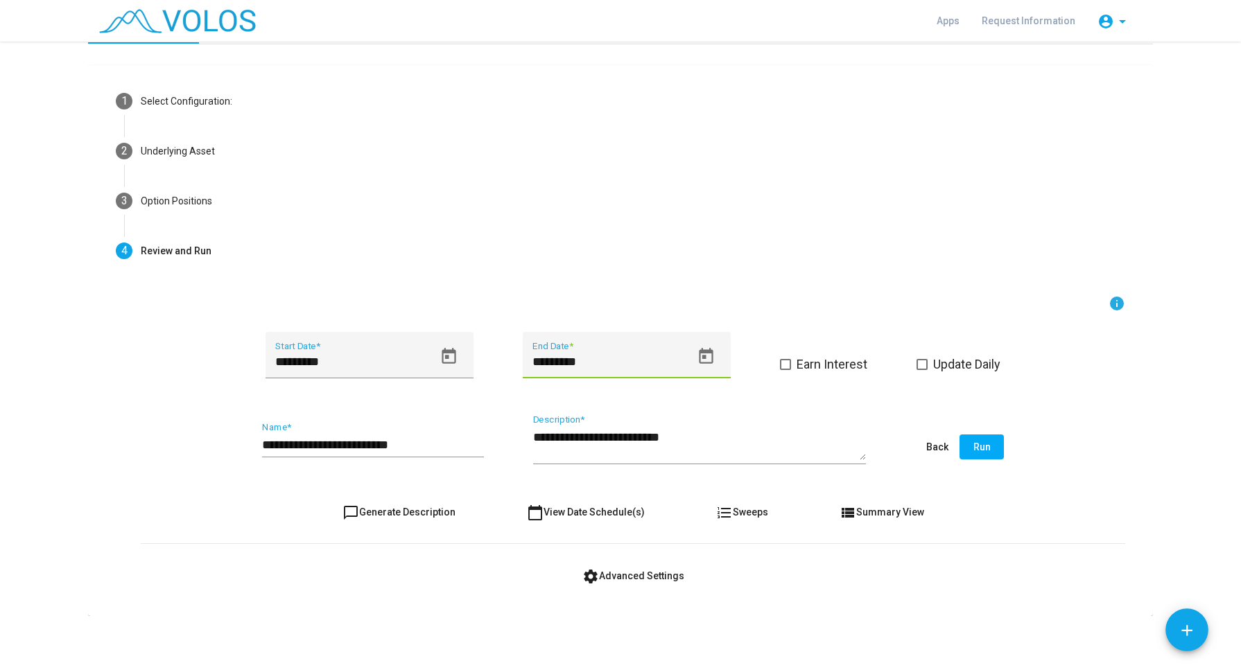
drag, startPoint x: 550, startPoint y: 359, endPoint x: 514, endPoint y: 350, distance: 37.2
click at [514, 350] on div "********* Start Date * ********* End Date * Earn Interest Update Daily" at bounding box center [633, 363] width 984 height 63
type input "*********"
click at [975, 451] on span "Run" at bounding box center [981, 447] width 17 height 11
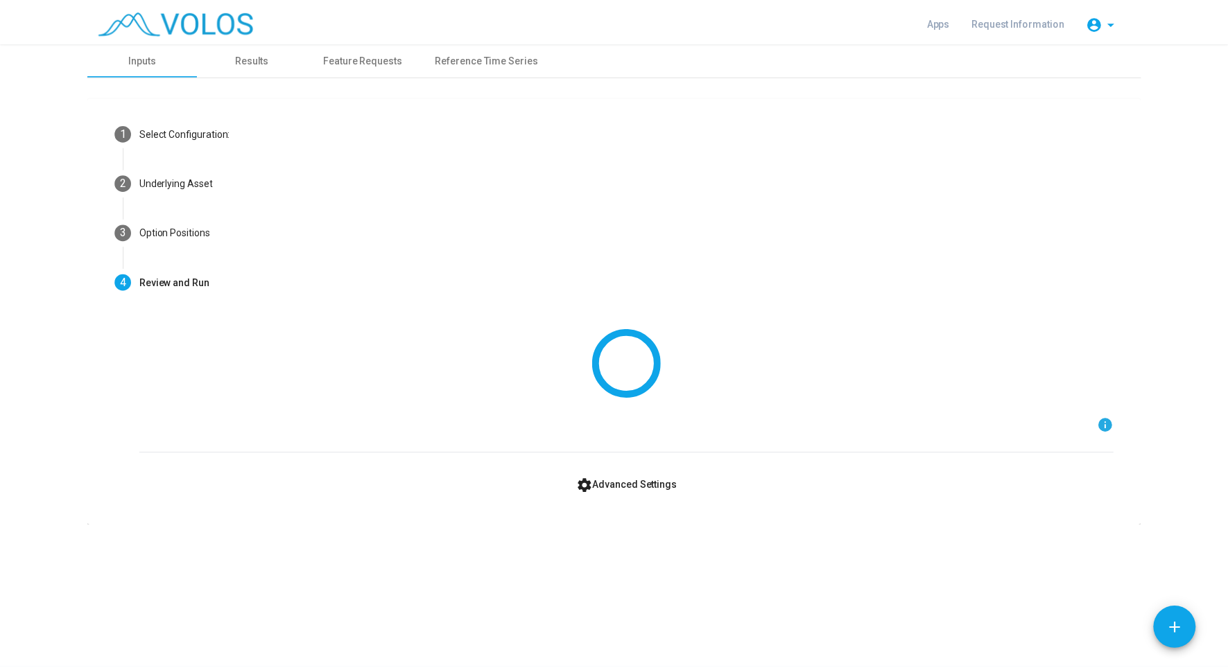
scroll to position [0, 0]
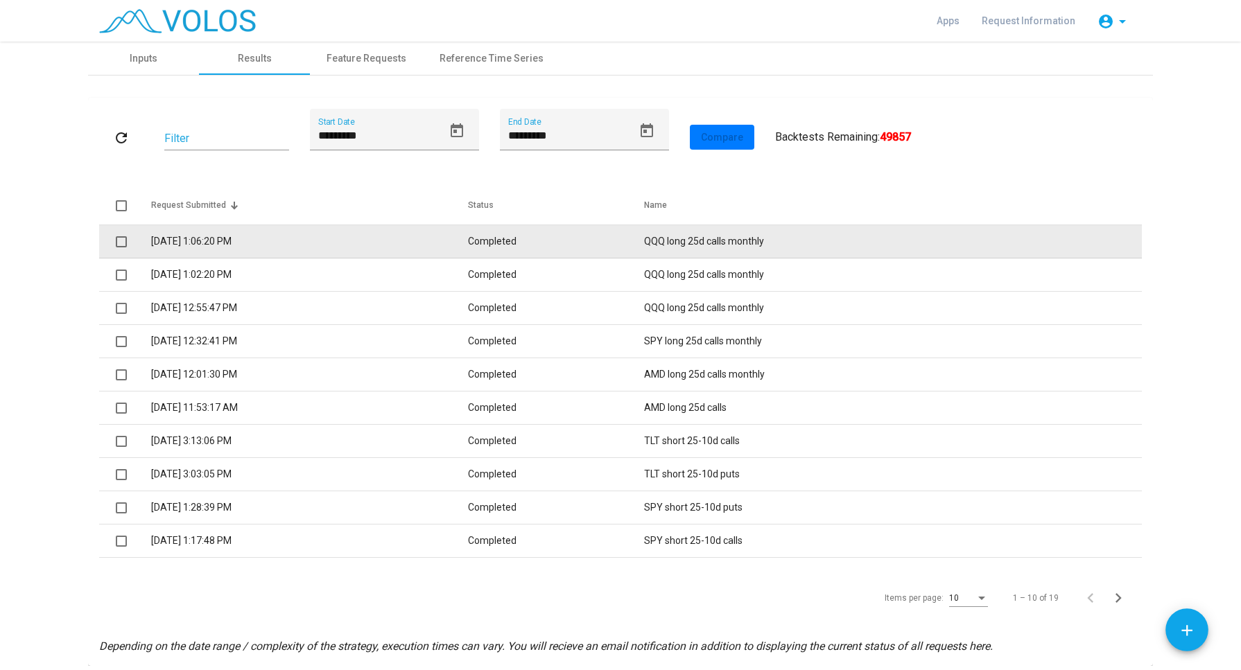
click at [366, 243] on td "9/18/2025 1:06:20 PM" at bounding box center [309, 241] width 317 height 33
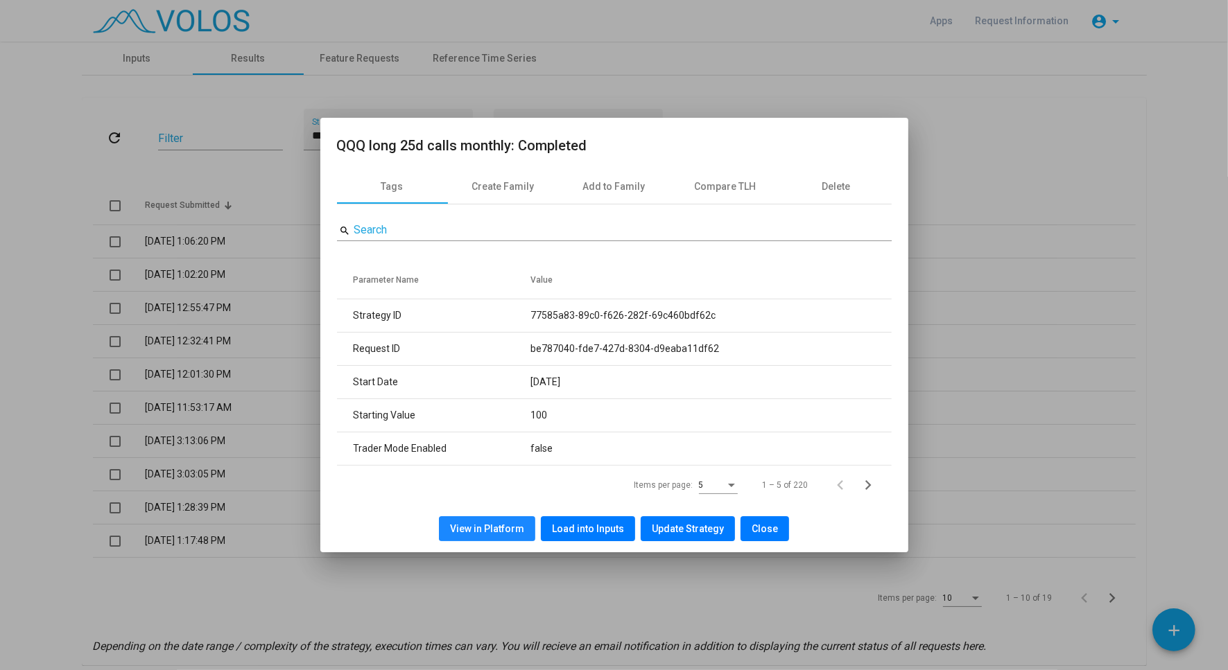
click at [496, 522] on button "View in Platform" at bounding box center [487, 528] width 96 height 25
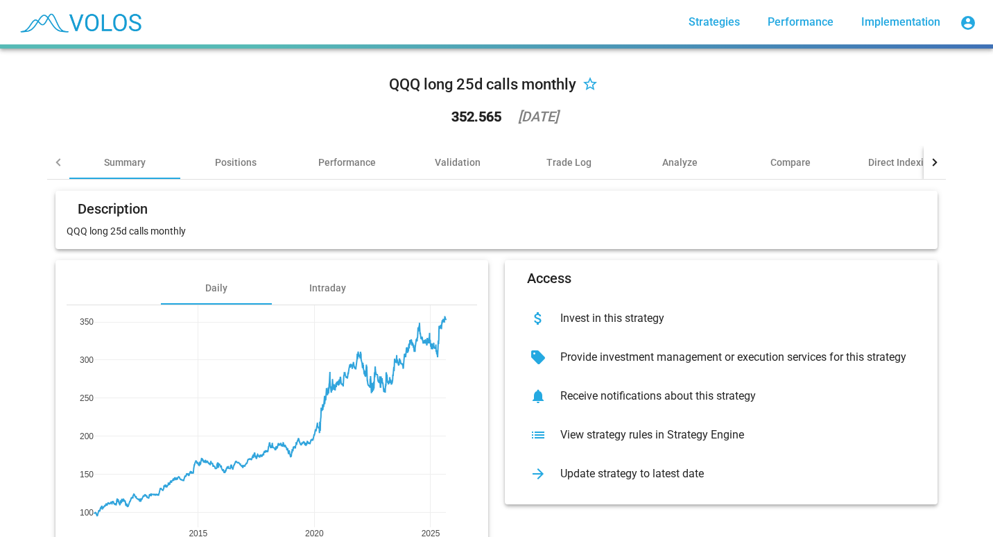
scroll to position [80, 0]
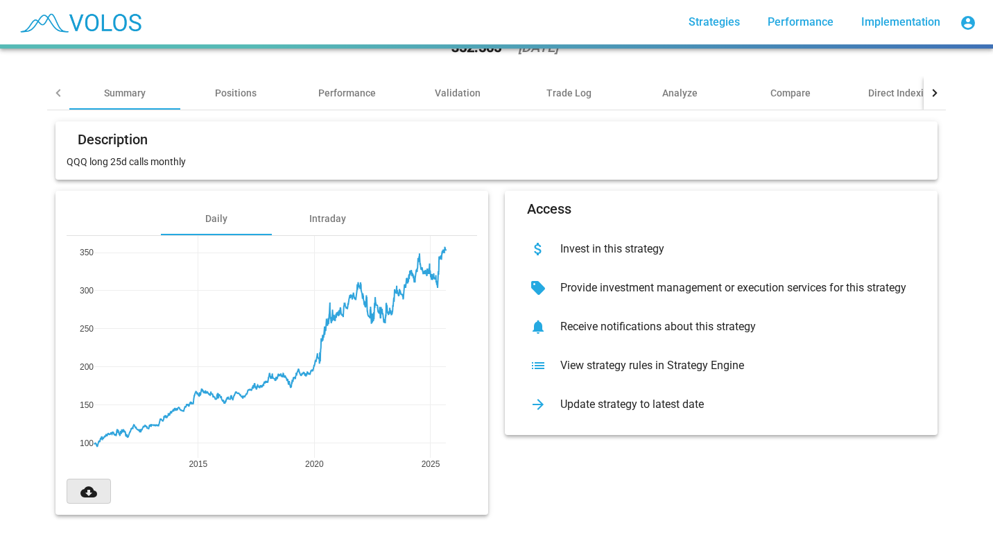
click at [85, 483] on mat-icon "cloud_download" at bounding box center [88, 491] width 17 height 17
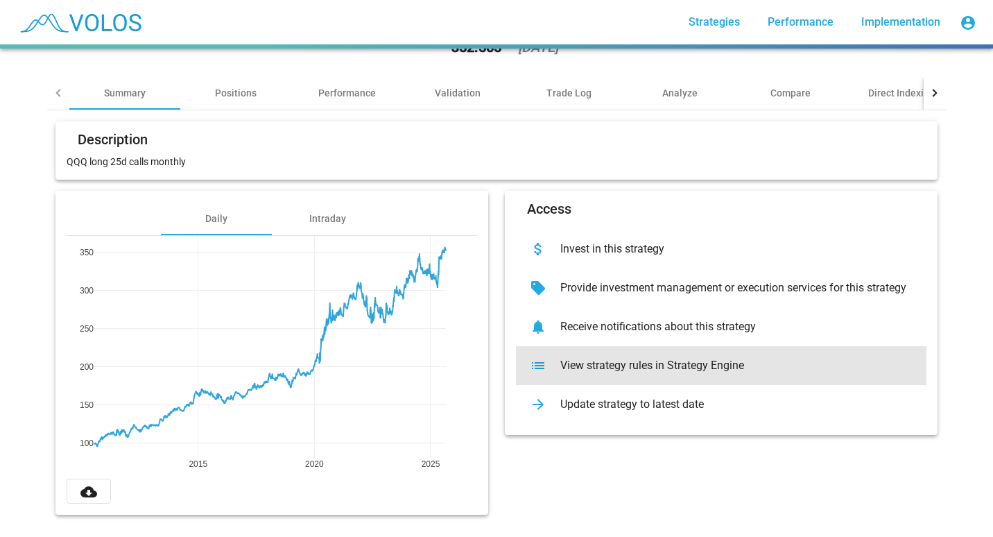
click at [592, 362] on div "list View strategy rules in Strategy Engine" at bounding box center [721, 365] width 410 height 39
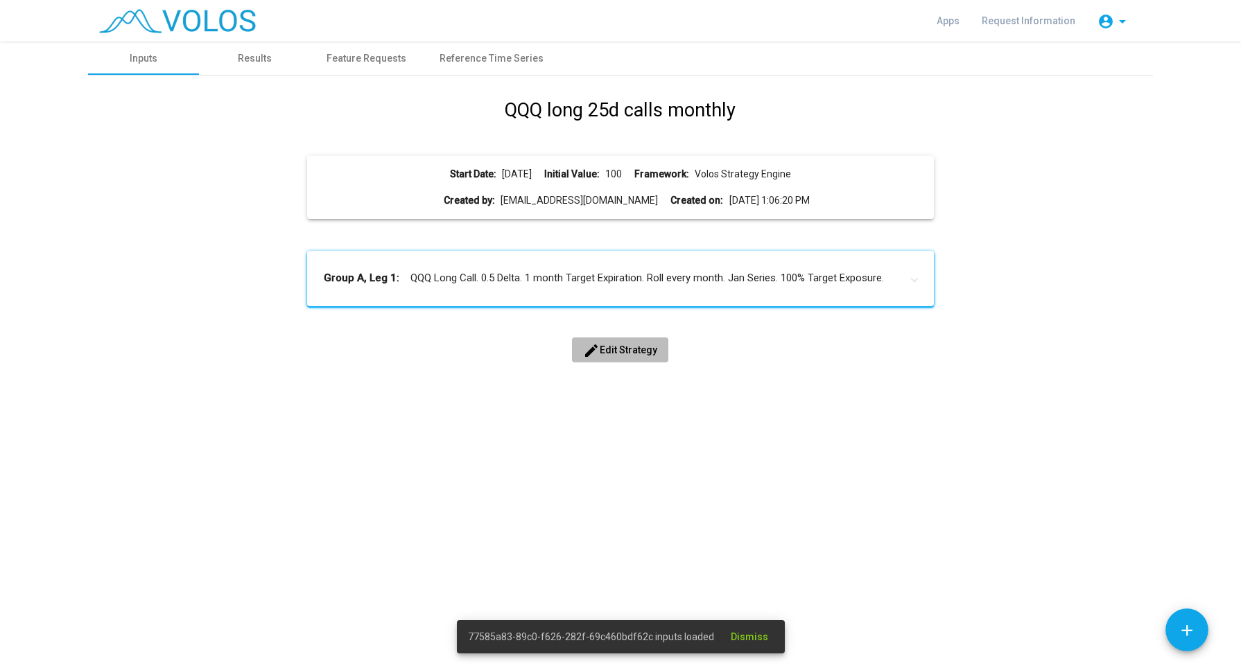
click at [612, 357] on button "edit Edit Strategy" at bounding box center [620, 350] width 96 height 25
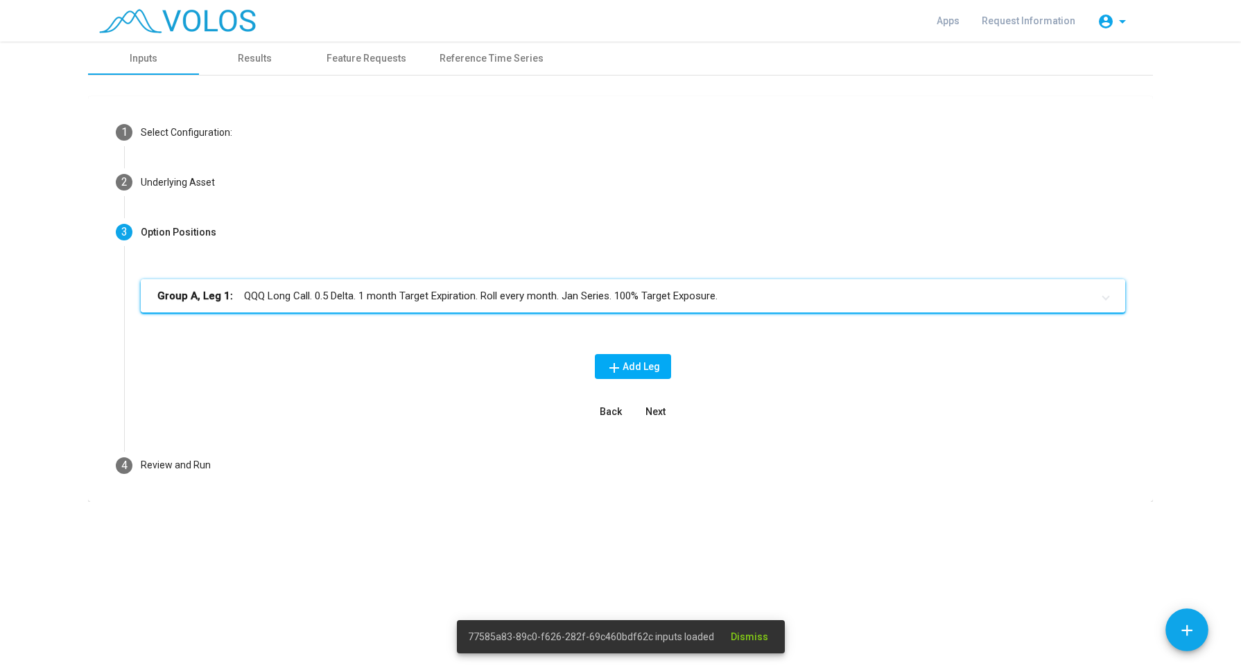
click at [546, 279] on mat-expansion-panel-header "Group A, Leg 1: QQQ Long Call. 0.5 Delta. 1 month Target Expiration. Roll every…" at bounding box center [633, 295] width 984 height 33
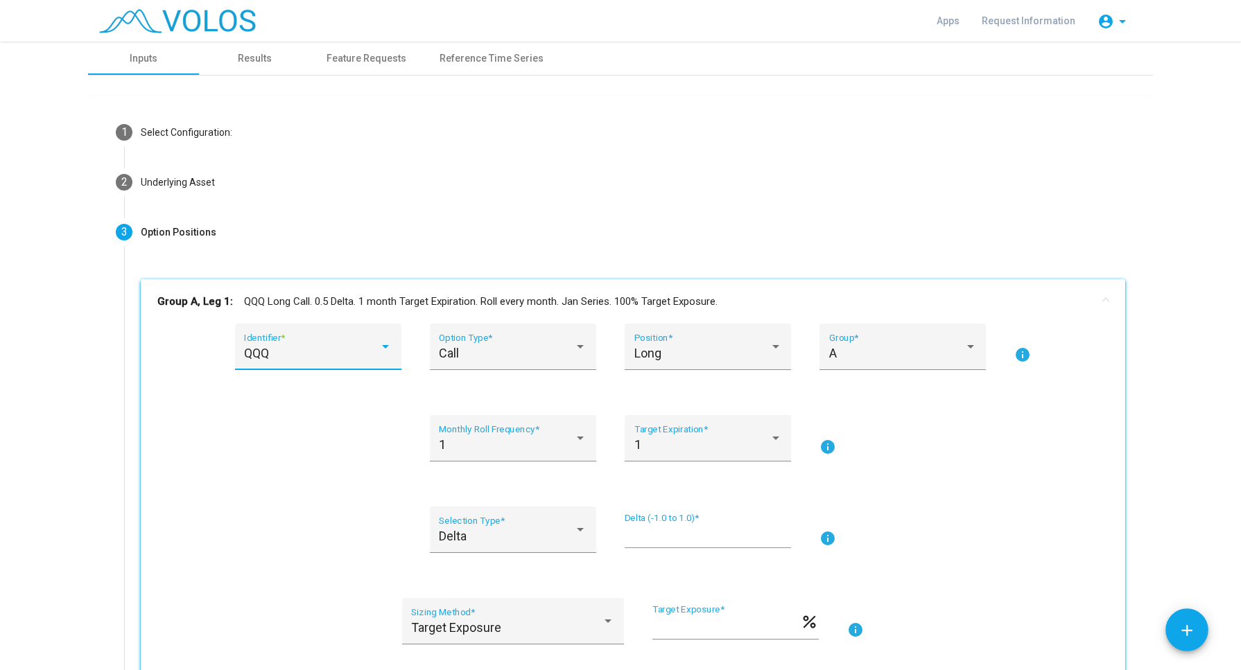
click at [342, 349] on div "QQQ" at bounding box center [311, 354] width 135 height 14
type input "****"
click at [288, 314] on span "NVDA" at bounding box center [321, 320] width 166 height 37
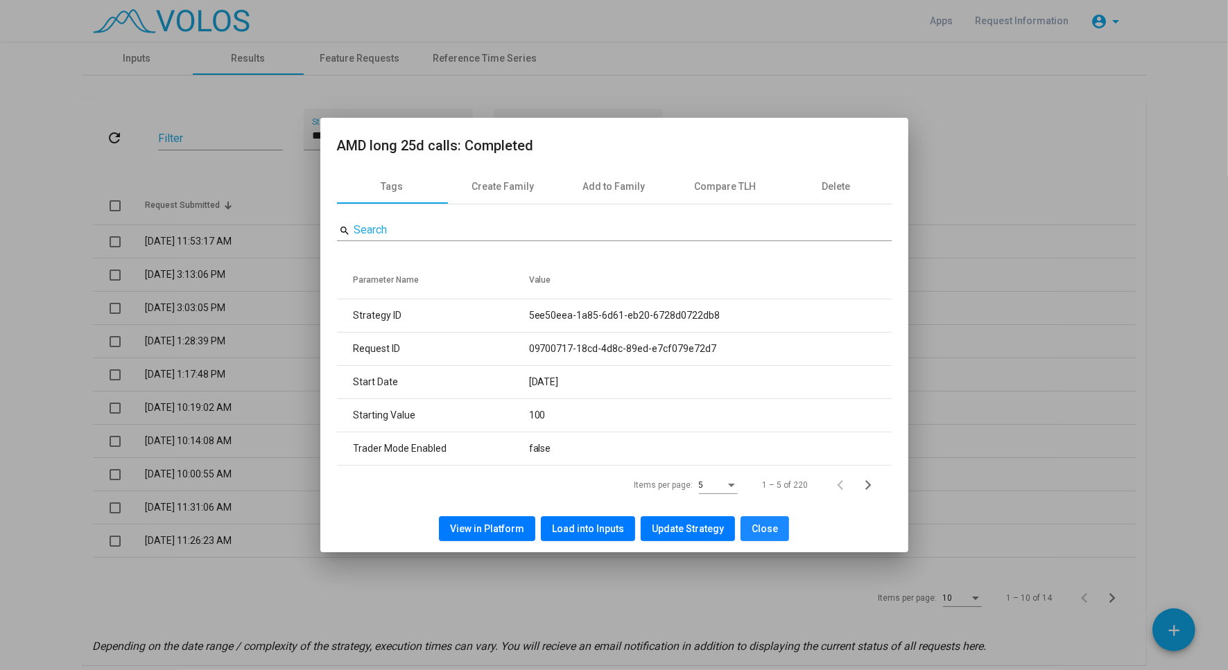
click at [761, 531] on span "Close" at bounding box center [764, 528] width 26 height 11
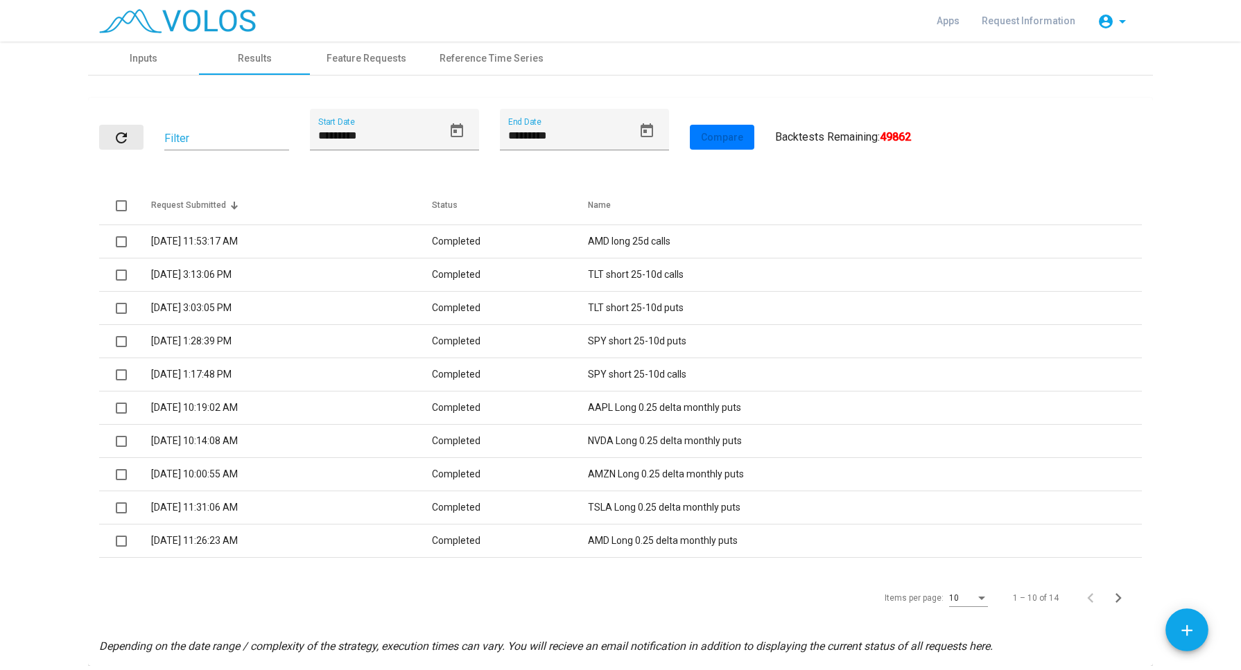
click at [116, 130] on mat-icon "refresh" at bounding box center [121, 138] width 17 height 17
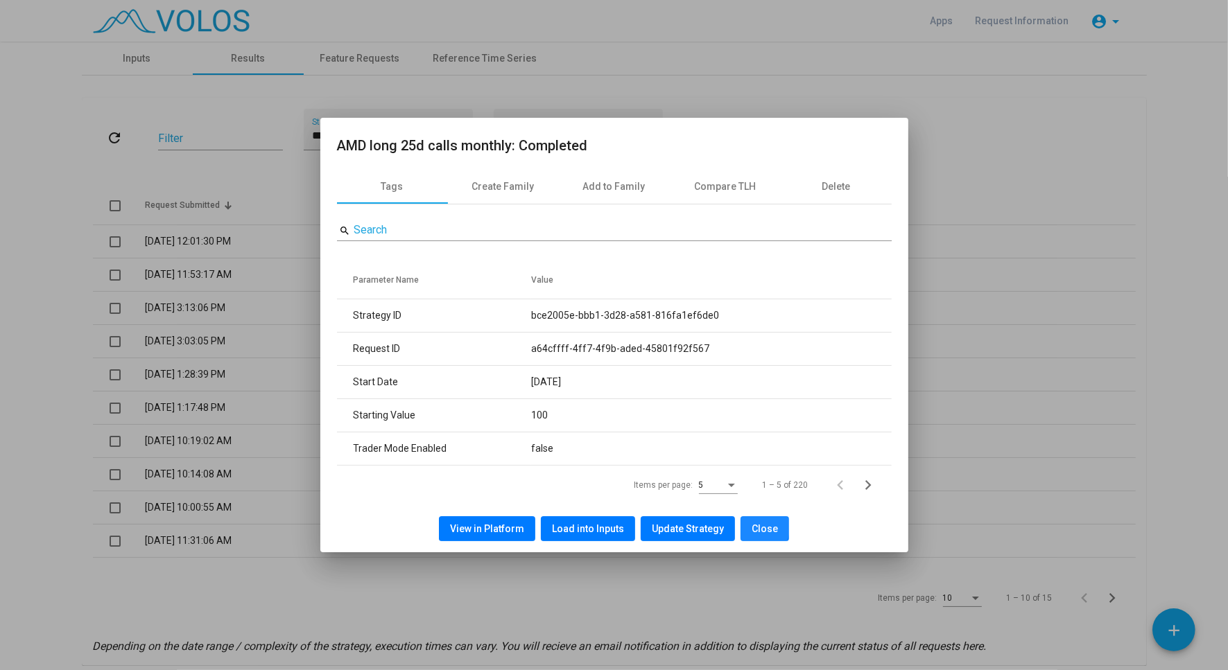
click at [744, 527] on button "Close" at bounding box center [764, 528] width 49 height 25
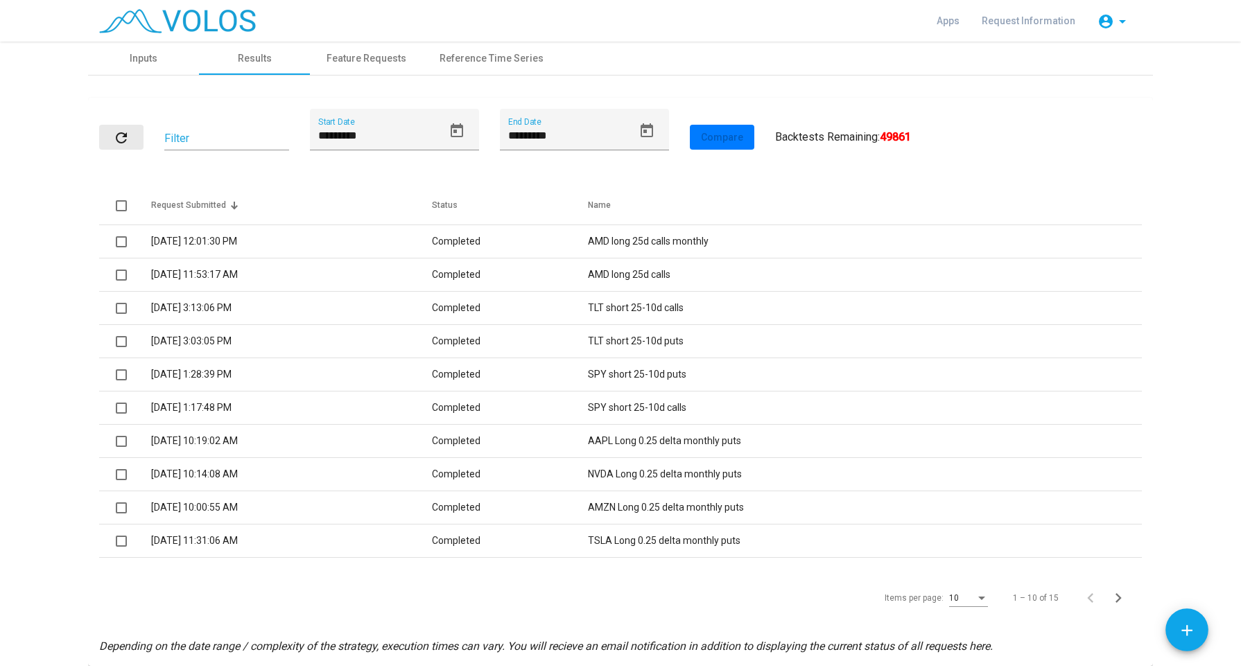
click at [113, 132] on mat-icon "refresh" at bounding box center [121, 138] width 17 height 17
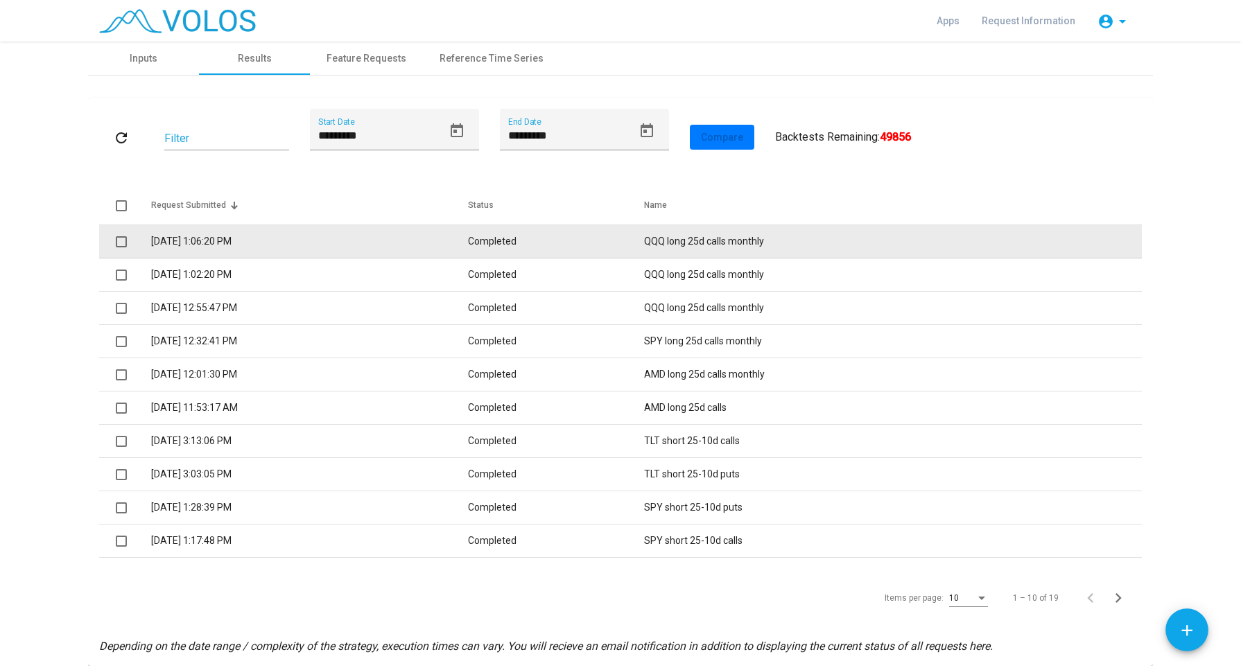
click at [243, 233] on td "[DATE] 1:06:20 PM" at bounding box center [309, 241] width 317 height 33
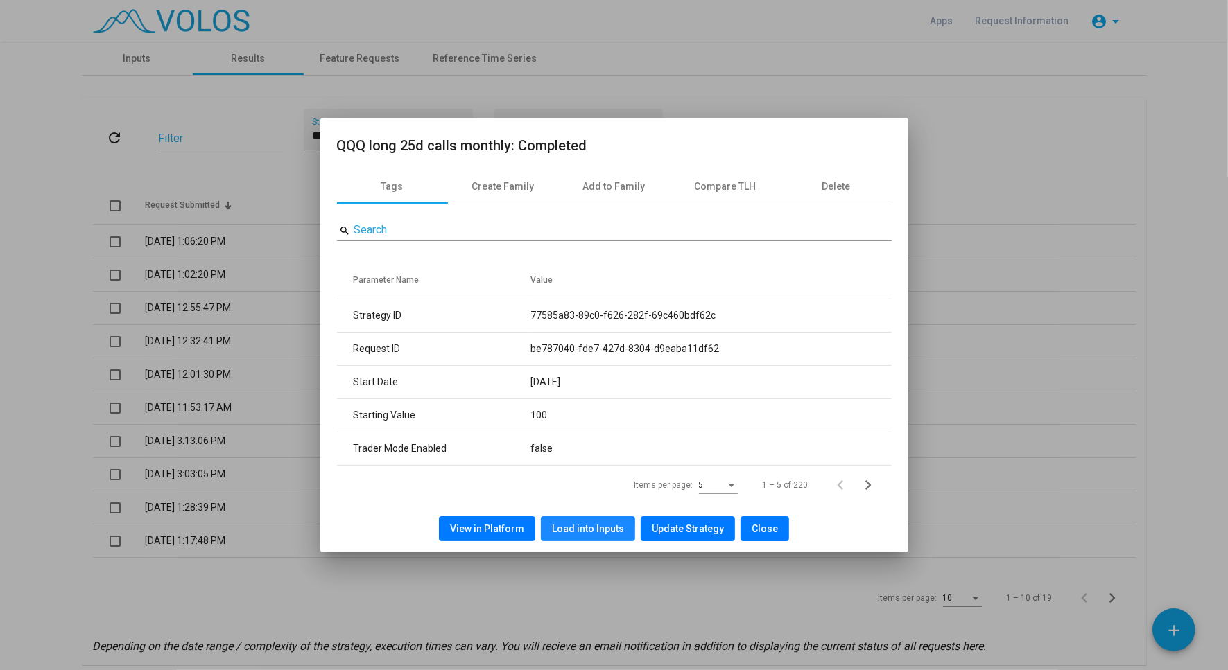
click at [567, 534] on span "Load into Inputs" at bounding box center [588, 528] width 72 height 11
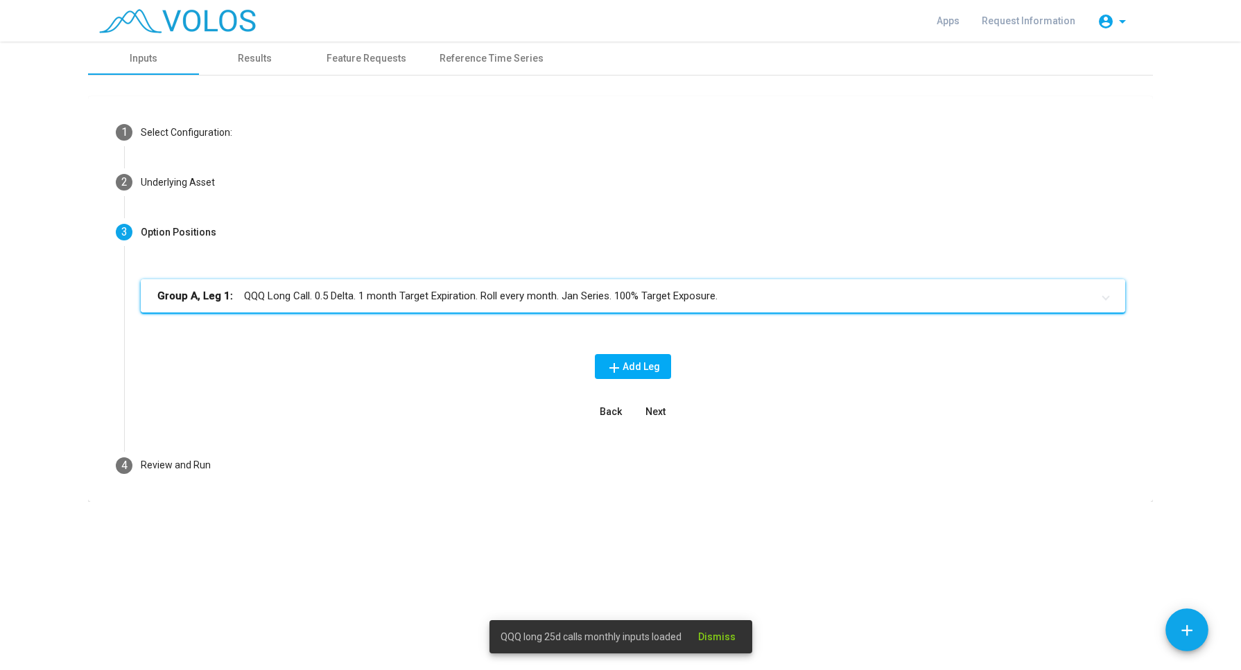
click at [462, 310] on mat-expansion-panel-header "Group A, Leg 1: QQQ Long Call. 0.5 Delta. 1 month Target Expiration. Roll every…" at bounding box center [633, 295] width 984 height 33
